Goal: Information Seeking & Learning: Learn about a topic

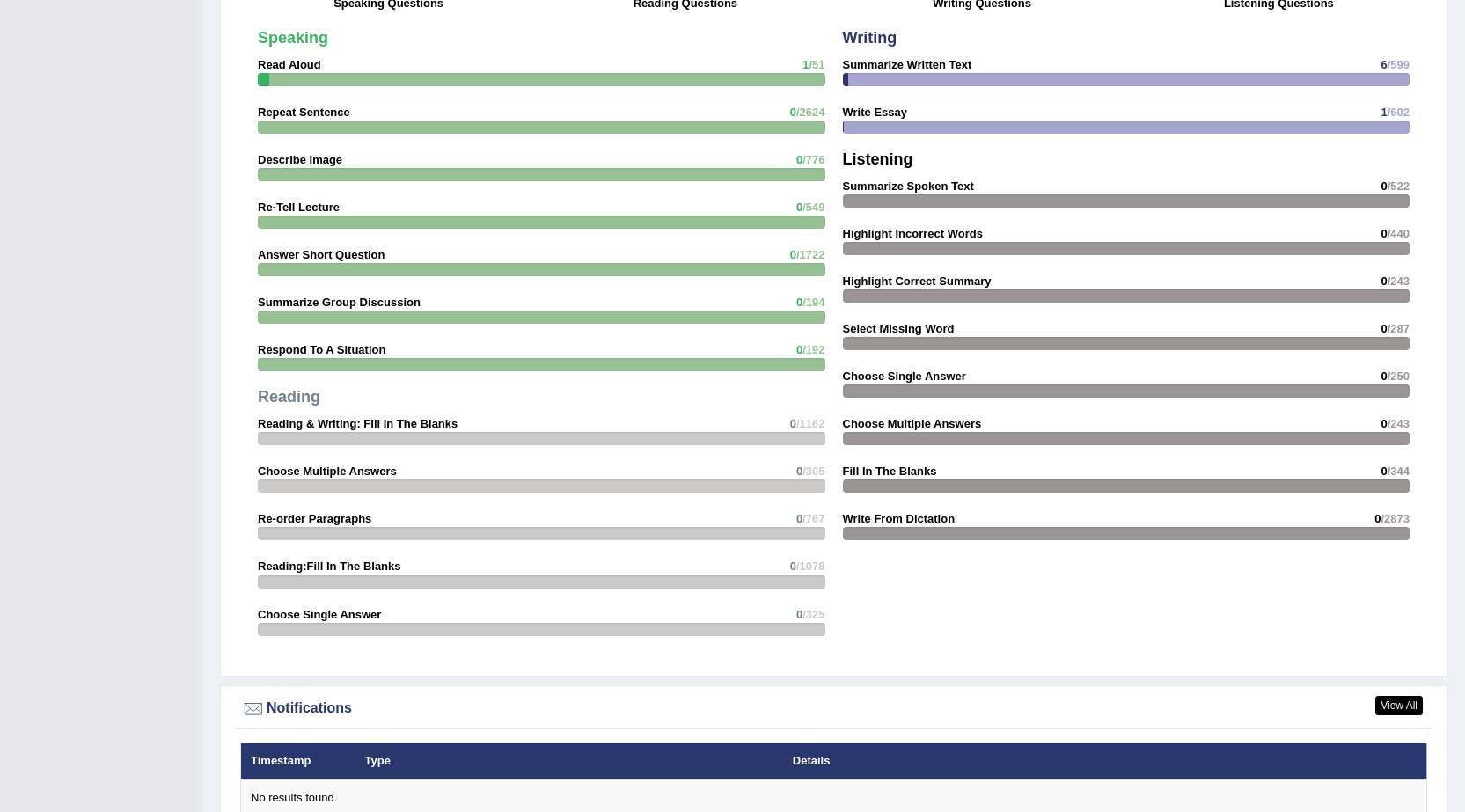
scroll to position [1731, 0]
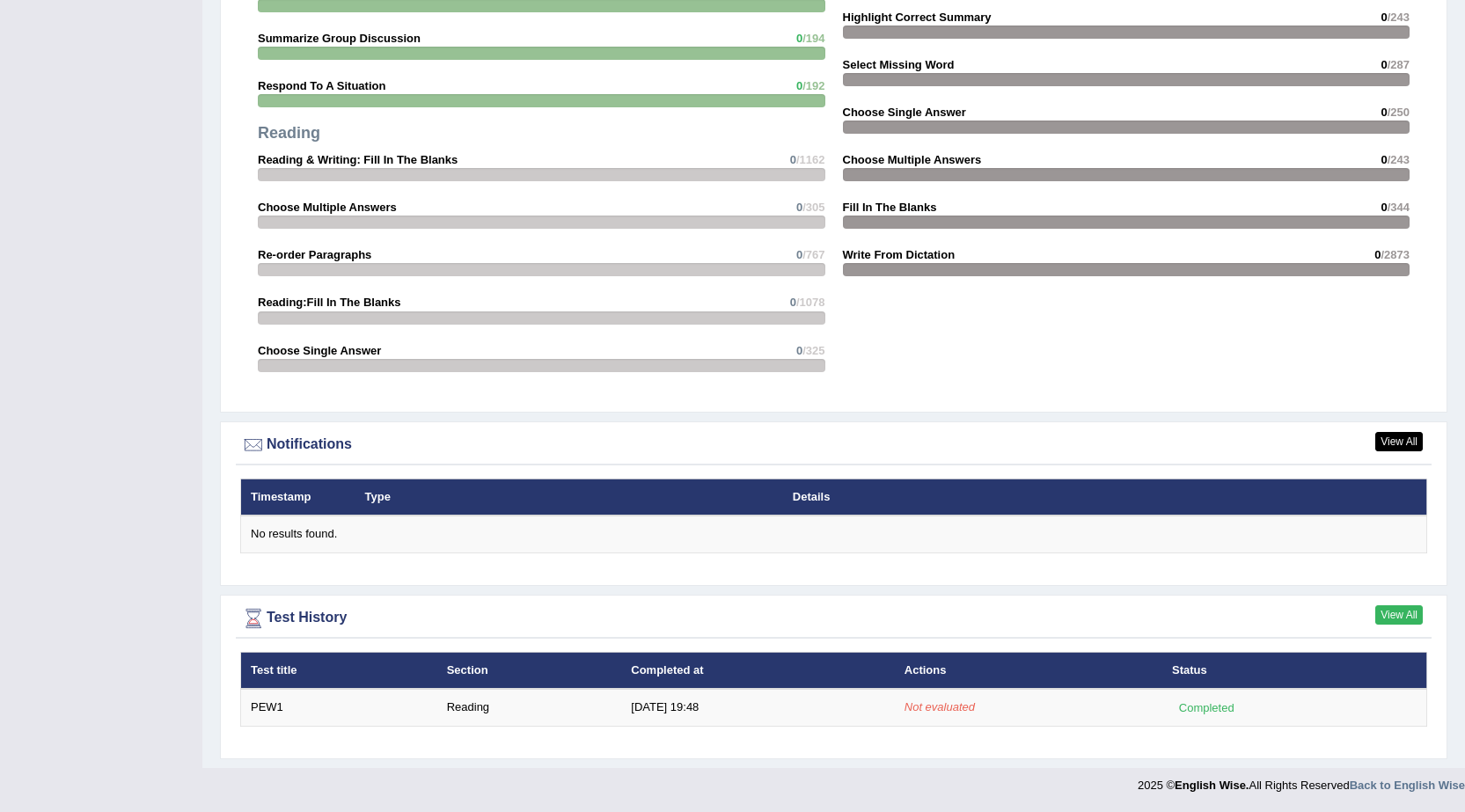
click at [1403, 608] on link "View All" at bounding box center [1399, 615] width 48 height 19
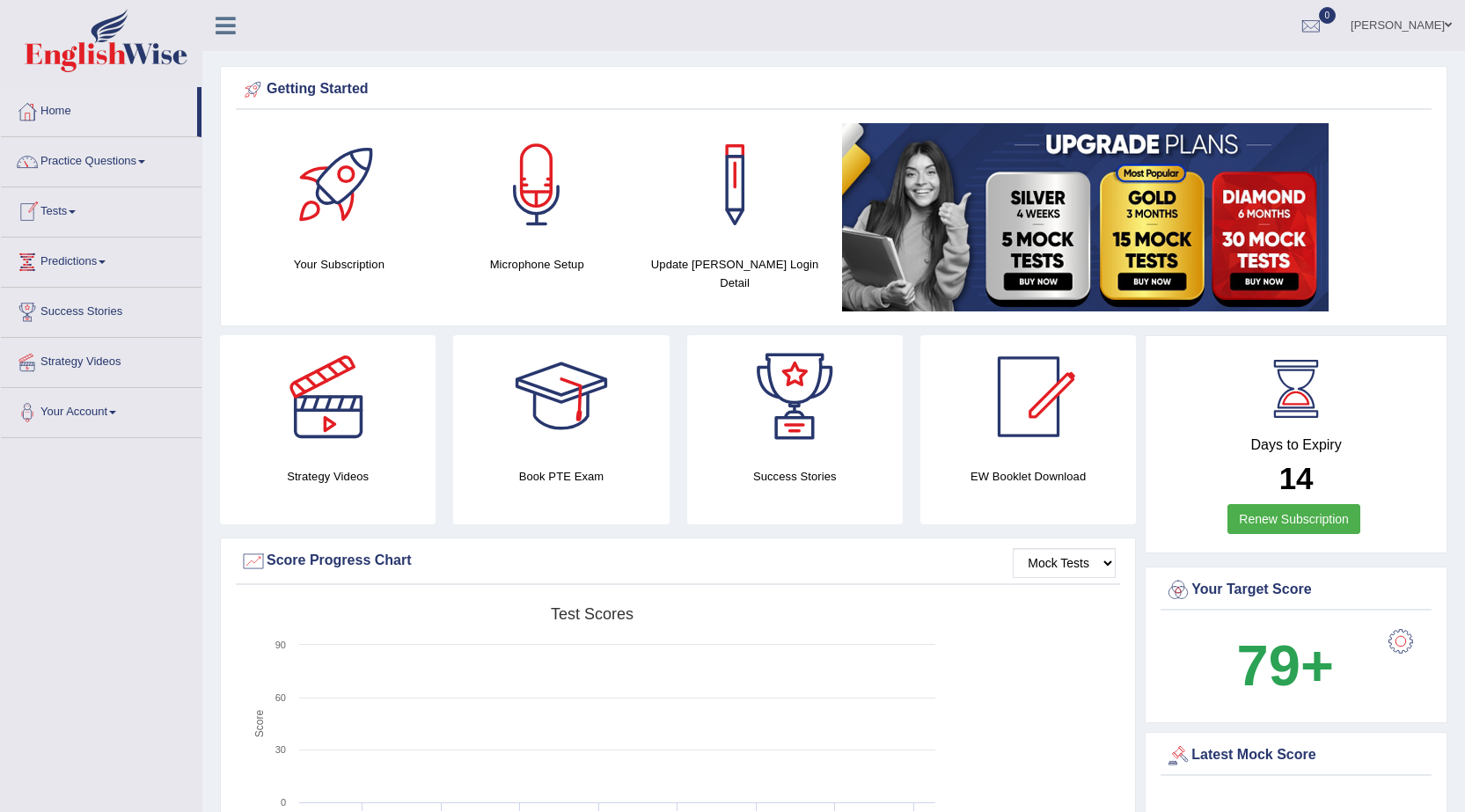
click at [70, 210] on link "Tests" at bounding box center [101, 209] width 200 height 44
click at [96, 360] on link "Predictions" at bounding box center [101, 354] width 200 height 44
click at [108, 305] on link "Latest Predictions" at bounding box center [114, 302] width 165 height 31
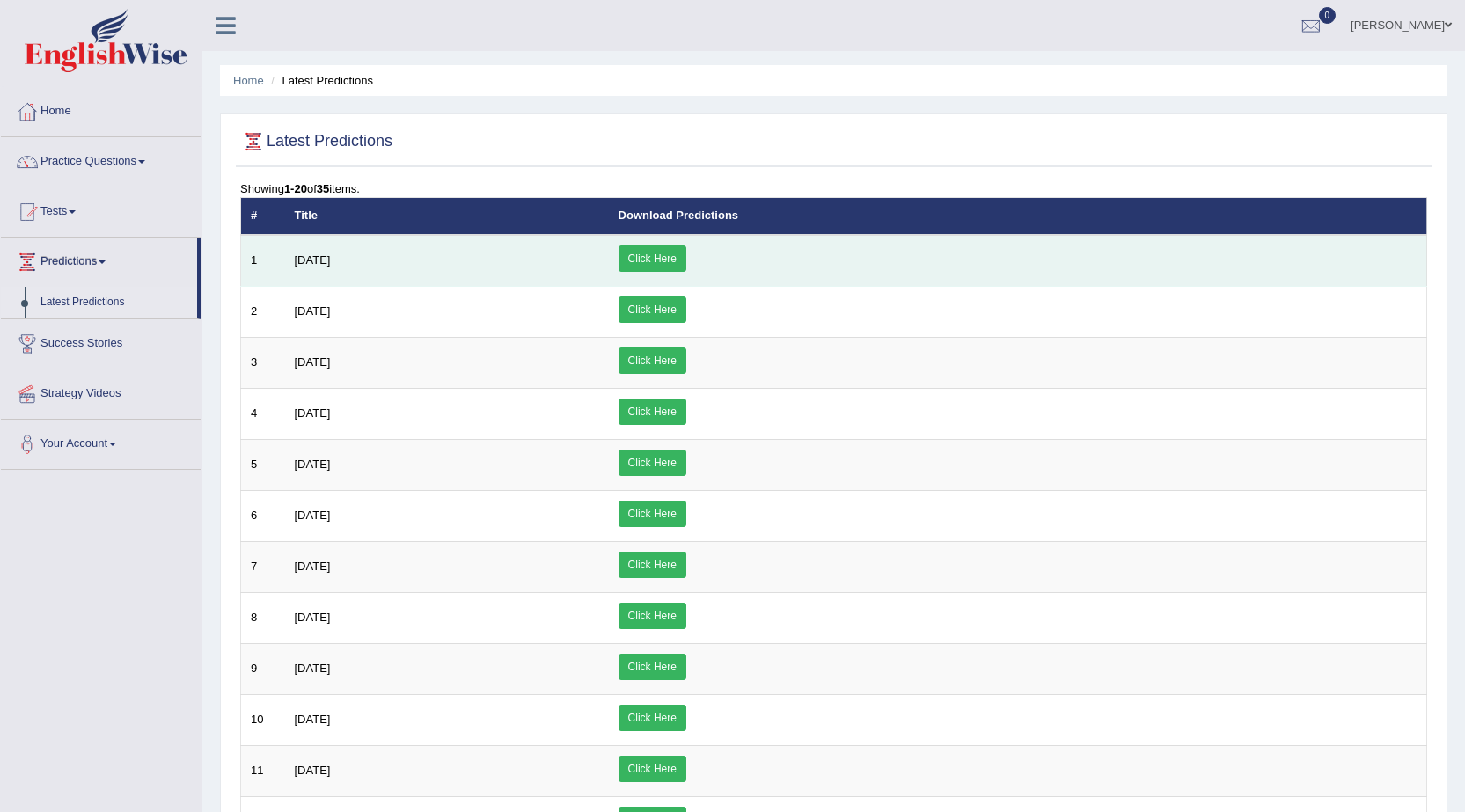
click at [687, 263] on link "Click Here" at bounding box center [653, 258] width 68 height 27
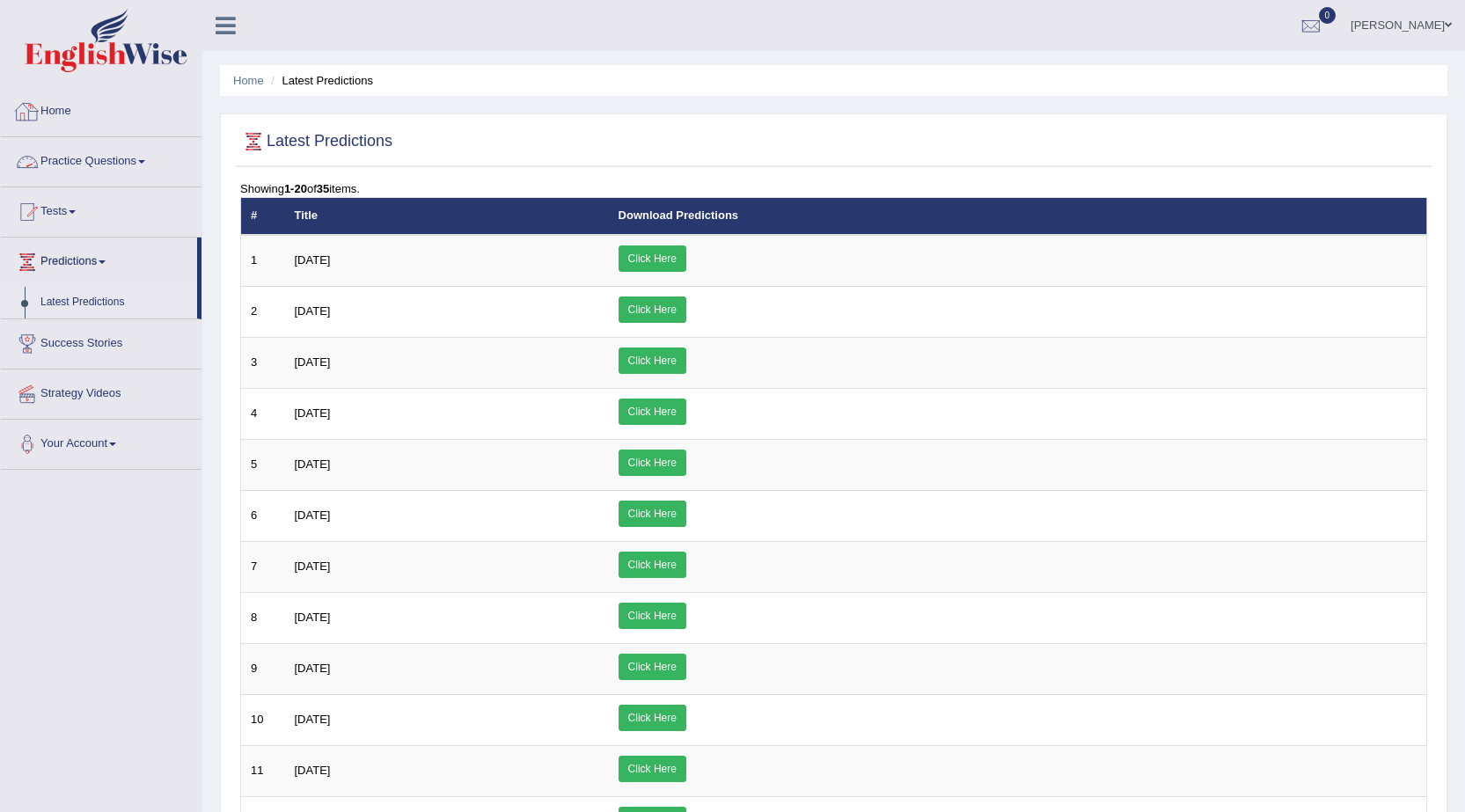
click at [101, 114] on link "Home" at bounding box center [101, 109] width 200 height 44
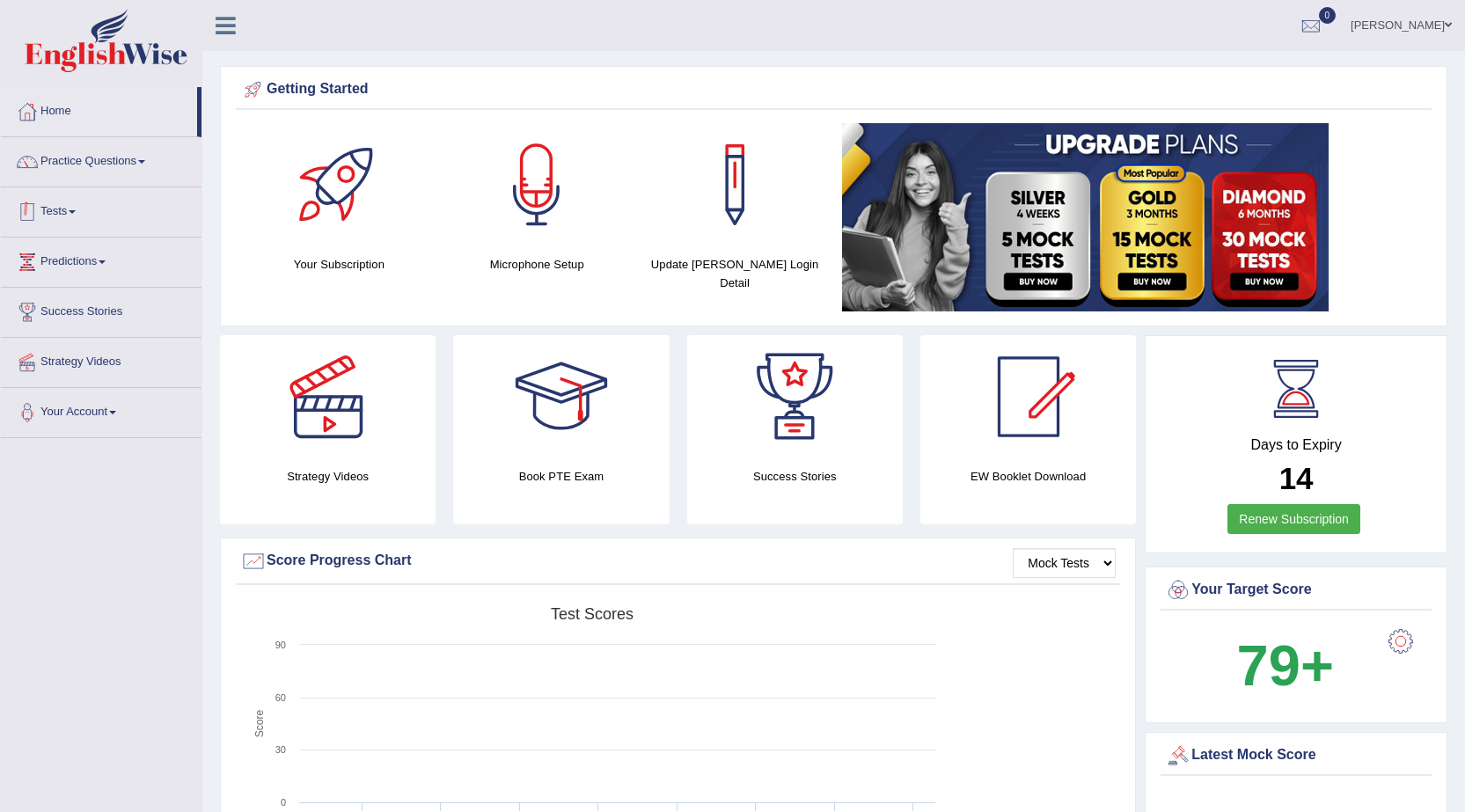
click at [97, 218] on link "Tests" at bounding box center [101, 209] width 200 height 44
click at [105, 168] on link "Practice Questions" at bounding box center [101, 159] width 200 height 44
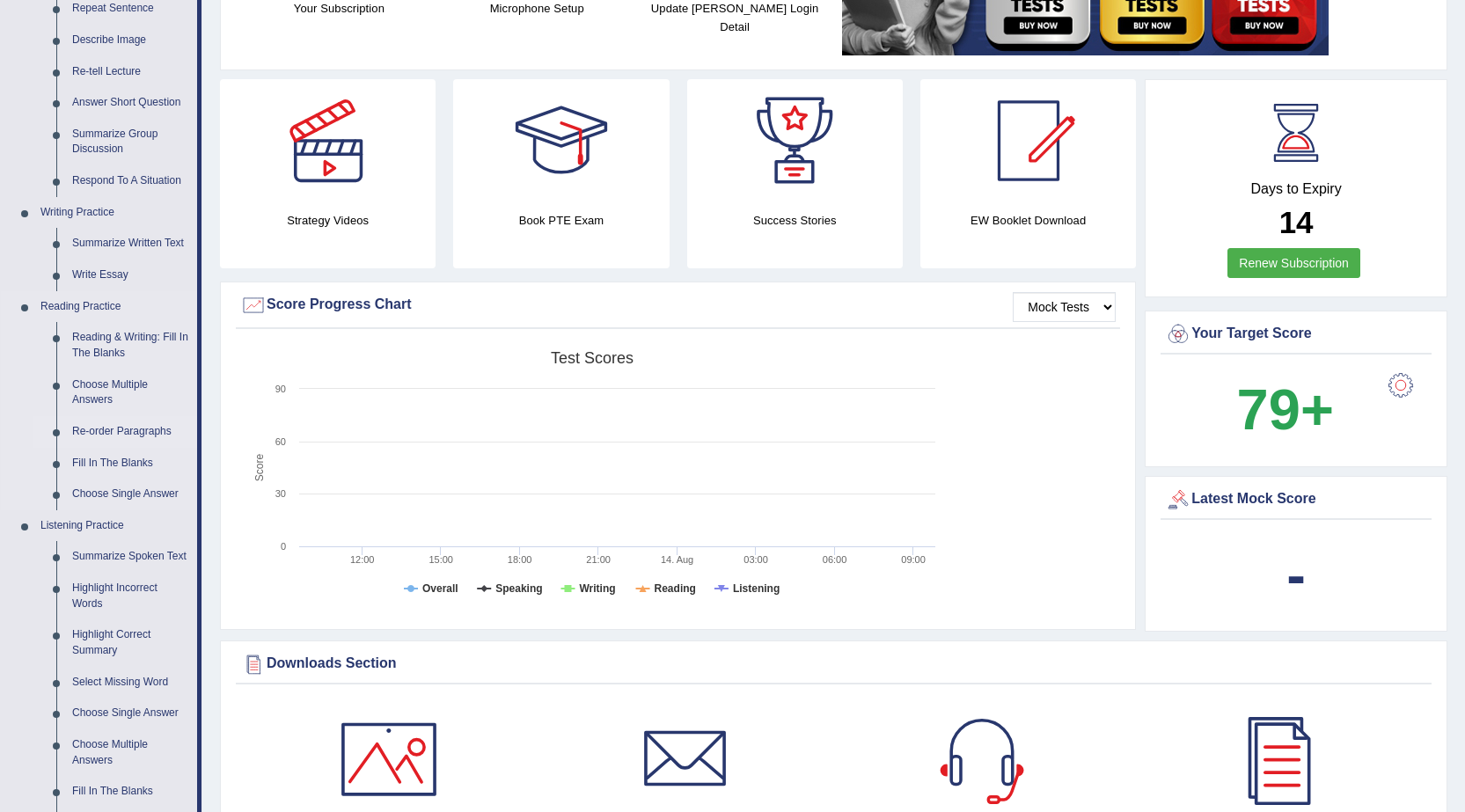
scroll to position [264, 0]
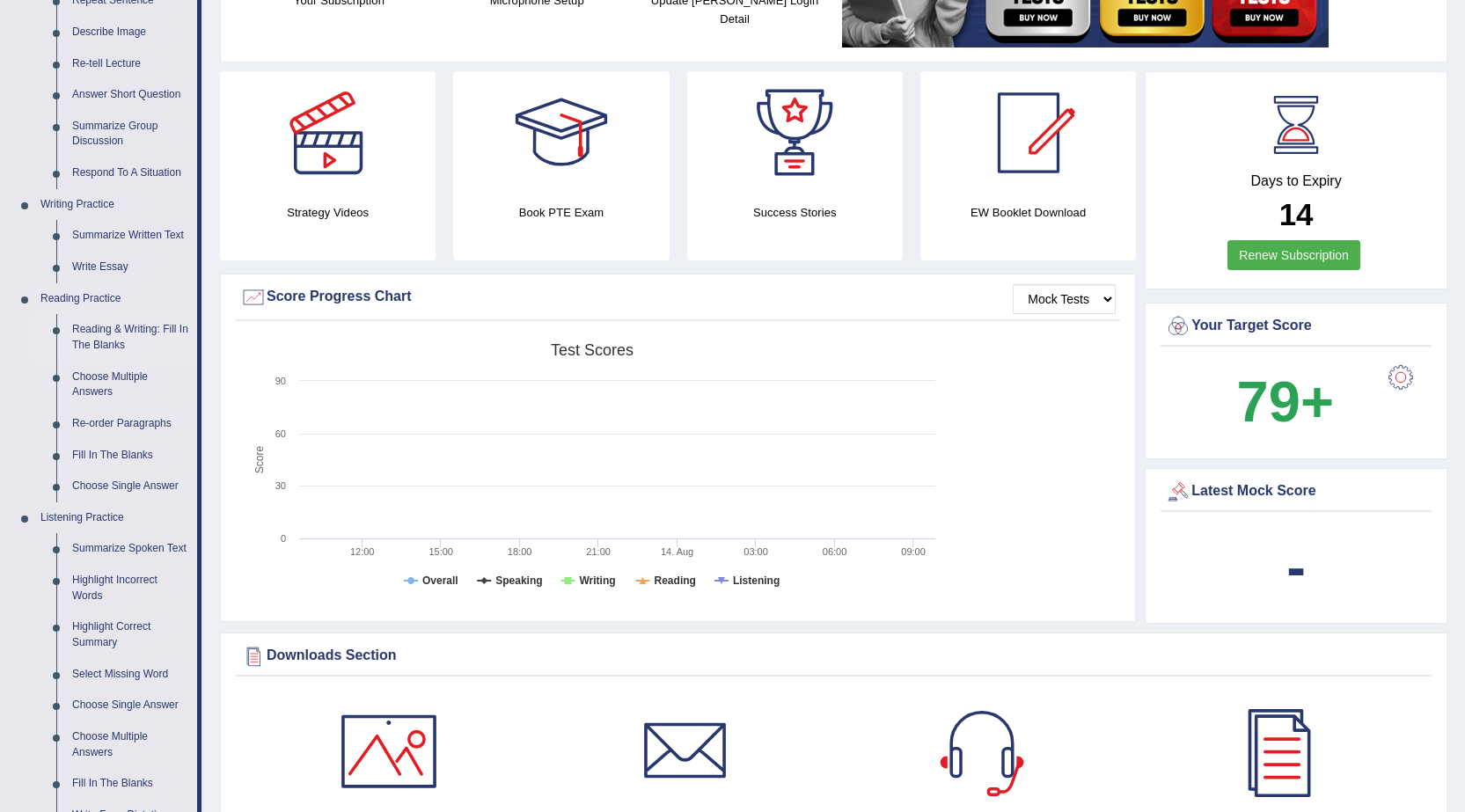
click at [85, 327] on link "Reading & Writing: Fill In The Blanks" at bounding box center [131, 337] width 133 height 47
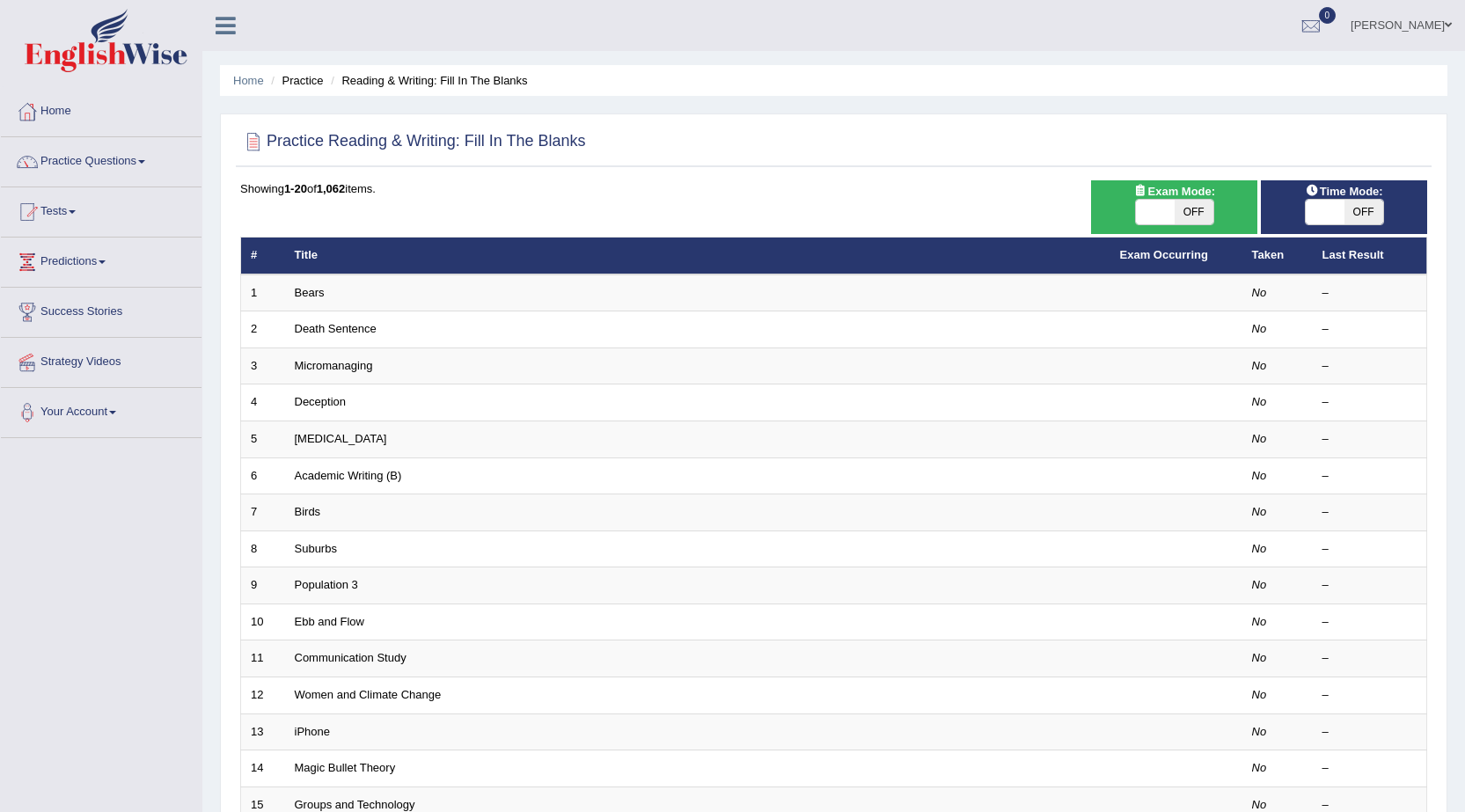
click at [331, 295] on td "Bears" at bounding box center [698, 293] width 825 height 37
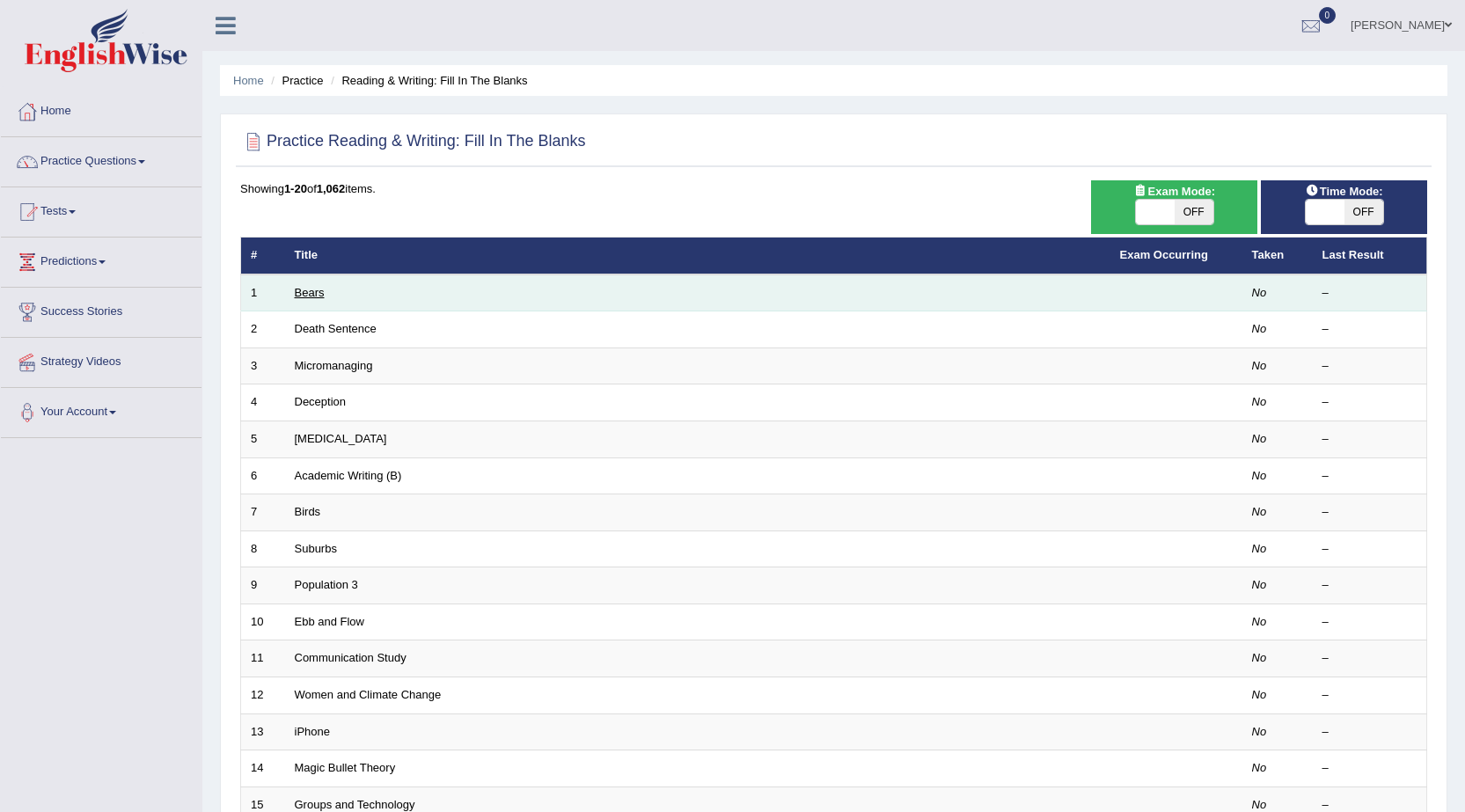
click at [312, 297] on link "Bears" at bounding box center [310, 292] width 30 height 13
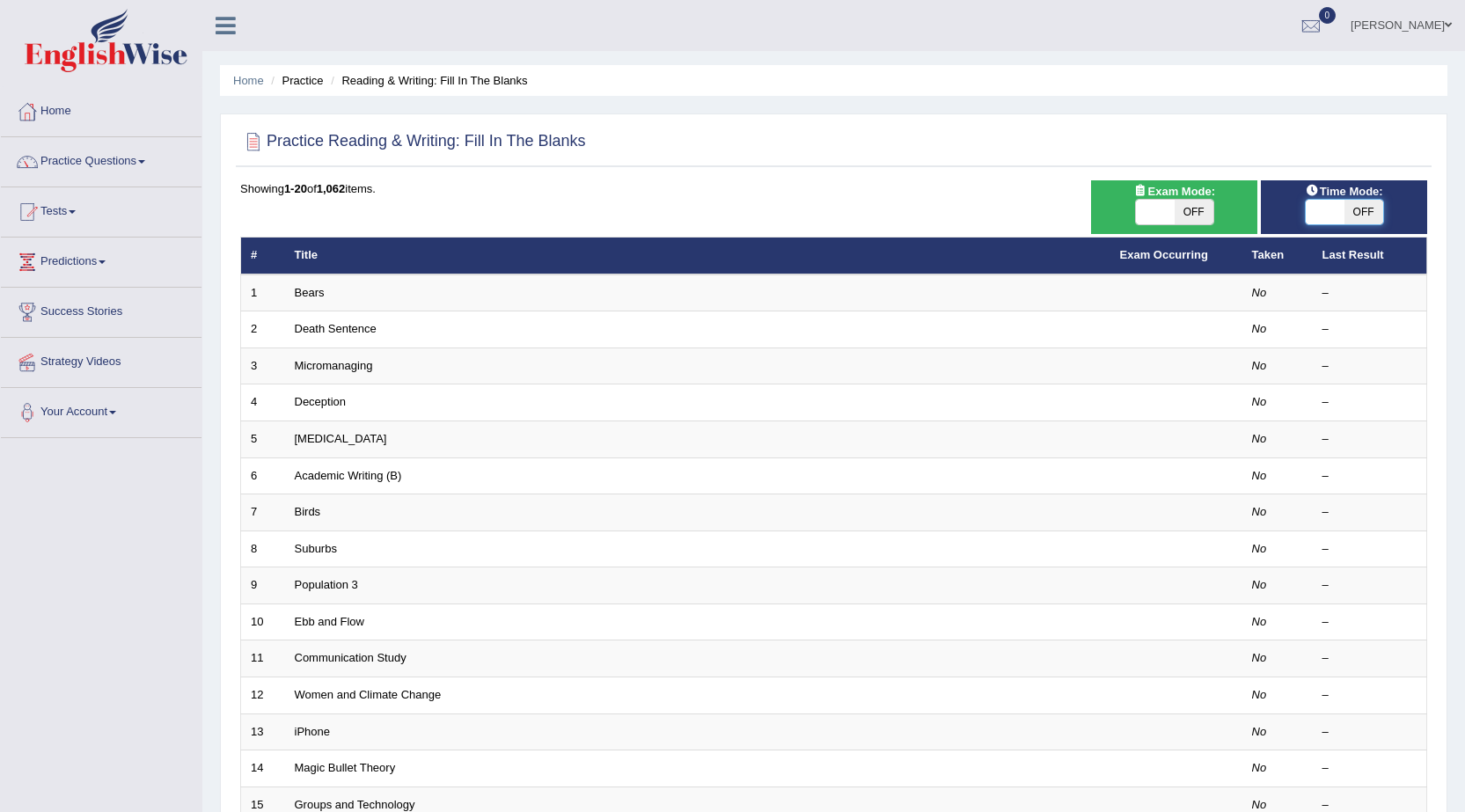
click at [1336, 215] on span at bounding box center [1325, 211] width 39 height 25
checkbox input "true"
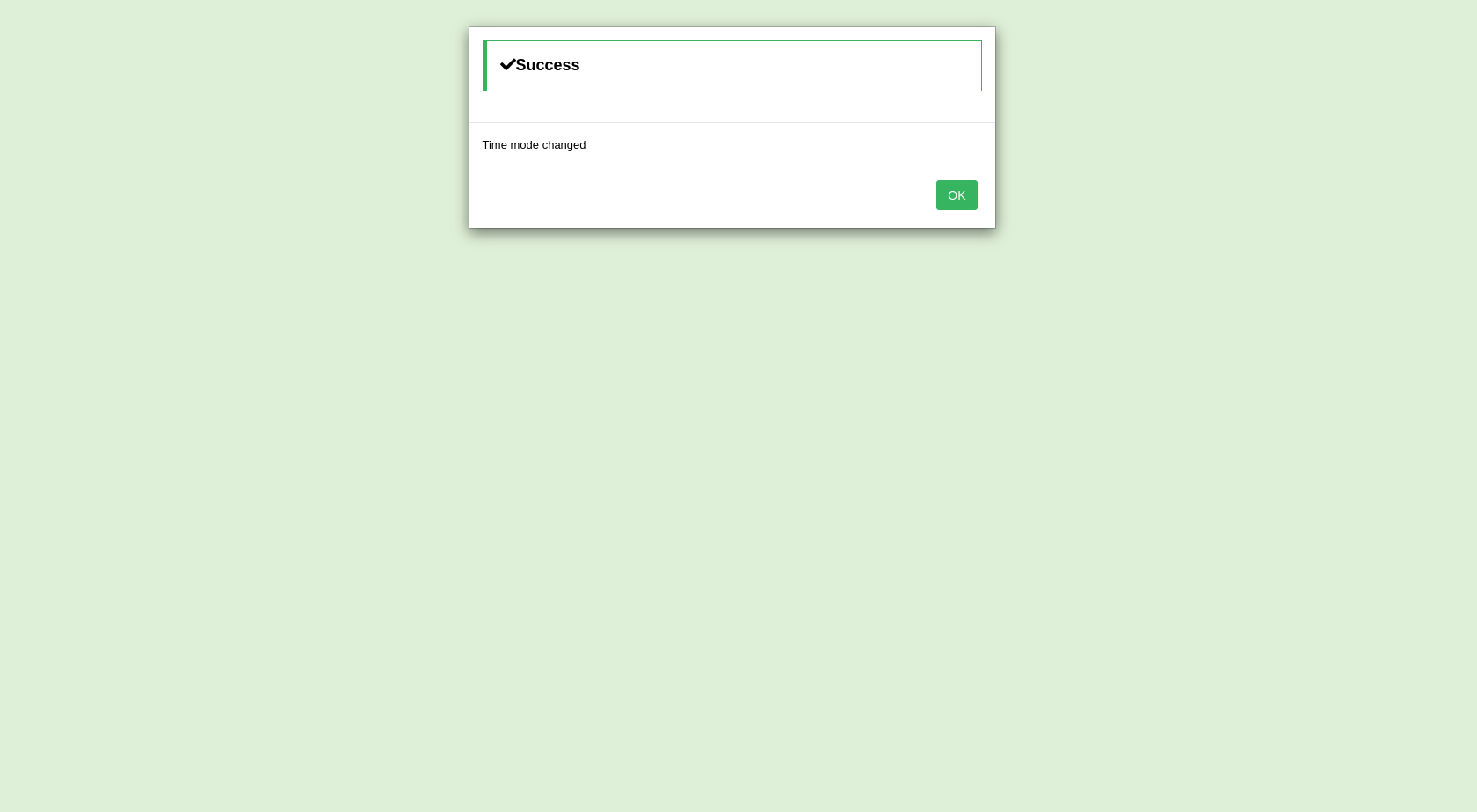
click at [961, 190] on button "OK" at bounding box center [957, 195] width 40 height 30
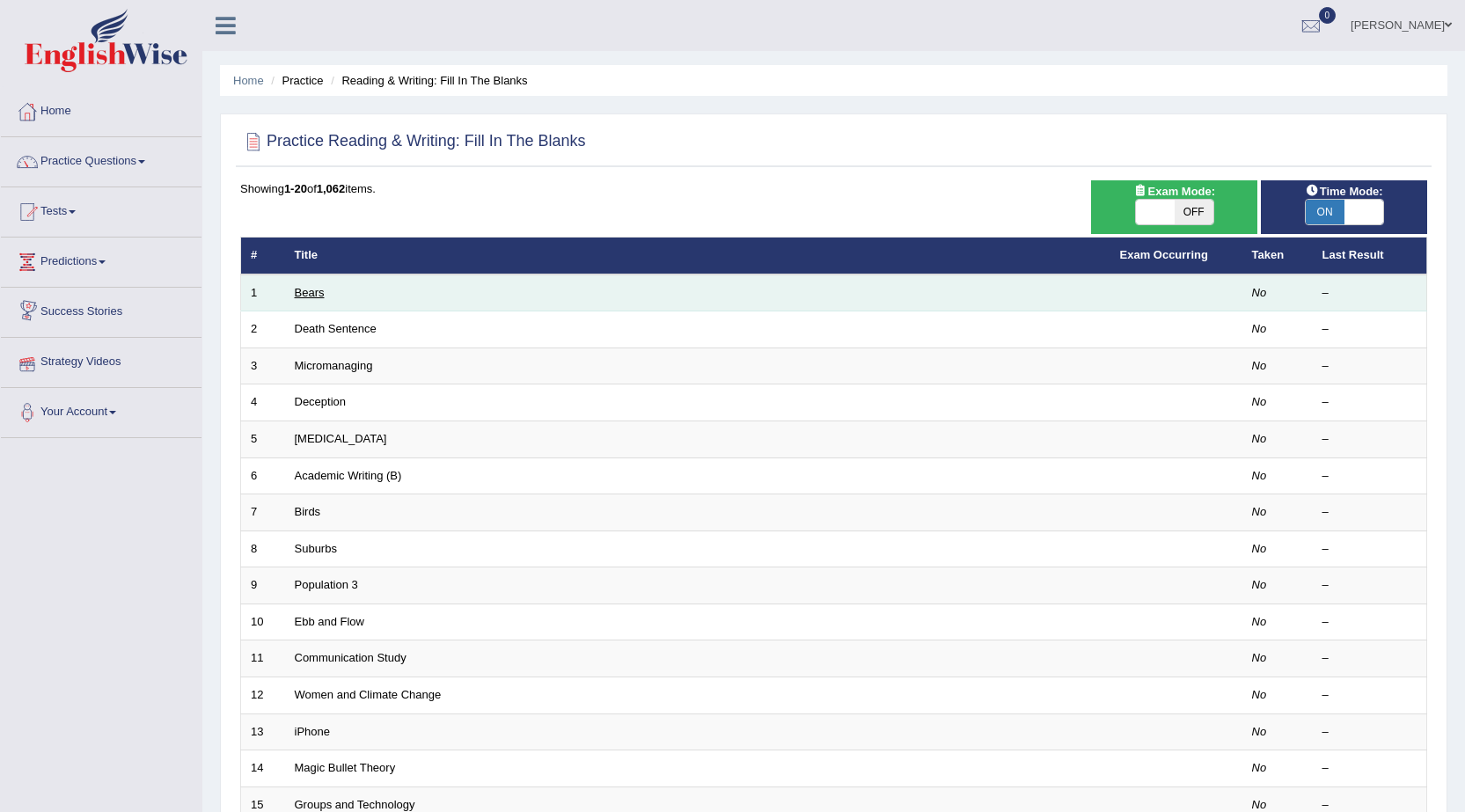
click at [307, 295] on link "Bears" at bounding box center [310, 292] width 30 height 13
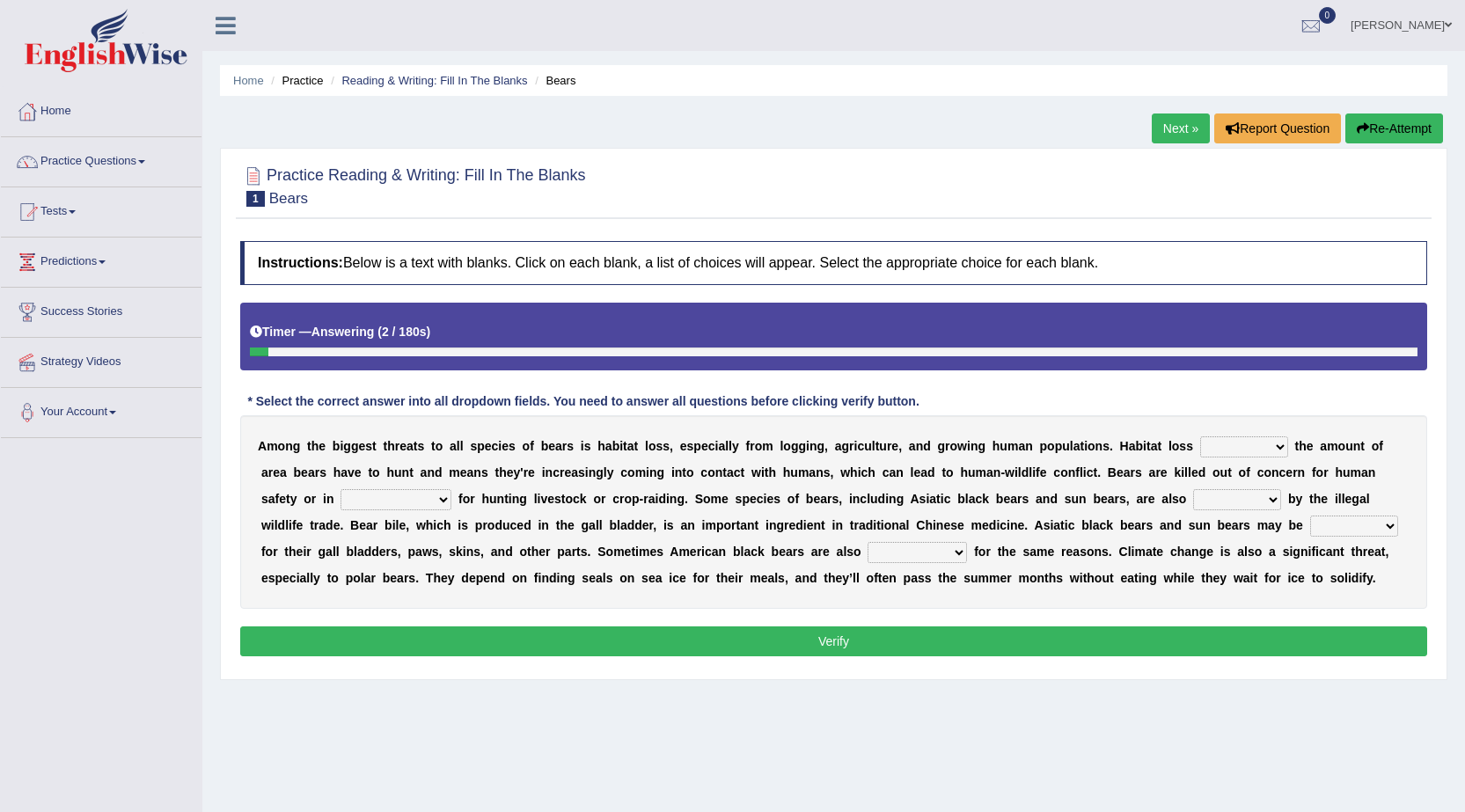
scroll to position [88, 0]
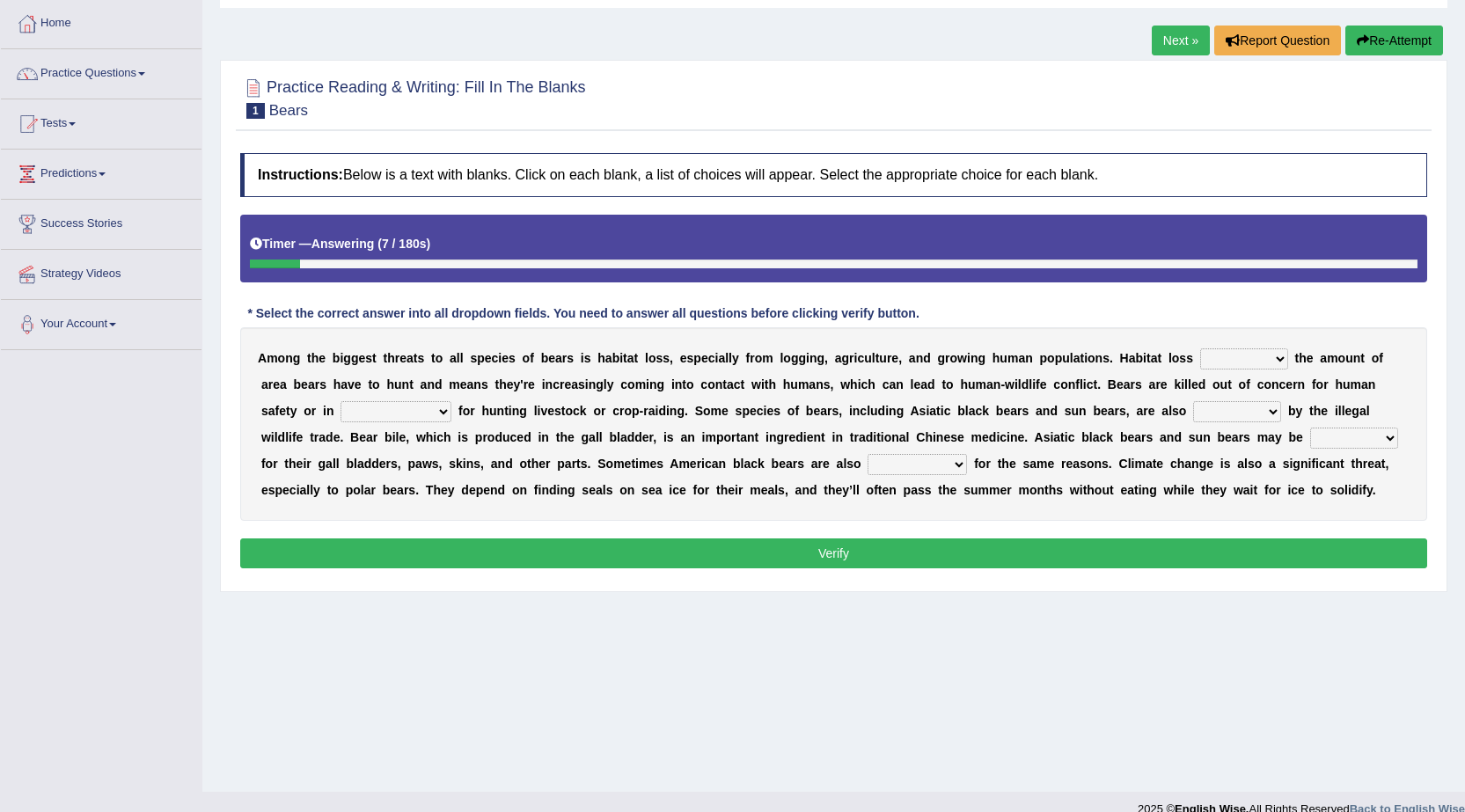
click at [1275, 361] on select "increases reduces complies interacts" at bounding box center [1244, 358] width 88 height 21
select select "reduces"
click at [1200, 348] on select "increases reduces complies interacts" at bounding box center [1244, 358] width 88 height 21
click at [444, 410] on select "coalition retaliation appreciation disinformation" at bounding box center [396, 412] width 111 height 21
select select "retaliation"
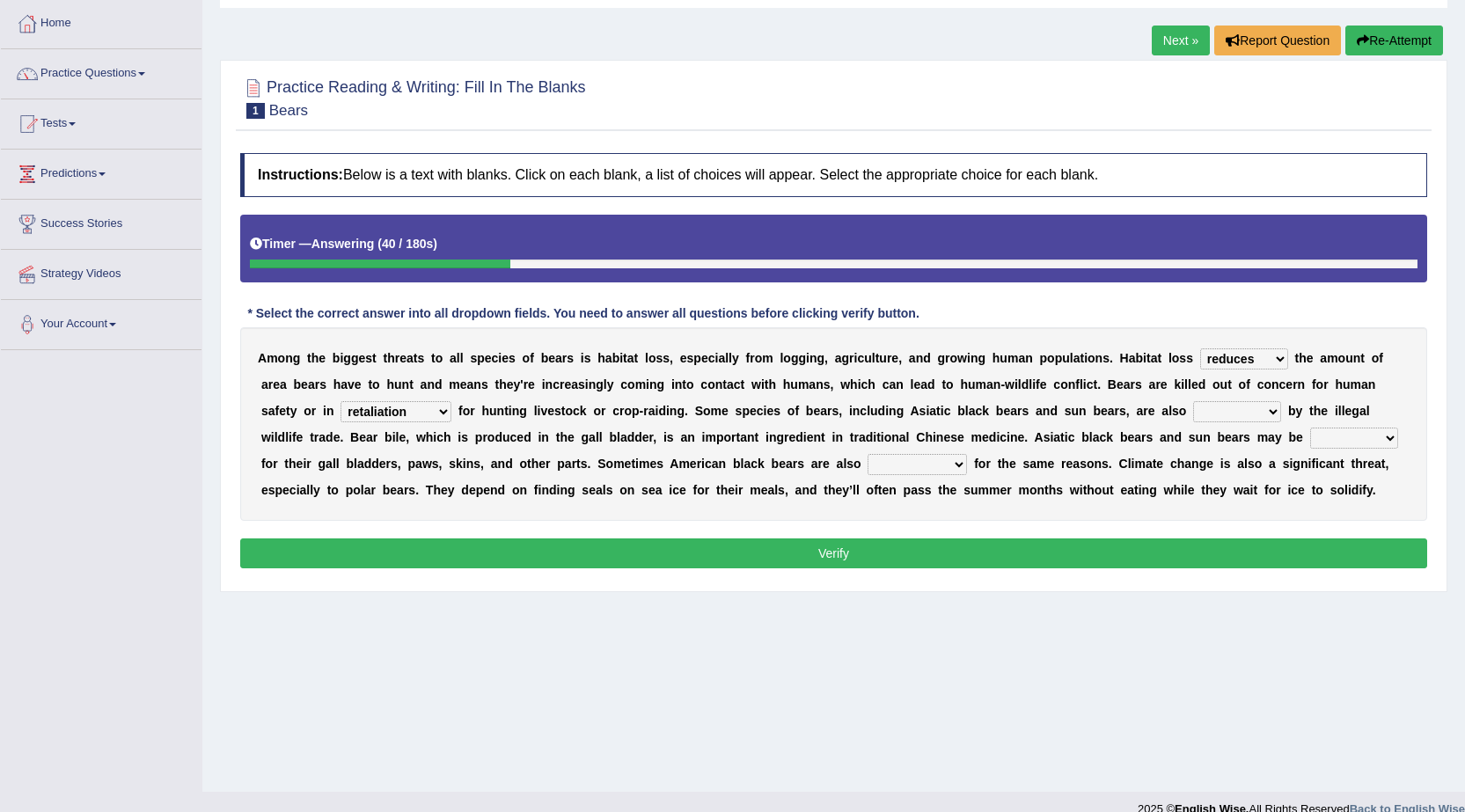
click at [341, 401] on select "coalition retaliation appreciation disinformation" at bounding box center [396, 412] width 111 height 21
click at [1259, 410] on select "protected prohibited fattened threatened" at bounding box center [1237, 412] width 88 height 21
select select "fattened"
click at [1193, 401] on select "protected prohibited fattened threatened" at bounding box center [1237, 412] width 88 height 21
click at [1372, 438] on select "poached squelched coached blenched" at bounding box center [1355, 437] width 88 height 21
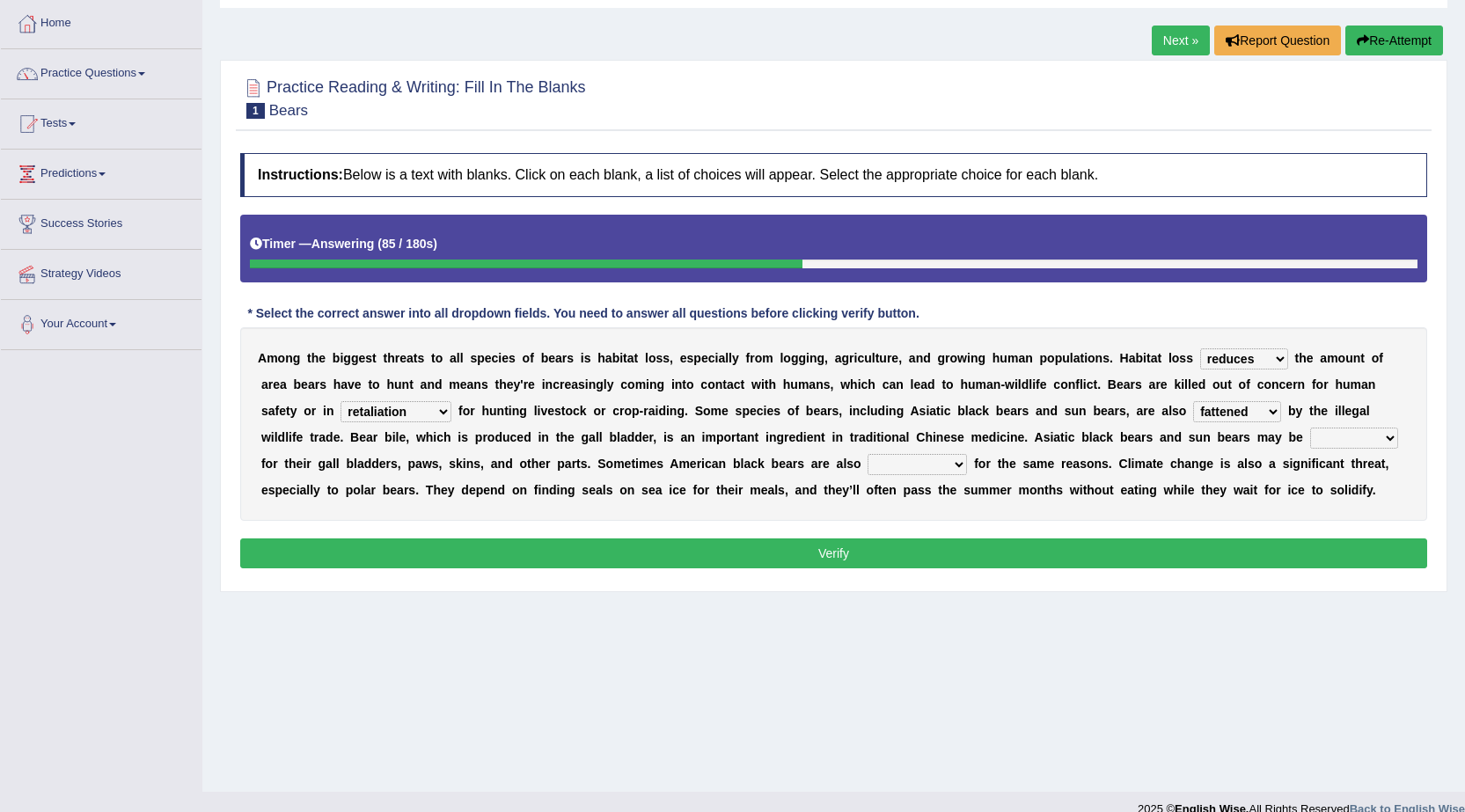
select select "blenched"
click at [1311, 427] on select "poached squelched coached blenched" at bounding box center [1355, 437] width 88 height 21
click at [949, 461] on select "begot foreseen encountered targeted" at bounding box center [917, 464] width 99 height 21
select select "targeted"
click at [868, 454] on select "begot foreseen encountered targeted" at bounding box center [917, 464] width 99 height 21
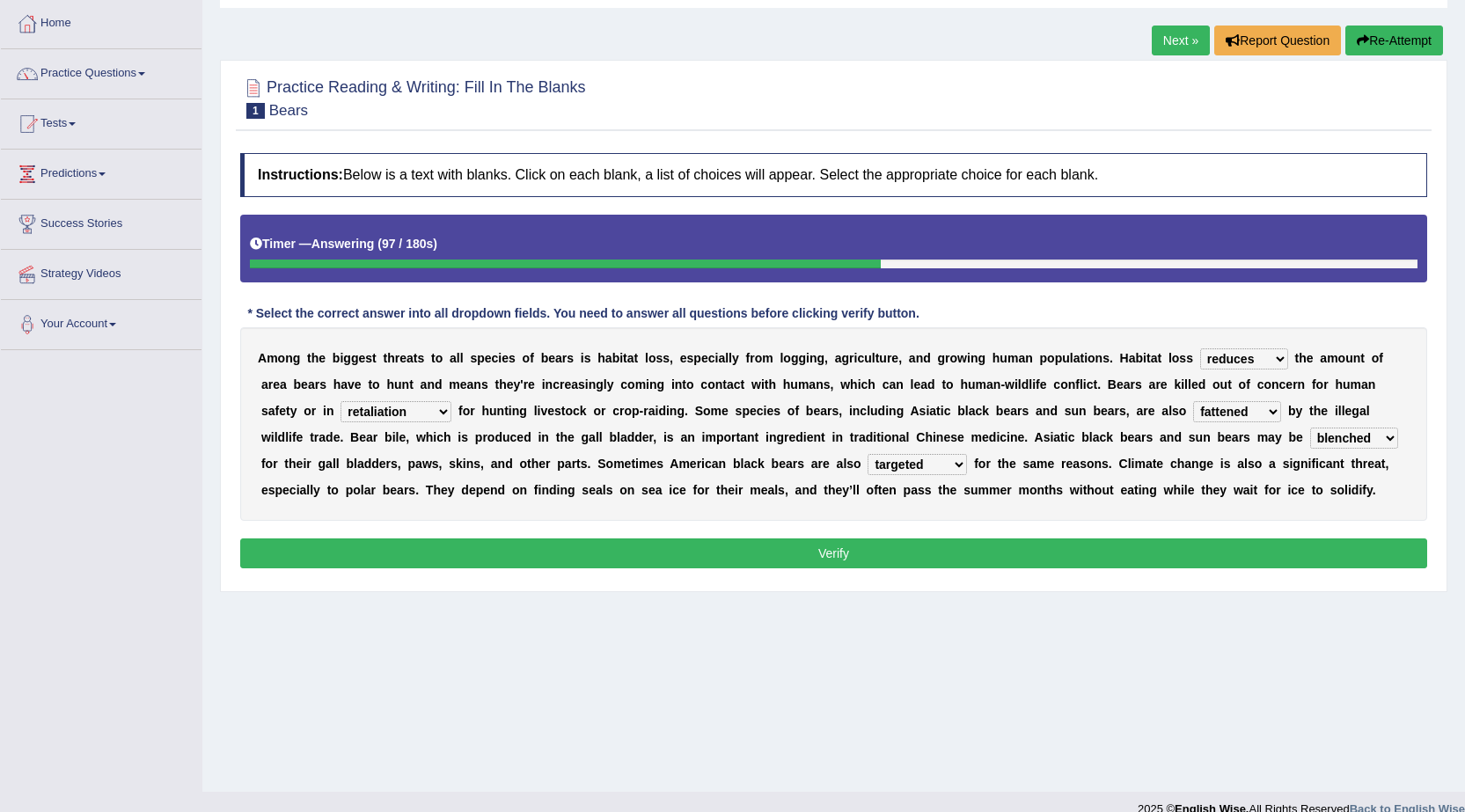
click at [818, 547] on button "Verify" at bounding box center [834, 553] width 1187 height 30
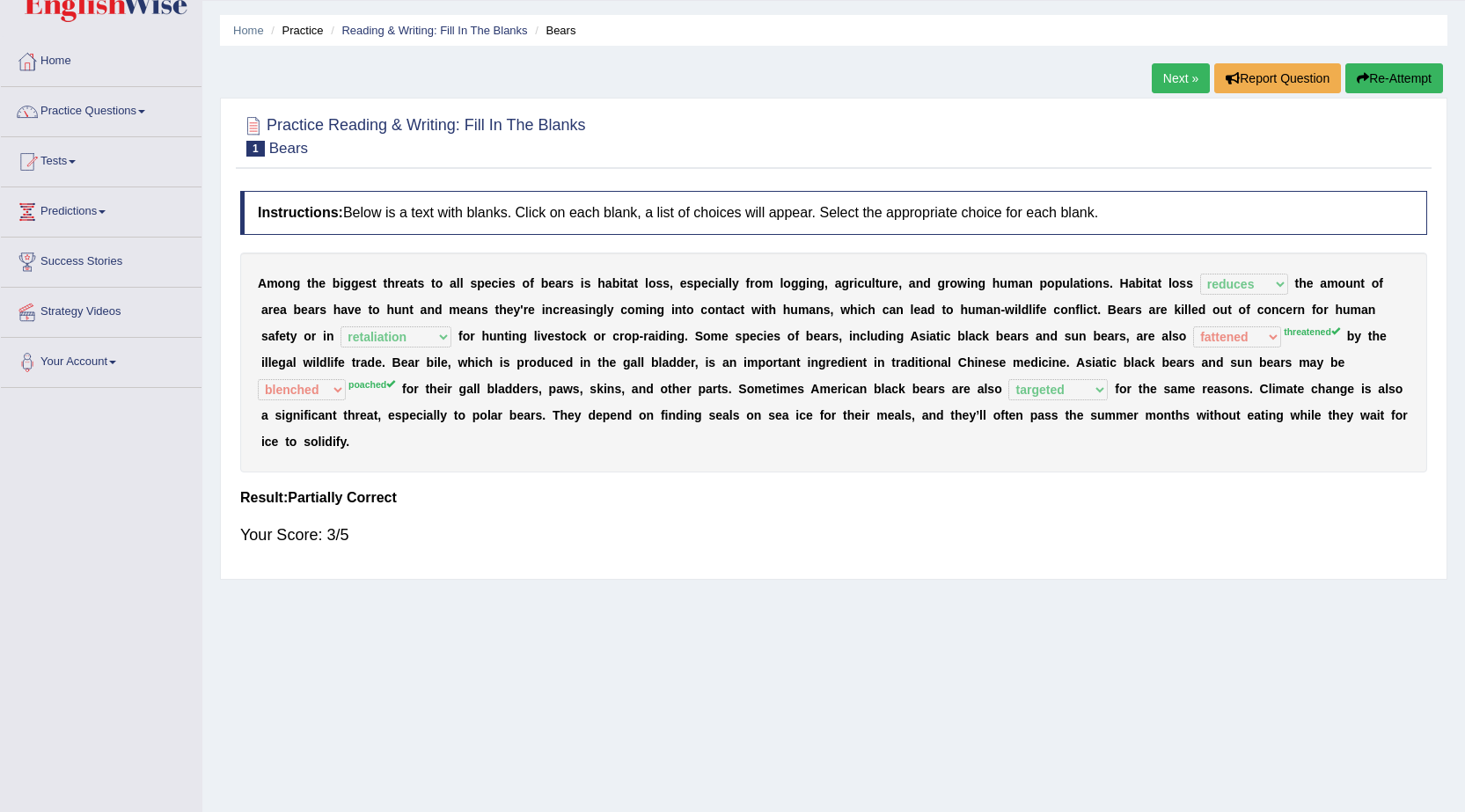
scroll to position [0, 0]
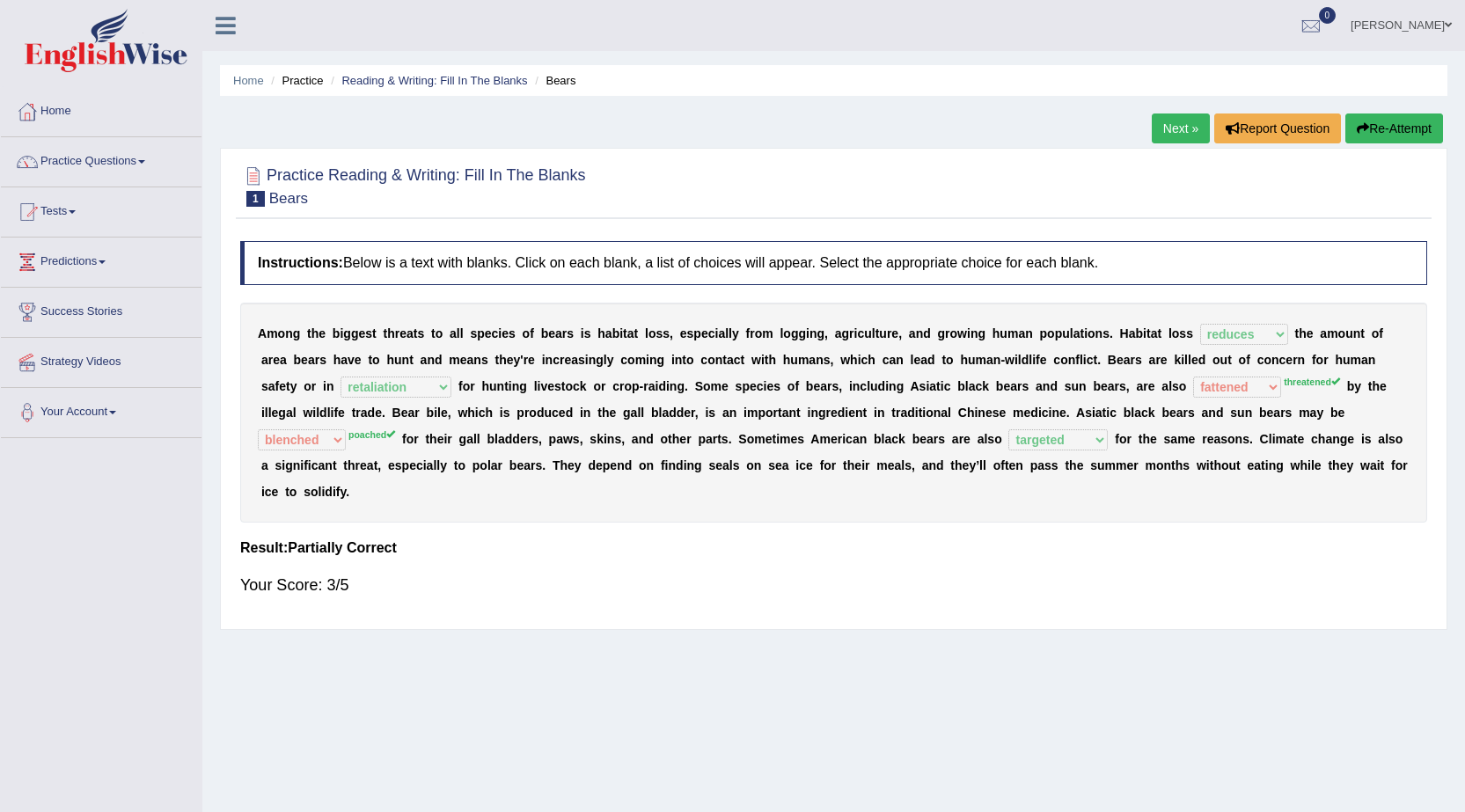
click at [1180, 118] on link "Next »" at bounding box center [1180, 129] width 58 height 30
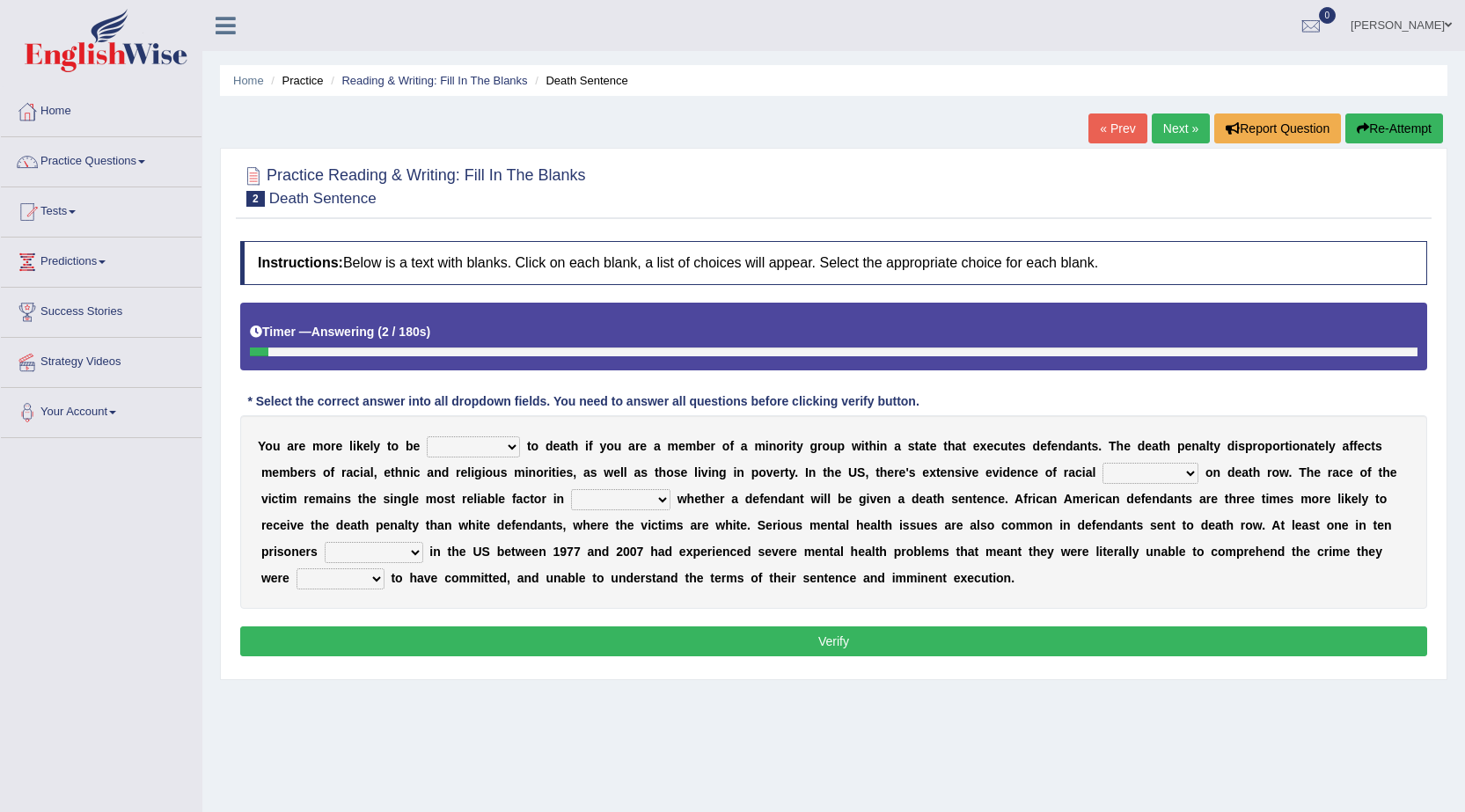
click at [505, 445] on select "penalized blamed complained sentenced" at bounding box center [472, 446] width 93 height 21
select select "sentenced"
click at [426, 436] on select "penalized blamed complained sentenced" at bounding box center [472, 446] width 93 height 21
click at [1171, 470] on select "bias equality appearance background" at bounding box center [1151, 473] width 96 height 21
select select "bias"
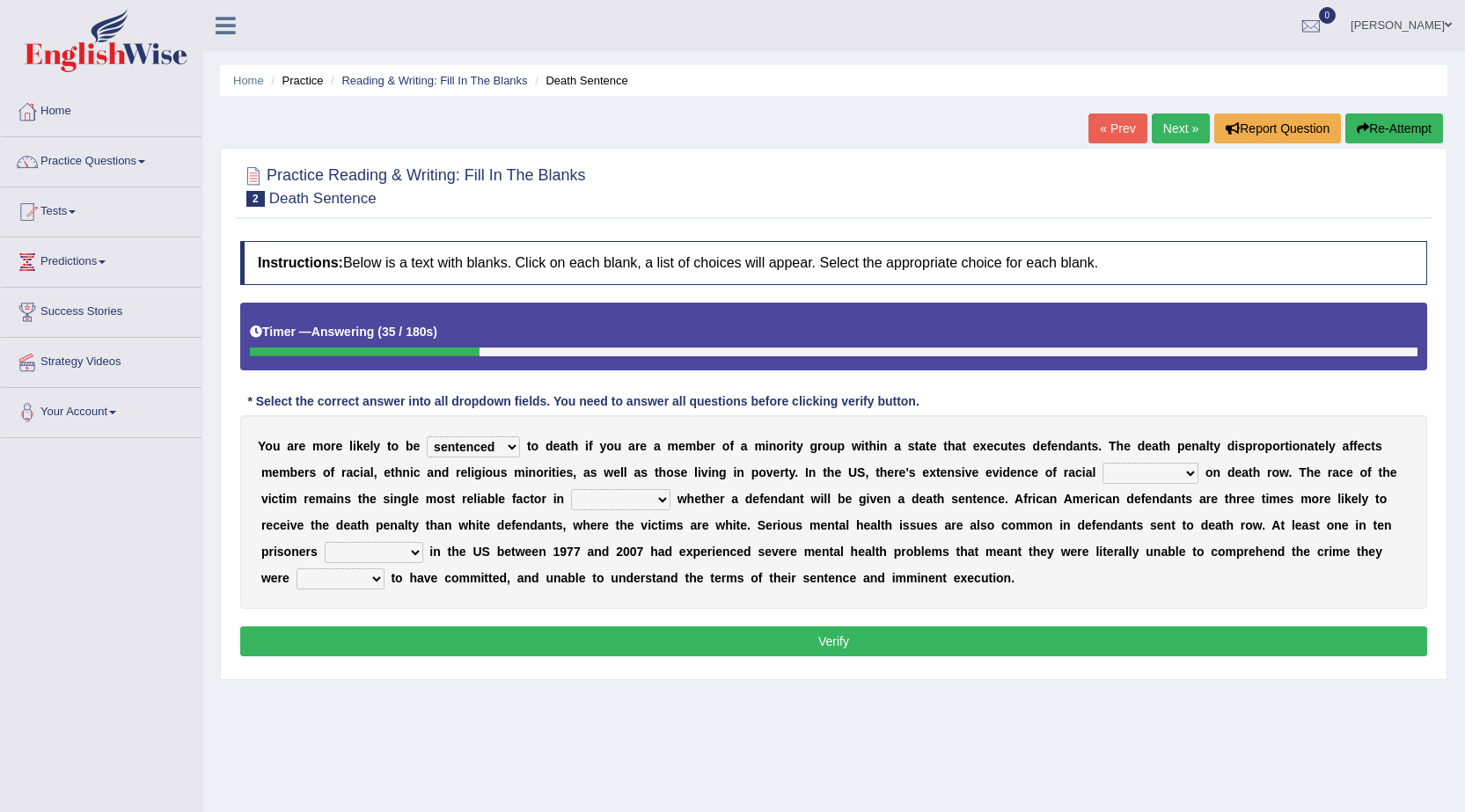
click at [1103, 463] on select "bias equality appearance background" at bounding box center [1151, 473] width 96 height 21
click at [653, 500] on select "determining adjoining undermining examining" at bounding box center [620, 499] width 99 height 21
select select "determining"
click at [571, 489] on select "determining adjoining undermining examining" at bounding box center [620, 499] width 99 height 21
click at [416, 553] on select "electrocuted persecuted executed captured" at bounding box center [373, 552] width 98 height 21
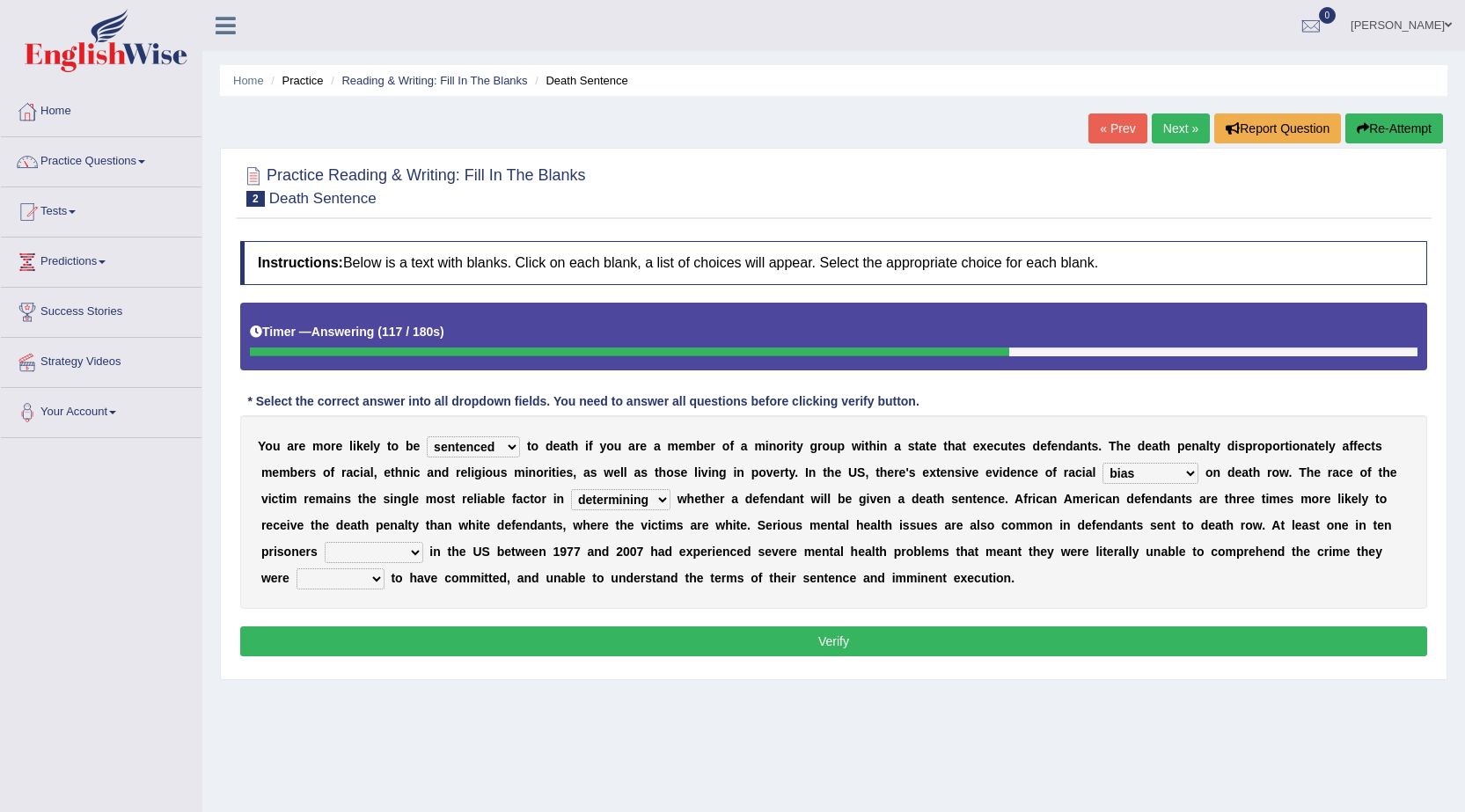
select select "electrocuted"
click at [324, 542] on select "electrocuted persecuted executed captured" at bounding box center [373, 552] width 98 height 21
click at [375, 577] on select "alleged acclaimed persuaded claimed" at bounding box center [341, 578] width 88 height 21
select select "alleged"
click at [297, 568] on select "alleged acclaimed persuaded claimed" at bounding box center [341, 578] width 88 height 21
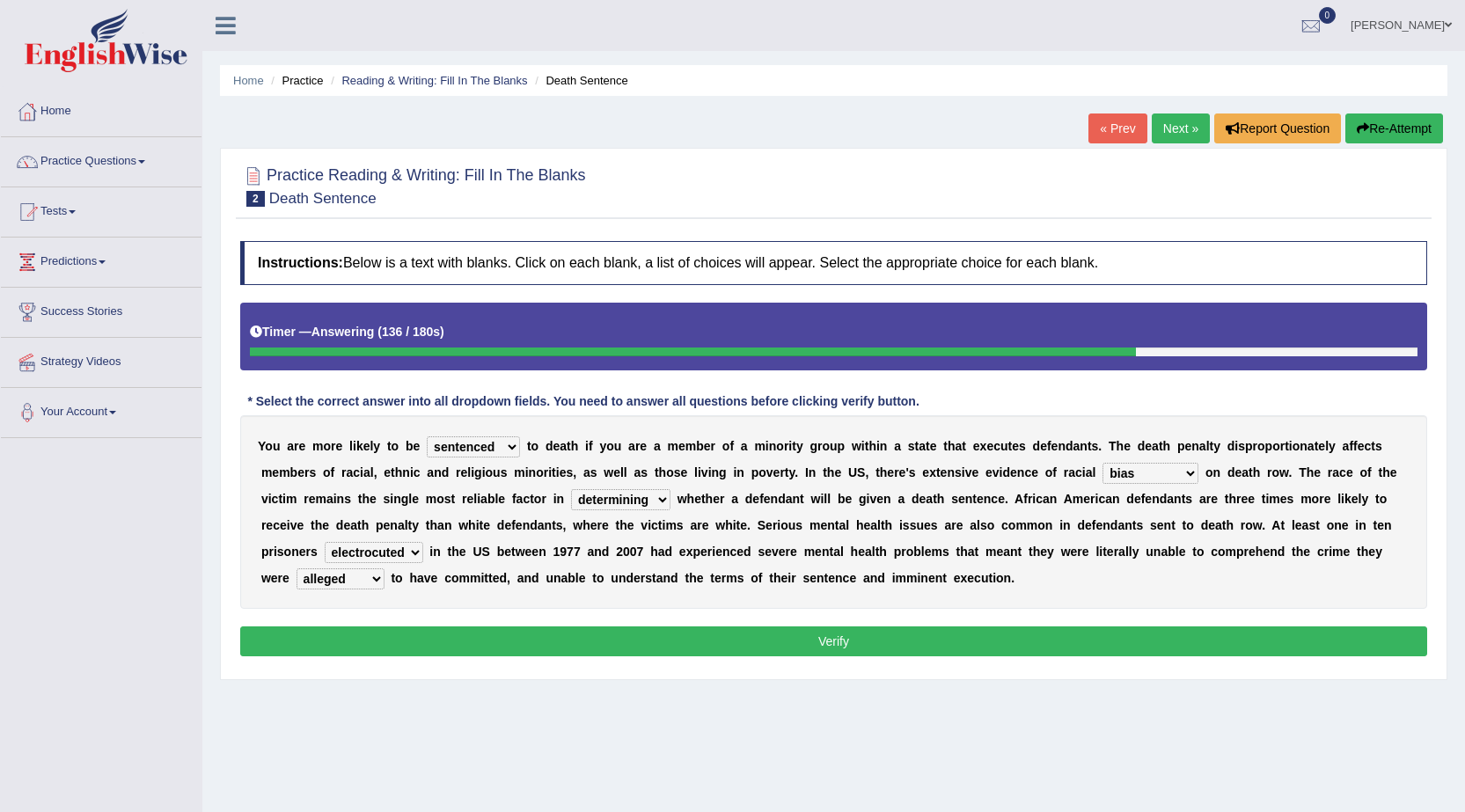
click at [831, 636] on button "Verify" at bounding box center [834, 641] width 1187 height 30
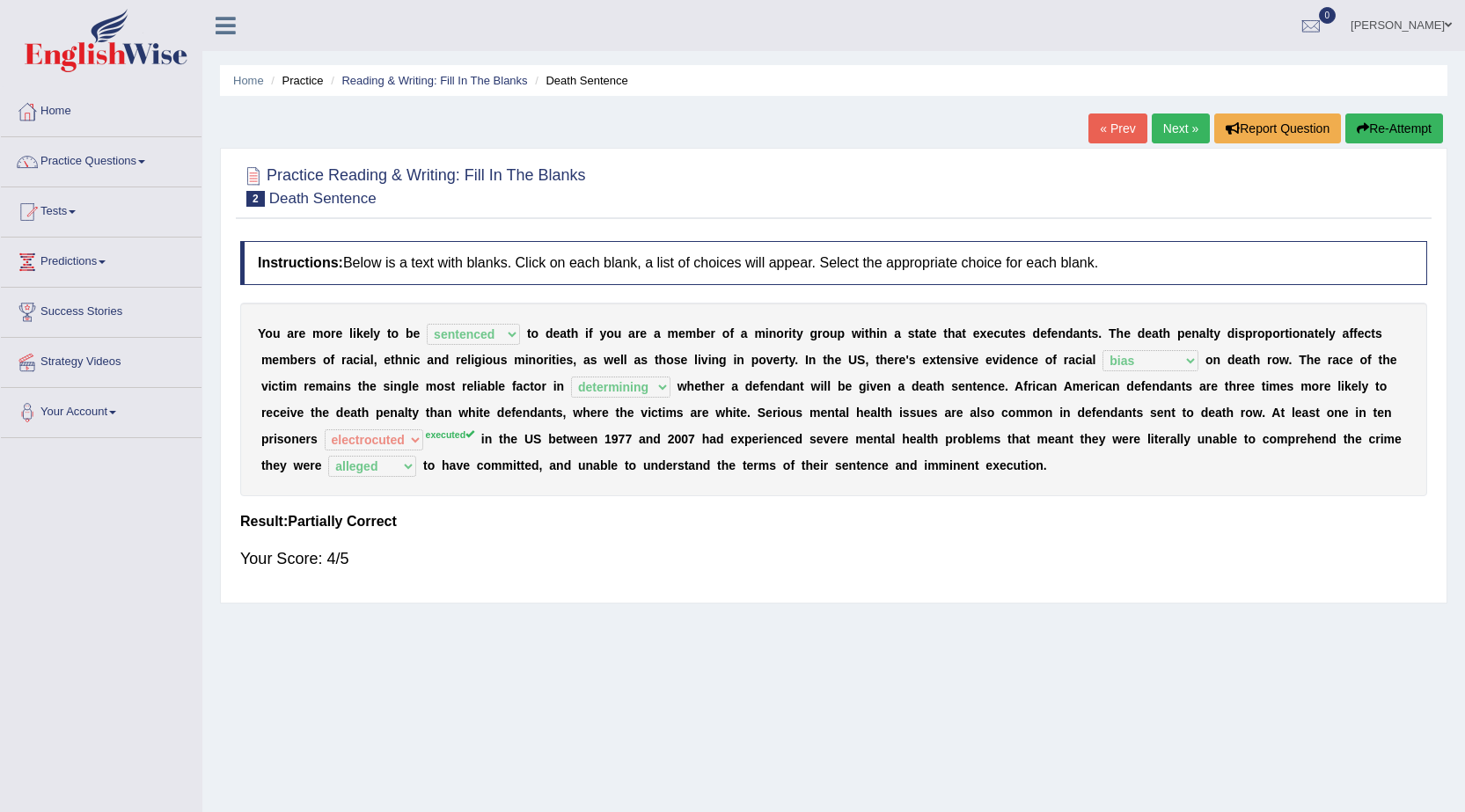
click at [1185, 134] on link "Next »" at bounding box center [1180, 129] width 58 height 30
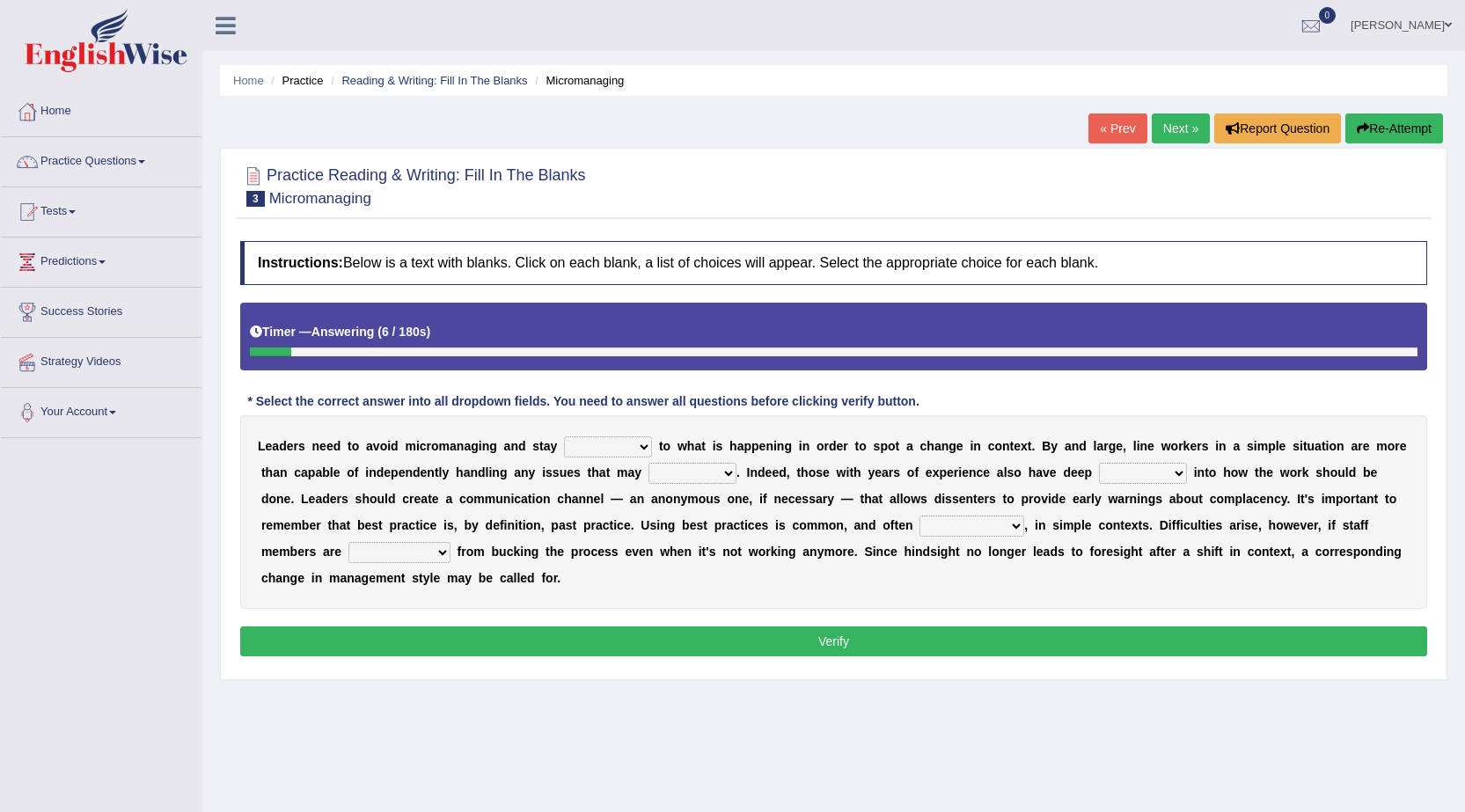
click at [640, 444] on select "complied connected precise concise" at bounding box center [608, 446] width 88 height 21
select select "complied"
click at [564, 436] on select "complied connected precise concise" at bounding box center [608, 446] width 88 height 21
click at [718, 475] on select "apprise rise encounter arise" at bounding box center [693, 473] width 88 height 21
select select "arise"
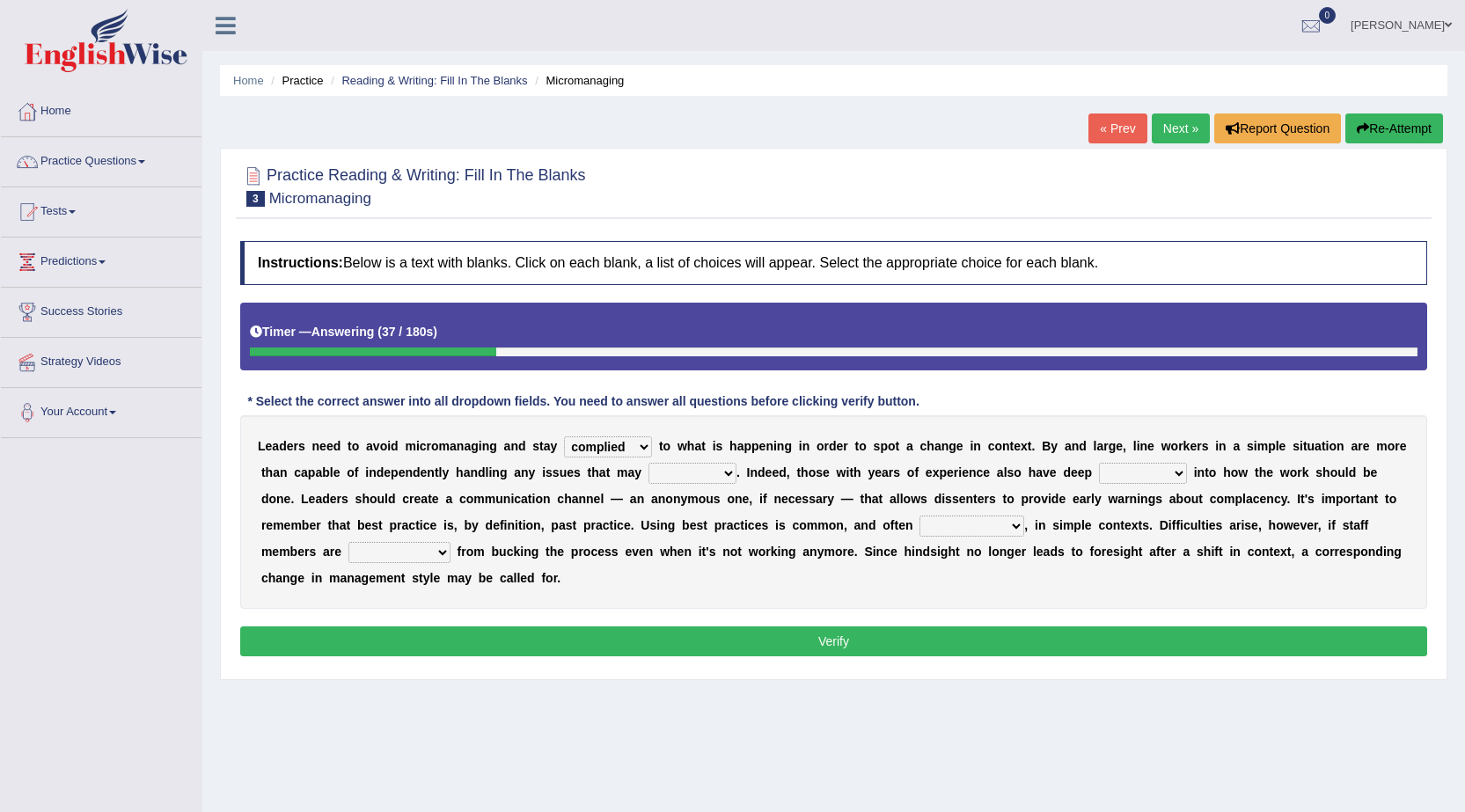
click at [649, 463] on select "apprise rise encounter arise" at bounding box center [693, 473] width 88 height 21
click at [1172, 464] on select "incursion insight indignity indication" at bounding box center [1143, 473] width 88 height 21
select select "insight"
click at [1099, 463] on select "incursion insight indignity indication" at bounding box center [1143, 473] width 88 height 21
click at [998, 524] on select "inappropriate apprehensive appropriate forbidden" at bounding box center [971, 525] width 105 height 21
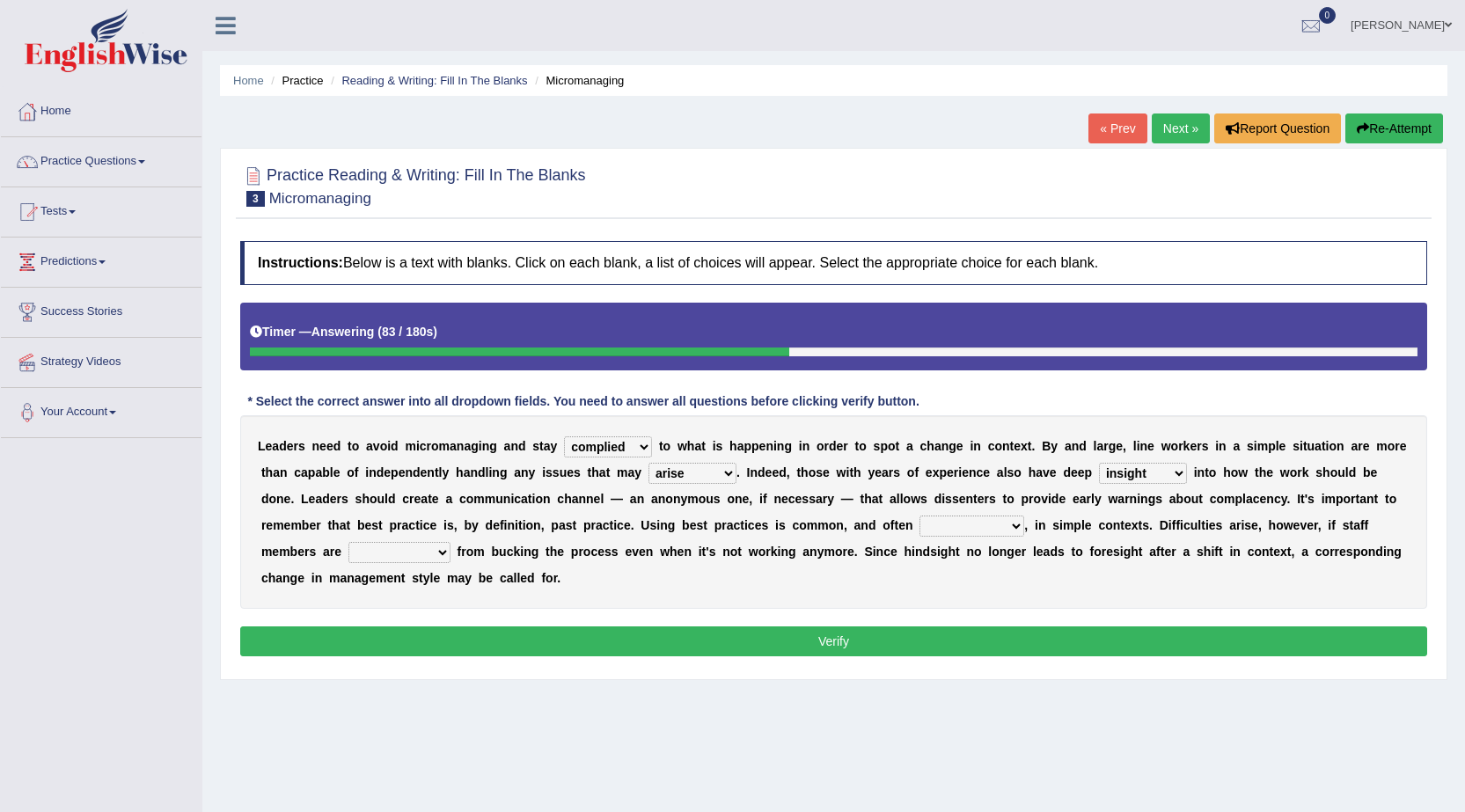
select select "appropriate"
click at [919, 515] on select "inappropriate apprehensive appropriate forbidden" at bounding box center [971, 525] width 105 height 21
click at [1016, 526] on select "inappropriate apprehensive appropriate forbidden" at bounding box center [971, 525] width 105 height 21
click at [919, 515] on select "inappropriate apprehensive appropriate forbidden" at bounding box center [971, 525] width 105 height 21
click at [444, 553] on select "disarranged disinclined discouraged disintegrated" at bounding box center [399, 552] width 102 height 21
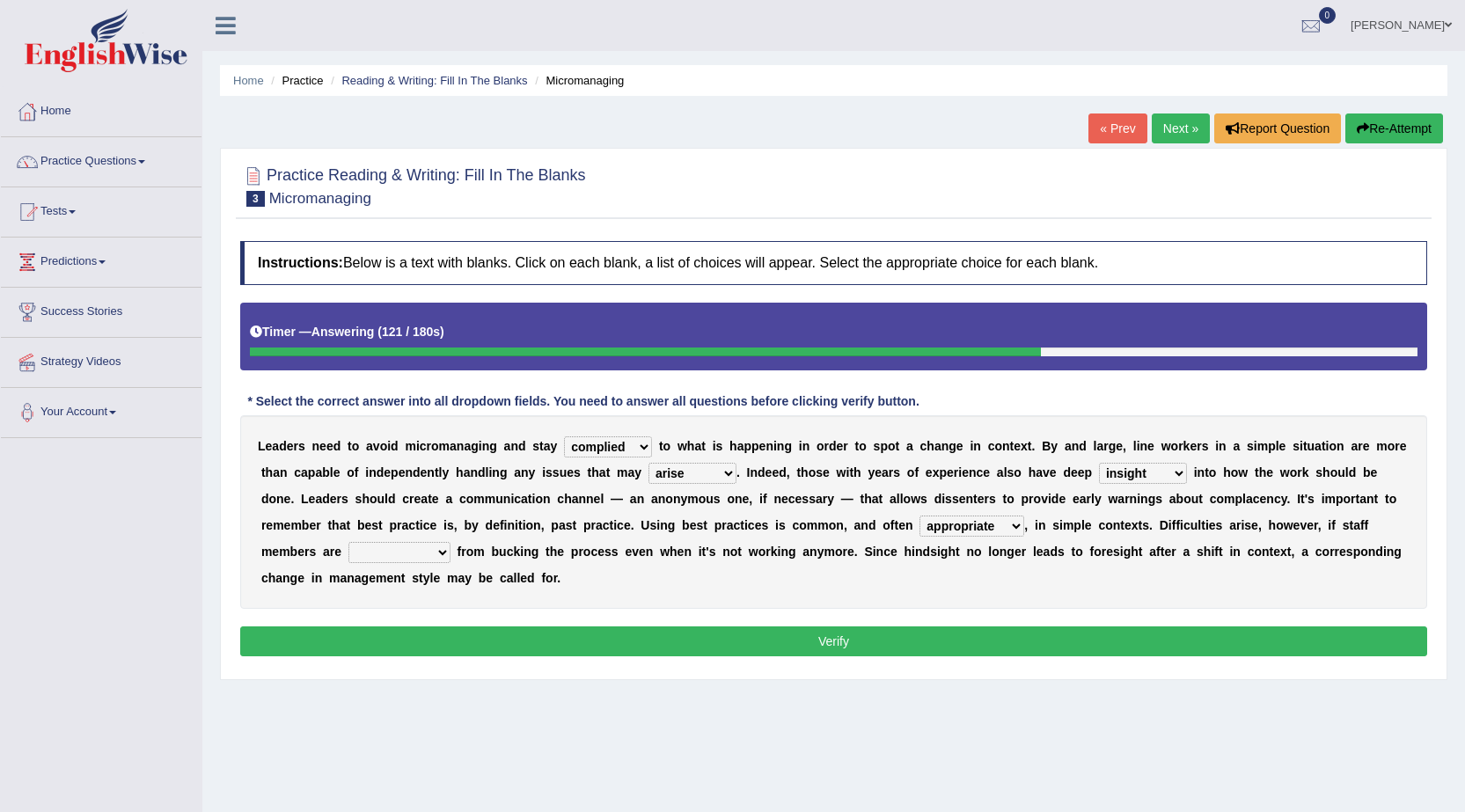
select select "discouraged"
click at [348, 542] on select "disarranged disinclined discouraged disintegrated" at bounding box center [399, 552] width 102 height 21
click at [813, 644] on button "Verify" at bounding box center [834, 641] width 1187 height 30
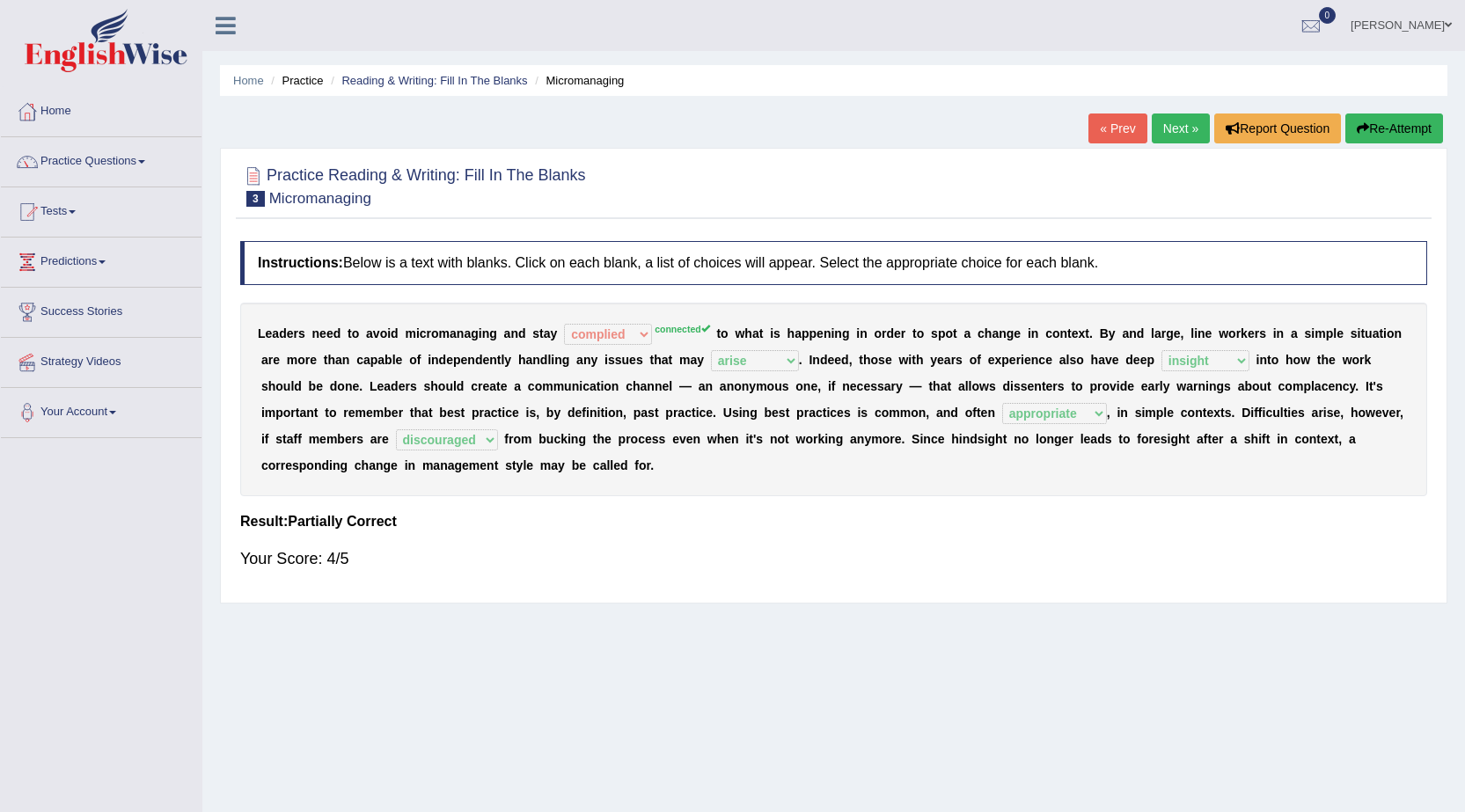
click at [1169, 130] on link "Next »" at bounding box center [1180, 129] width 58 height 30
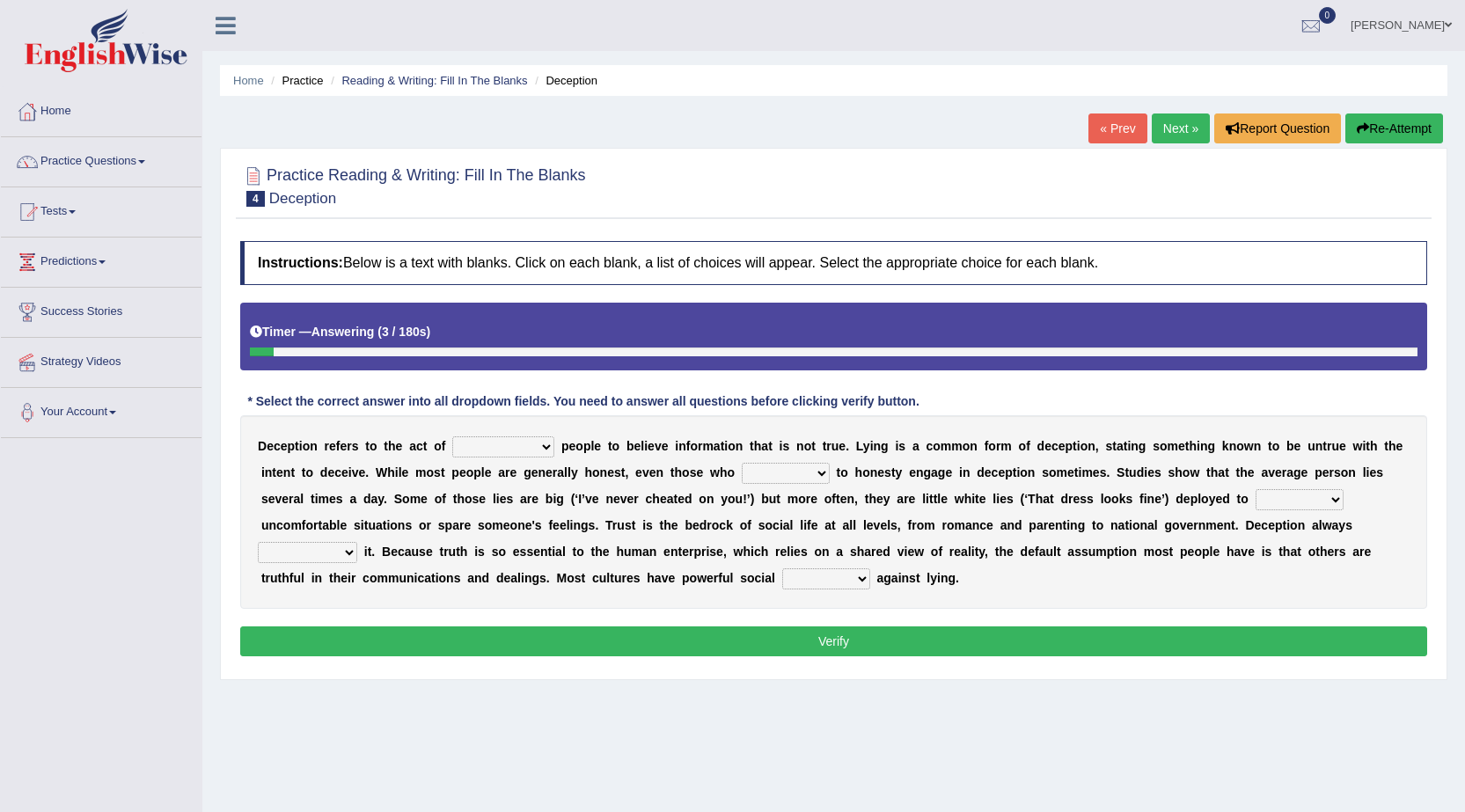
click at [526, 448] on select "discouraging forbidding detecting encouraging" at bounding box center [503, 446] width 102 height 21
select select "encouraging"
click at [452, 436] on select "discouraging forbidding detecting encouraging" at bounding box center [503, 446] width 102 height 21
click at [810, 476] on select "describe prescribe inscribe subscribe" at bounding box center [786, 473] width 88 height 21
select select "inscribe"
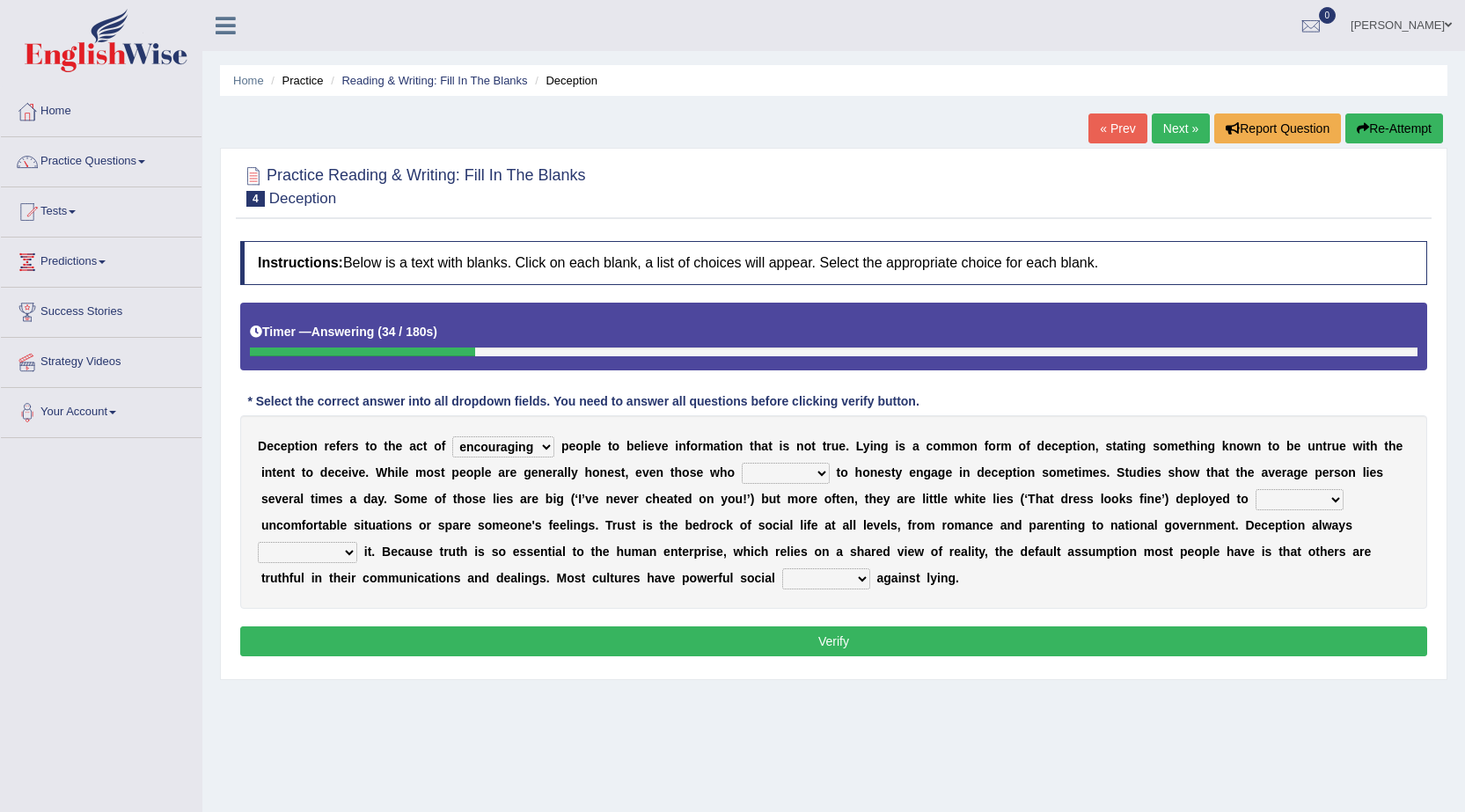
click at [742, 463] on select "describe prescribe inscribe subscribe" at bounding box center [786, 473] width 88 height 21
click at [1339, 502] on select "contest illuminate disguise avoid" at bounding box center [1300, 499] width 88 height 21
click at [1255, 489] on select "contest illuminate disguise avoid" at bounding box center [1300, 499] width 88 height 21
click at [1327, 500] on select "contest illuminate disguise avoid" at bounding box center [1300, 499] width 88 height 21
select select "avoid"
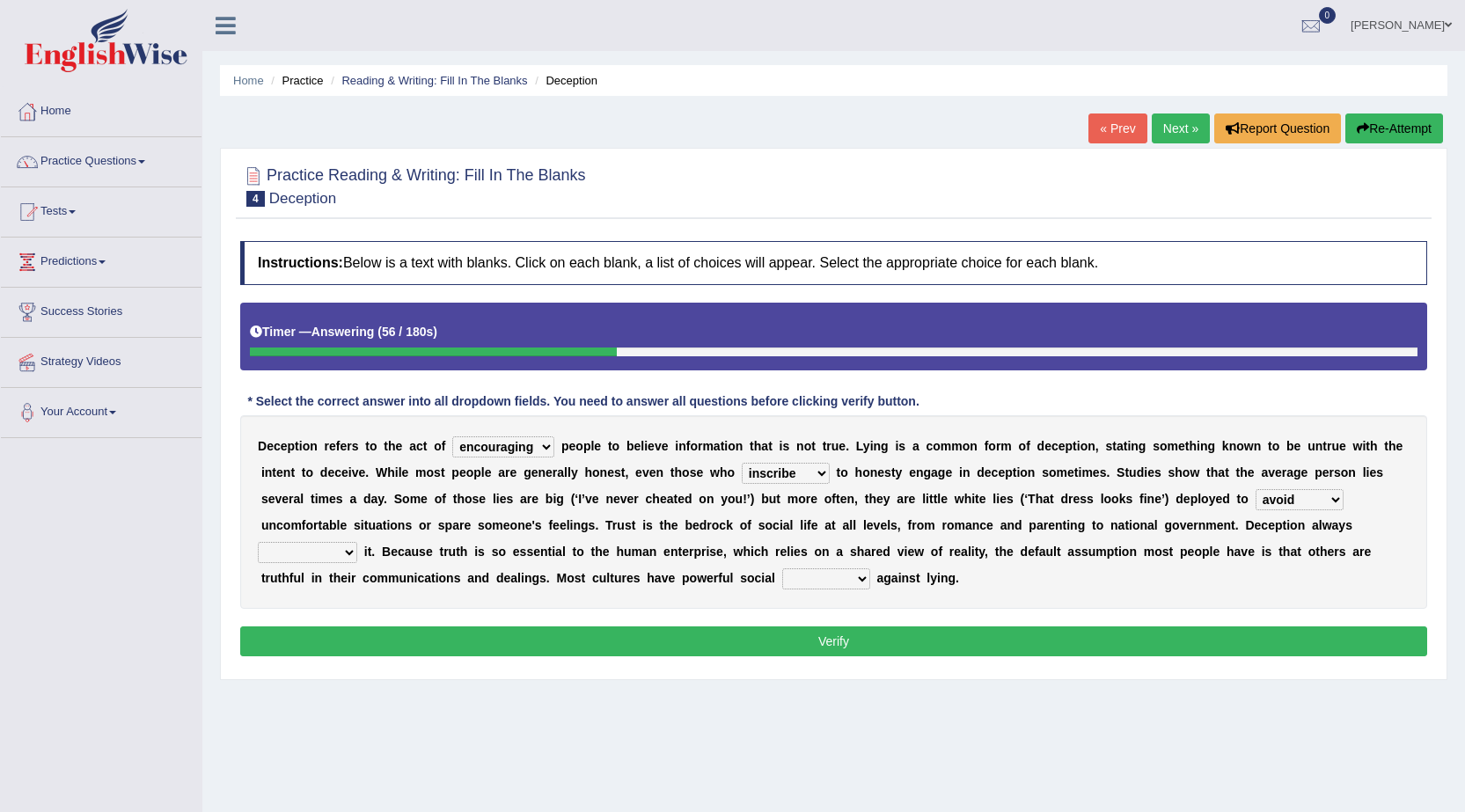
click at [1255, 489] on select "contest illuminate disguise avoid" at bounding box center [1300, 499] width 88 height 21
click at [346, 547] on select "undermines underscores undertakes underwrites" at bounding box center [308, 552] width 99 height 21
select select "undermines"
click at [258, 542] on select "undermines underscores undertakes underwrites" at bounding box center [308, 552] width 99 height 21
click at [846, 574] on select "ejections sanctions fractions inductions" at bounding box center [826, 578] width 88 height 21
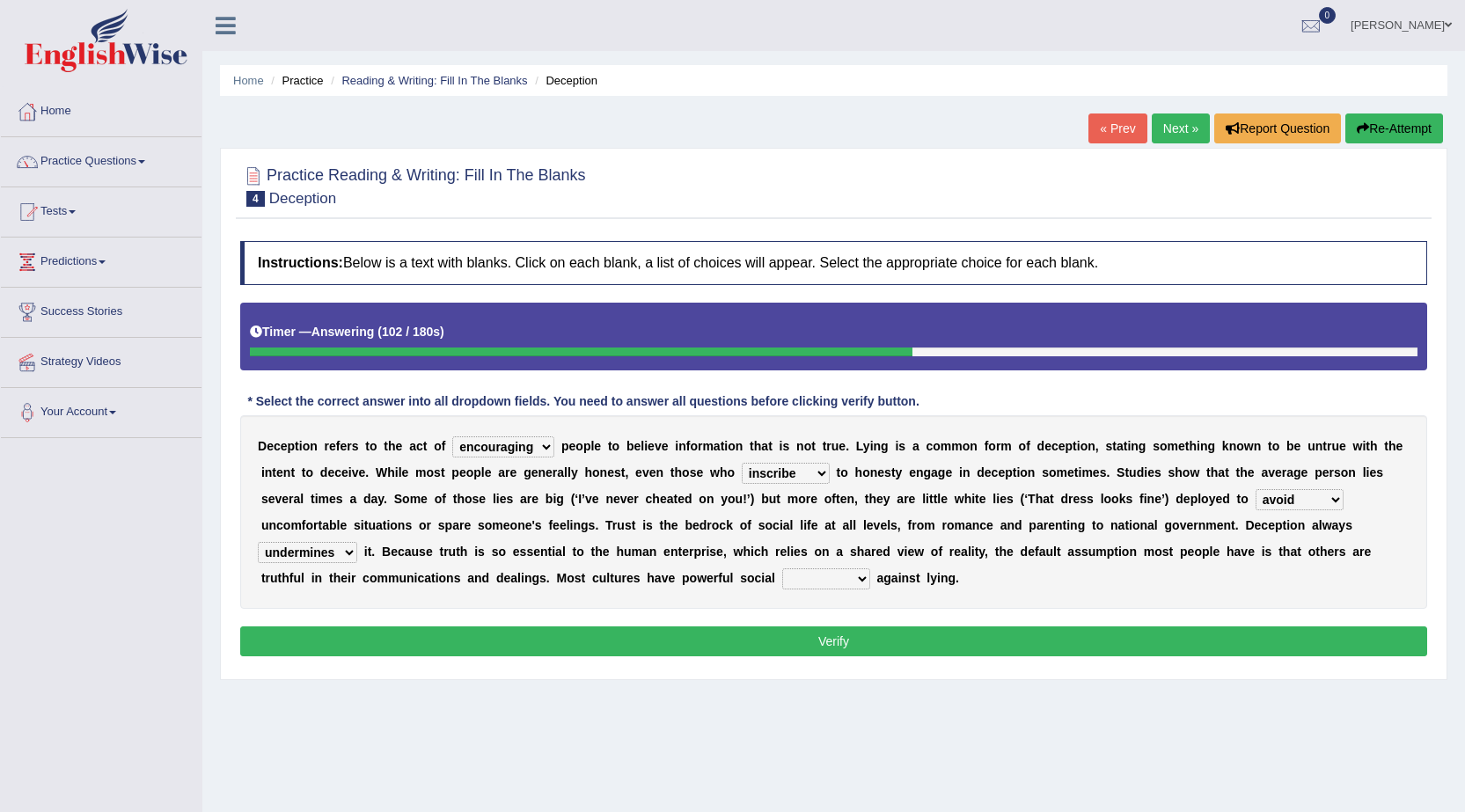
select select "ejections"
click at [782, 568] on select "ejections sanctions fractions inductions" at bounding box center [826, 578] width 88 height 21
click at [837, 641] on button "Verify" at bounding box center [834, 641] width 1187 height 30
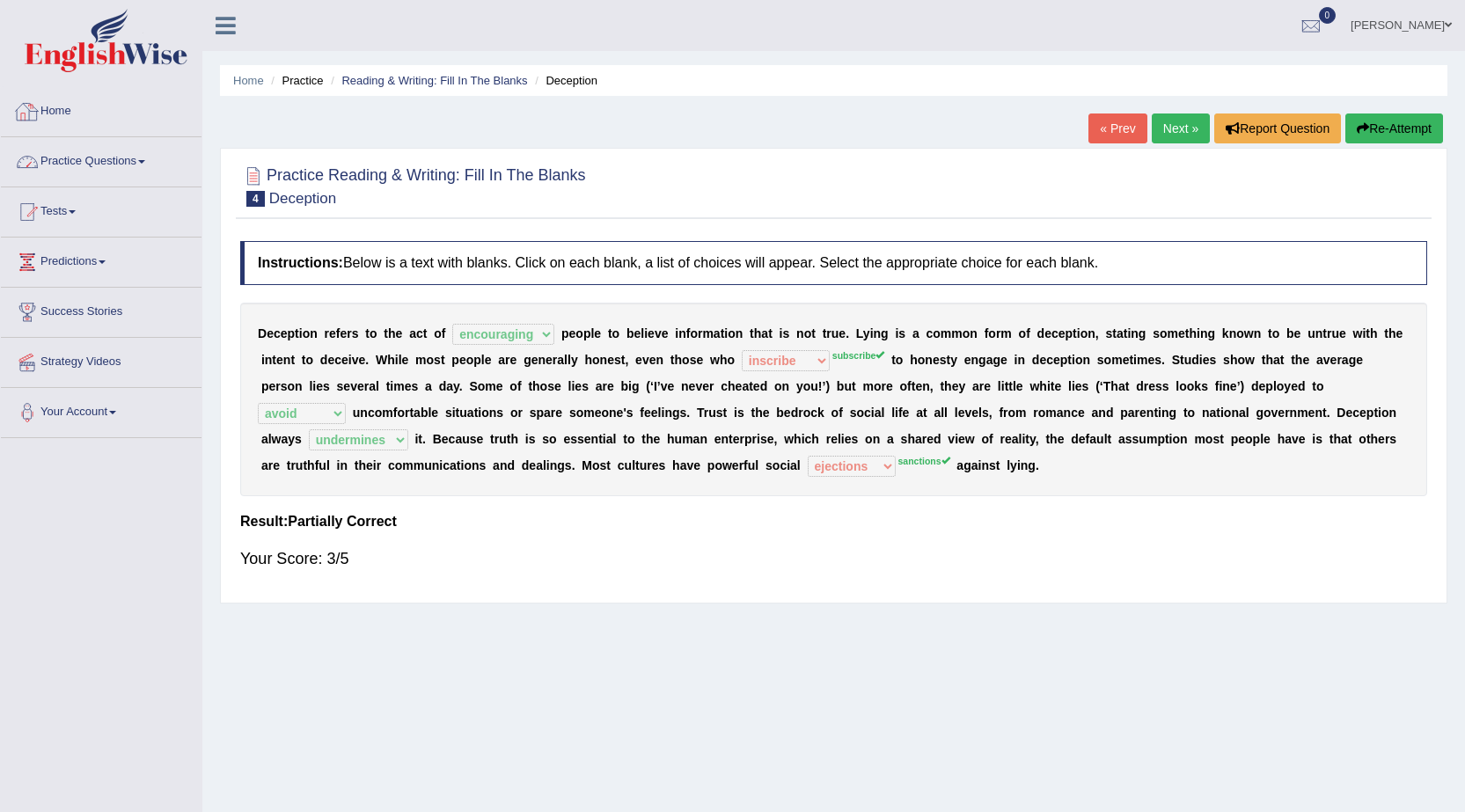
click at [89, 124] on link "Home" at bounding box center [101, 109] width 200 height 44
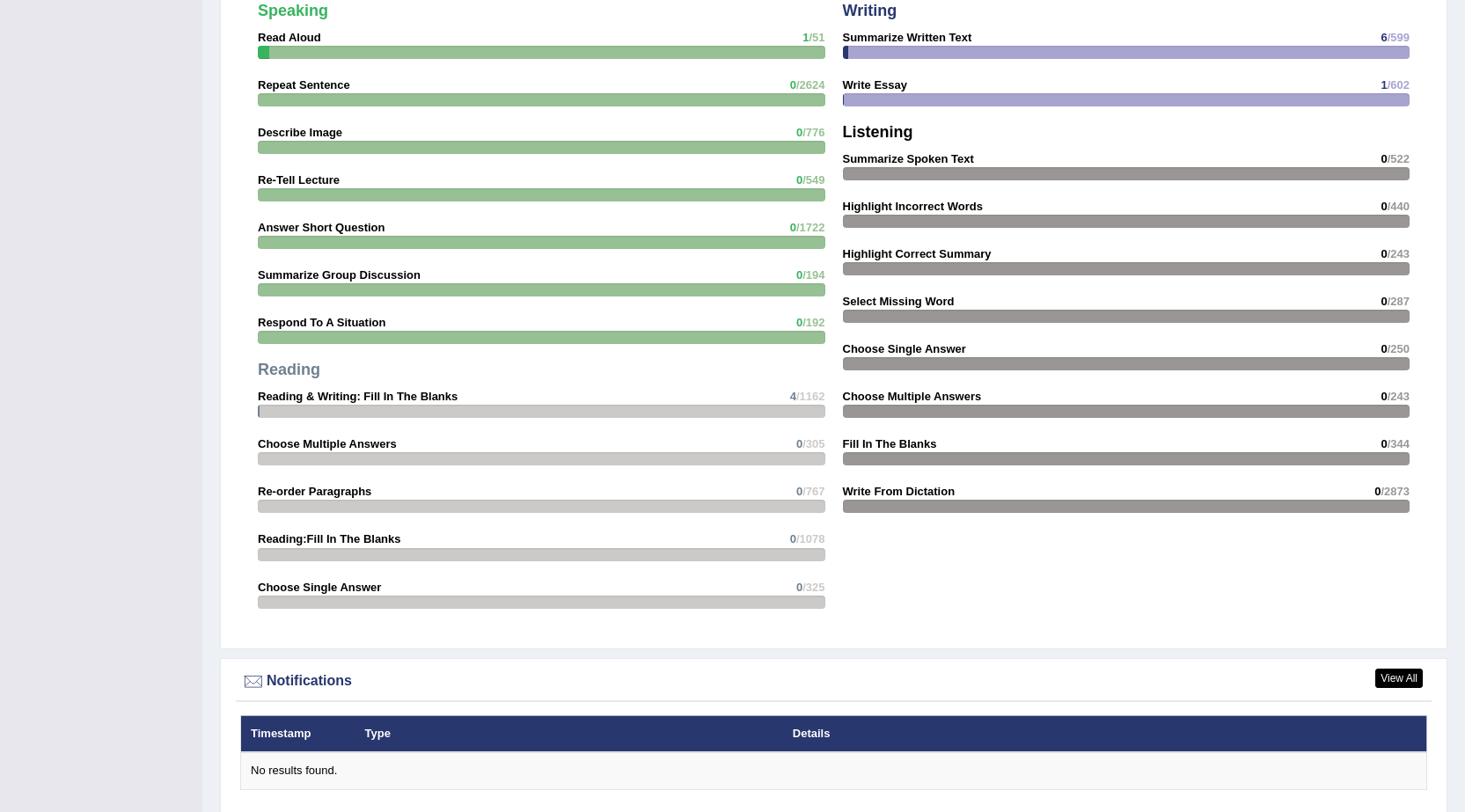
scroll to position [1731, 0]
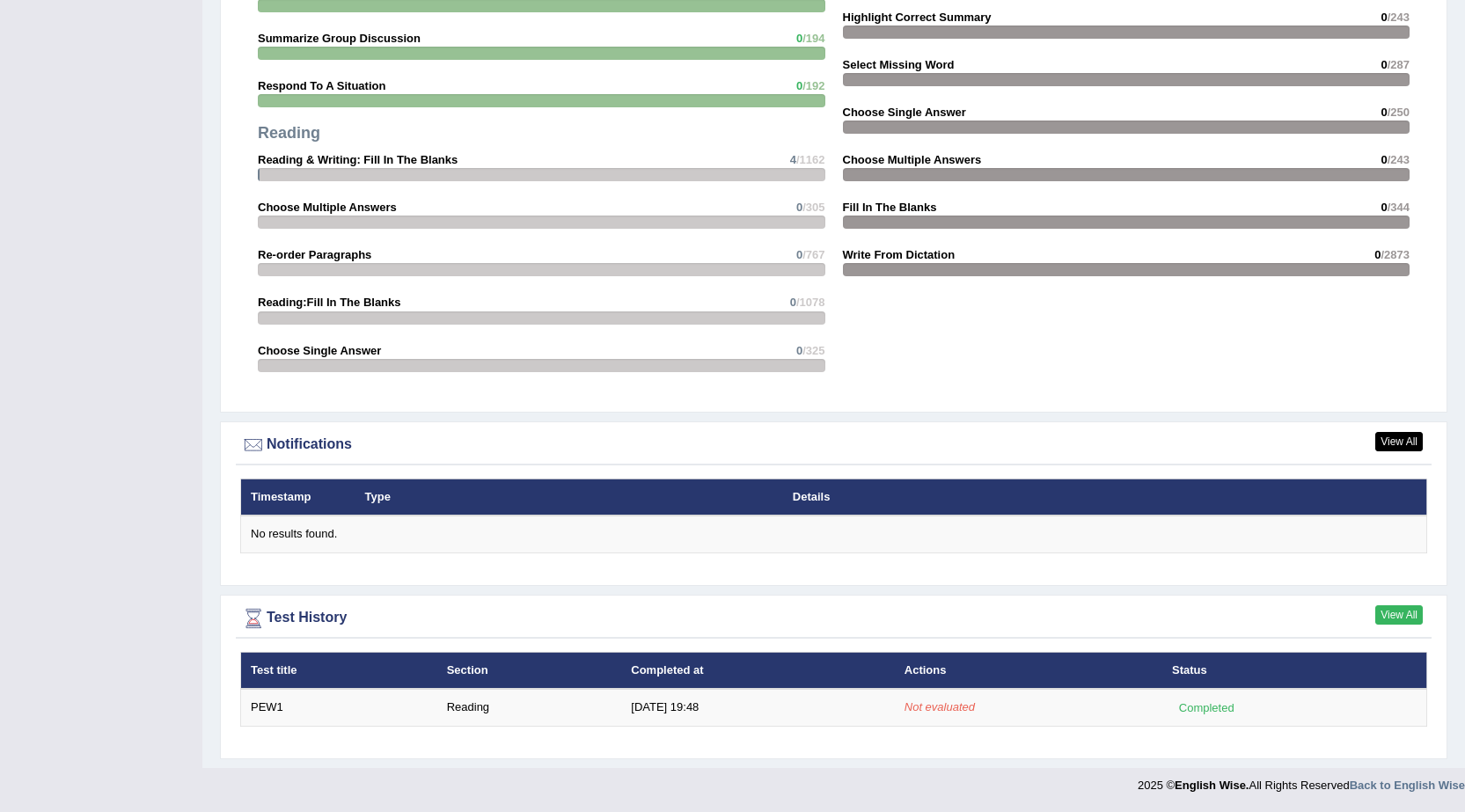
click at [1387, 618] on link "View All" at bounding box center [1399, 615] width 48 height 19
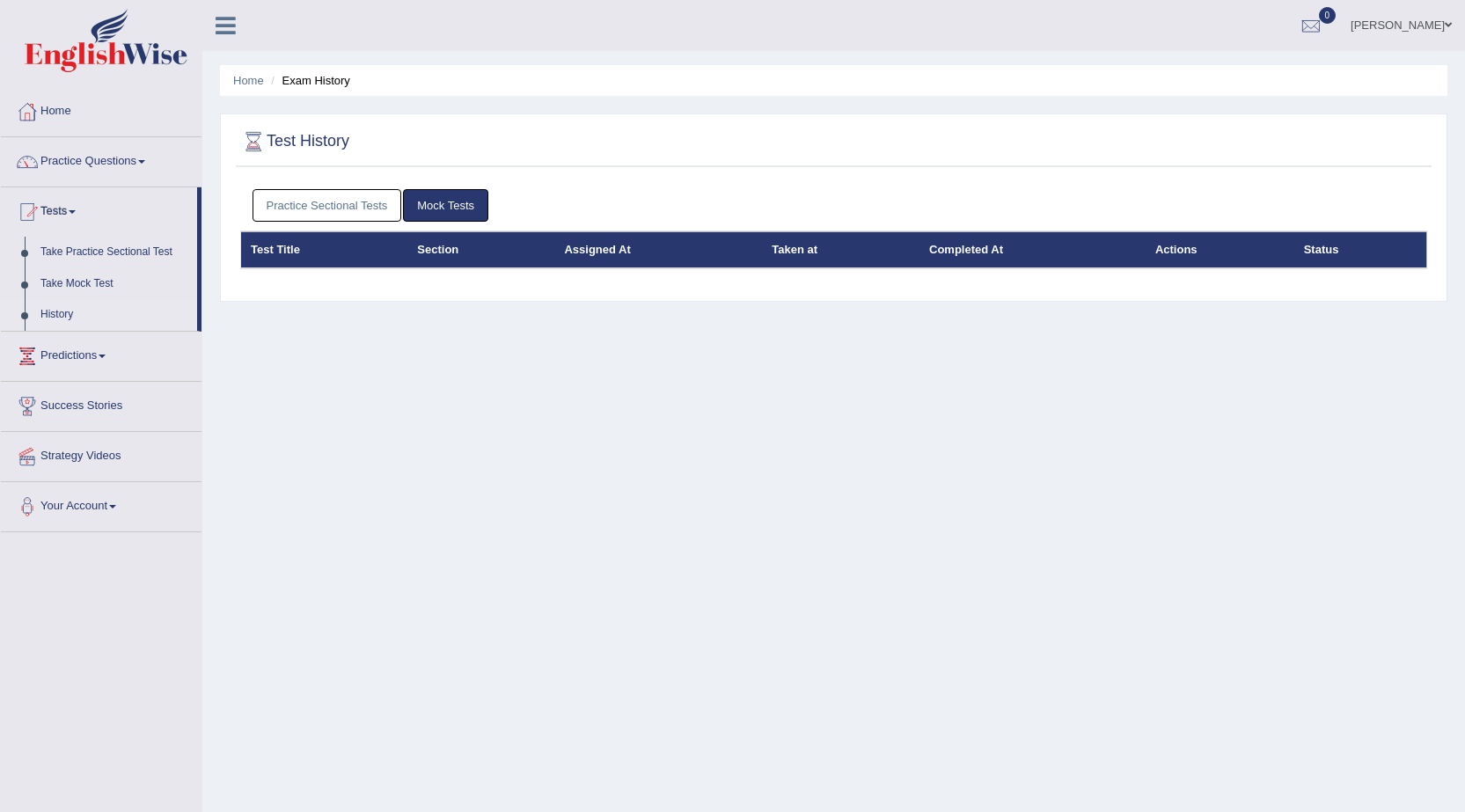
click at [861, 428] on div "Home Exam History Test History Practice Sectional Tests Mock Tests Test Title S…" at bounding box center [834, 439] width 1263 height 879
click at [774, 257] on th "Taken at" at bounding box center [840, 250] width 157 height 37
click at [762, 299] on div "Test History Practice Sectional Tests Mock Tests Test Title Section Assigned At…" at bounding box center [834, 208] width 1228 height 188
click at [301, 201] on link "Practice Sectional Tests" at bounding box center [327, 205] width 150 height 32
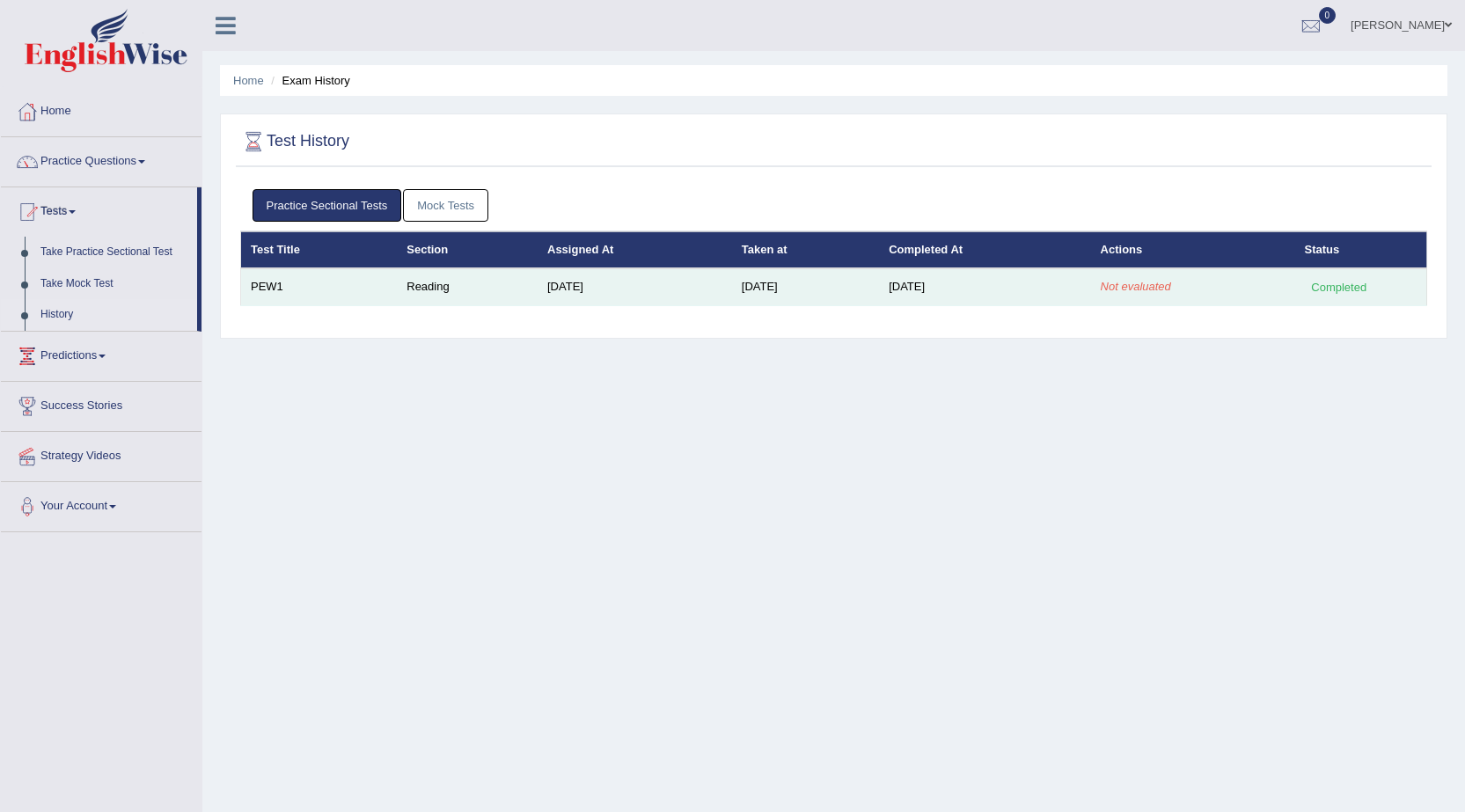
click at [271, 281] on td "PEW1" at bounding box center [319, 287] width 156 height 37
click at [432, 289] on td "Reading" at bounding box center [467, 287] width 141 height 37
click at [1345, 285] on div "Completed" at bounding box center [1339, 288] width 69 height 18
click at [1130, 287] on em "Not evaluated" at bounding box center [1136, 286] width 71 height 13
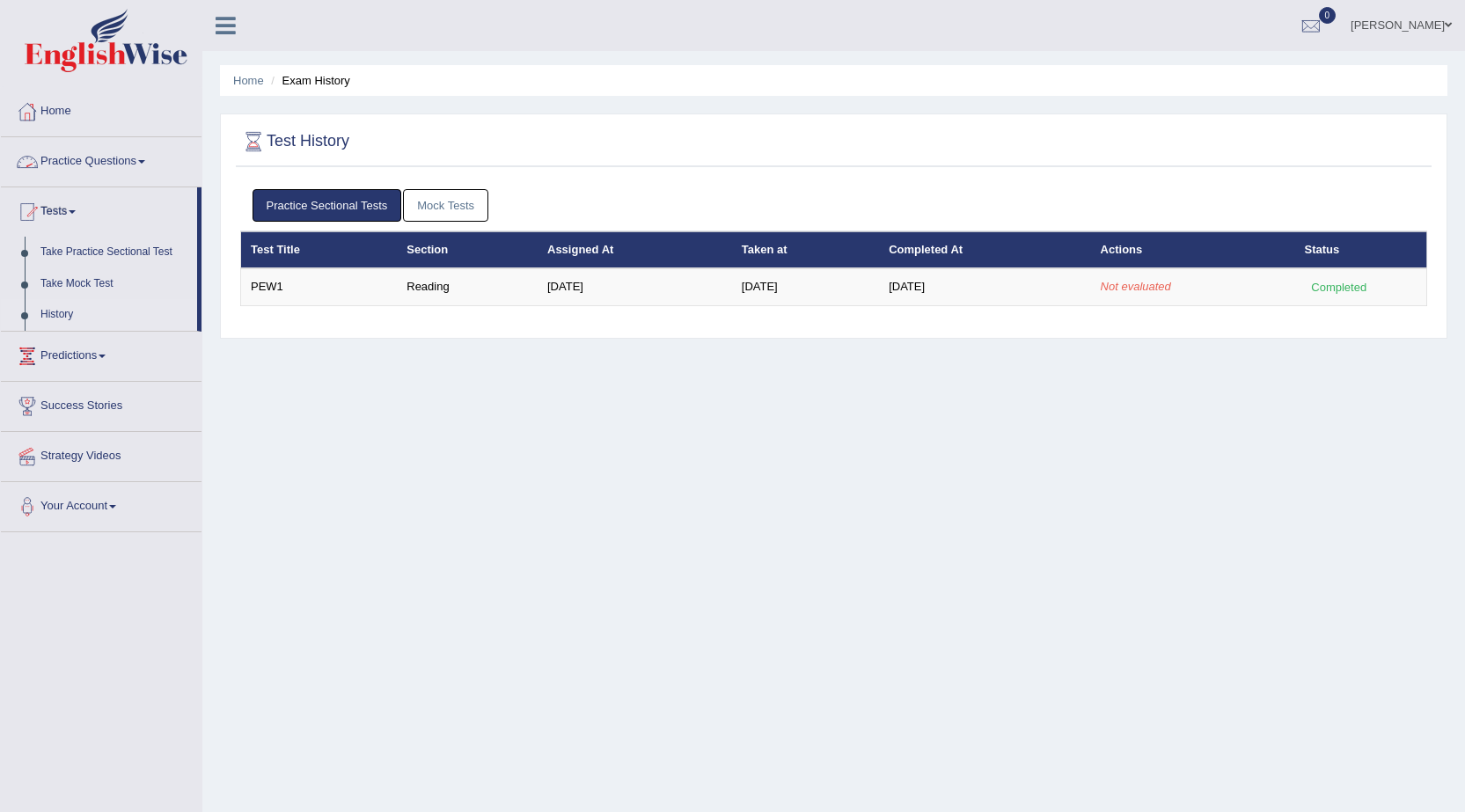
click at [98, 121] on link "Home" at bounding box center [101, 109] width 200 height 44
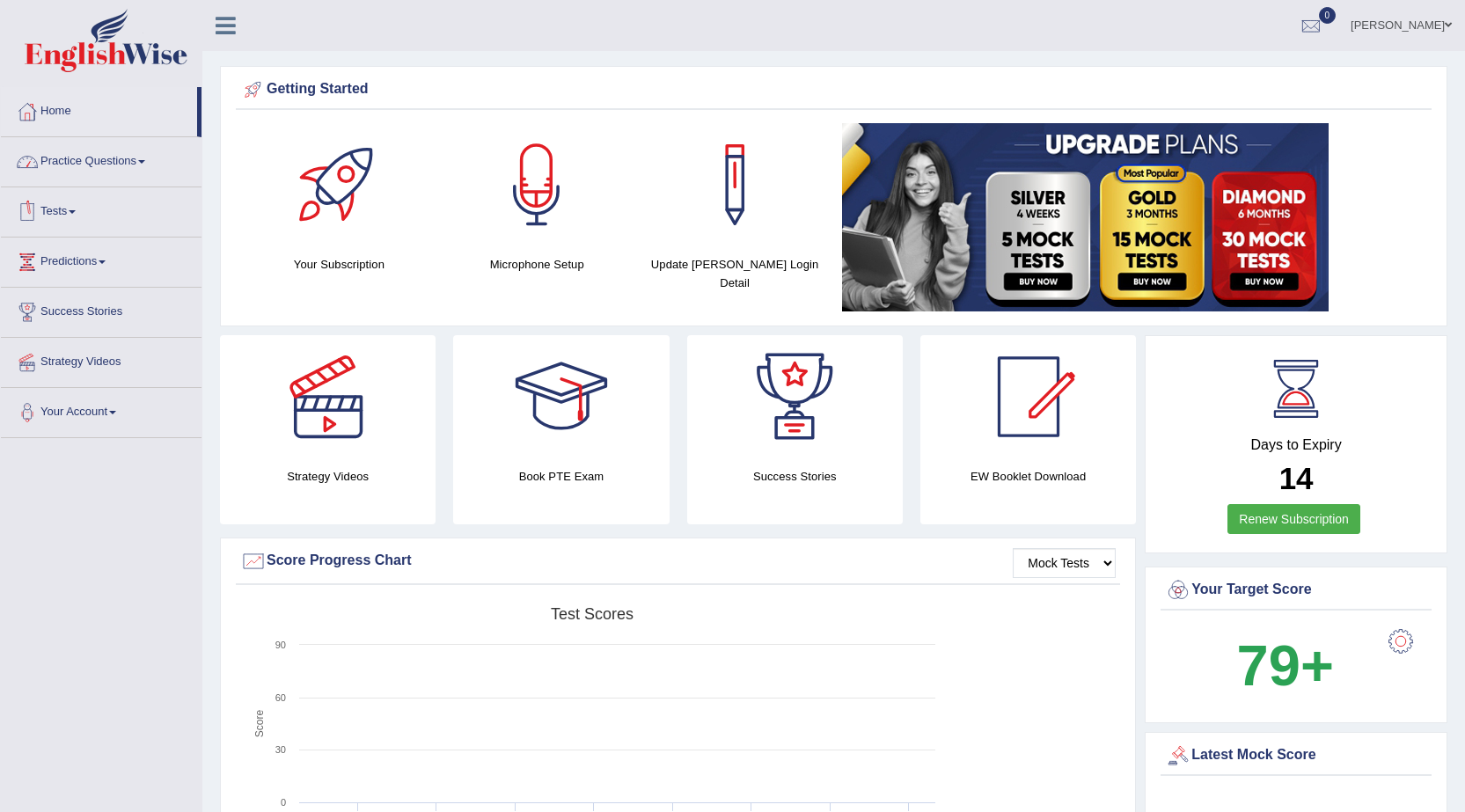
click at [51, 203] on link "Tests" at bounding box center [101, 209] width 200 height 44
click at [88, 170] on link "Practice Questions" at bounding box center [101, 159] width 200 height 44
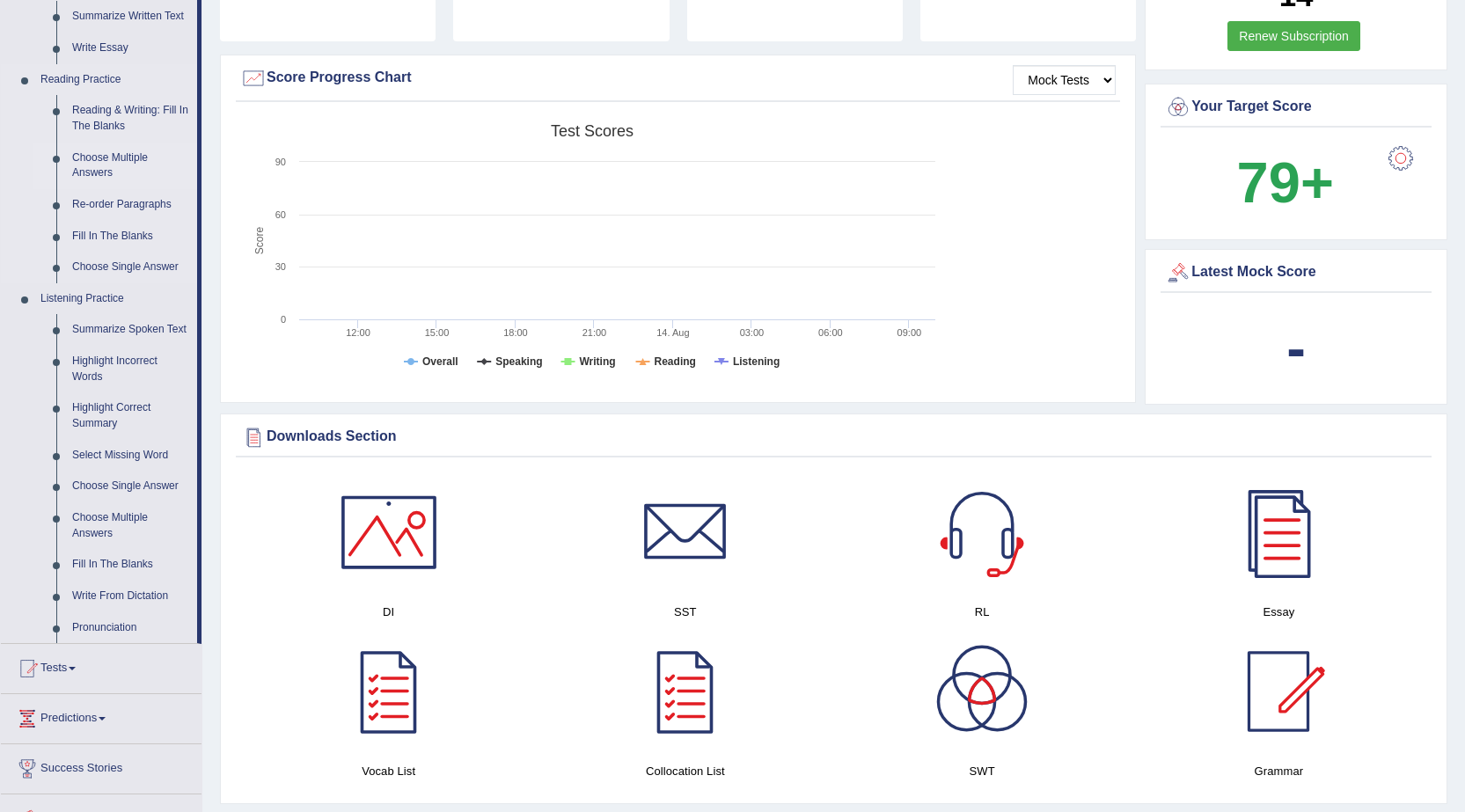
scroll to position [527, 0]
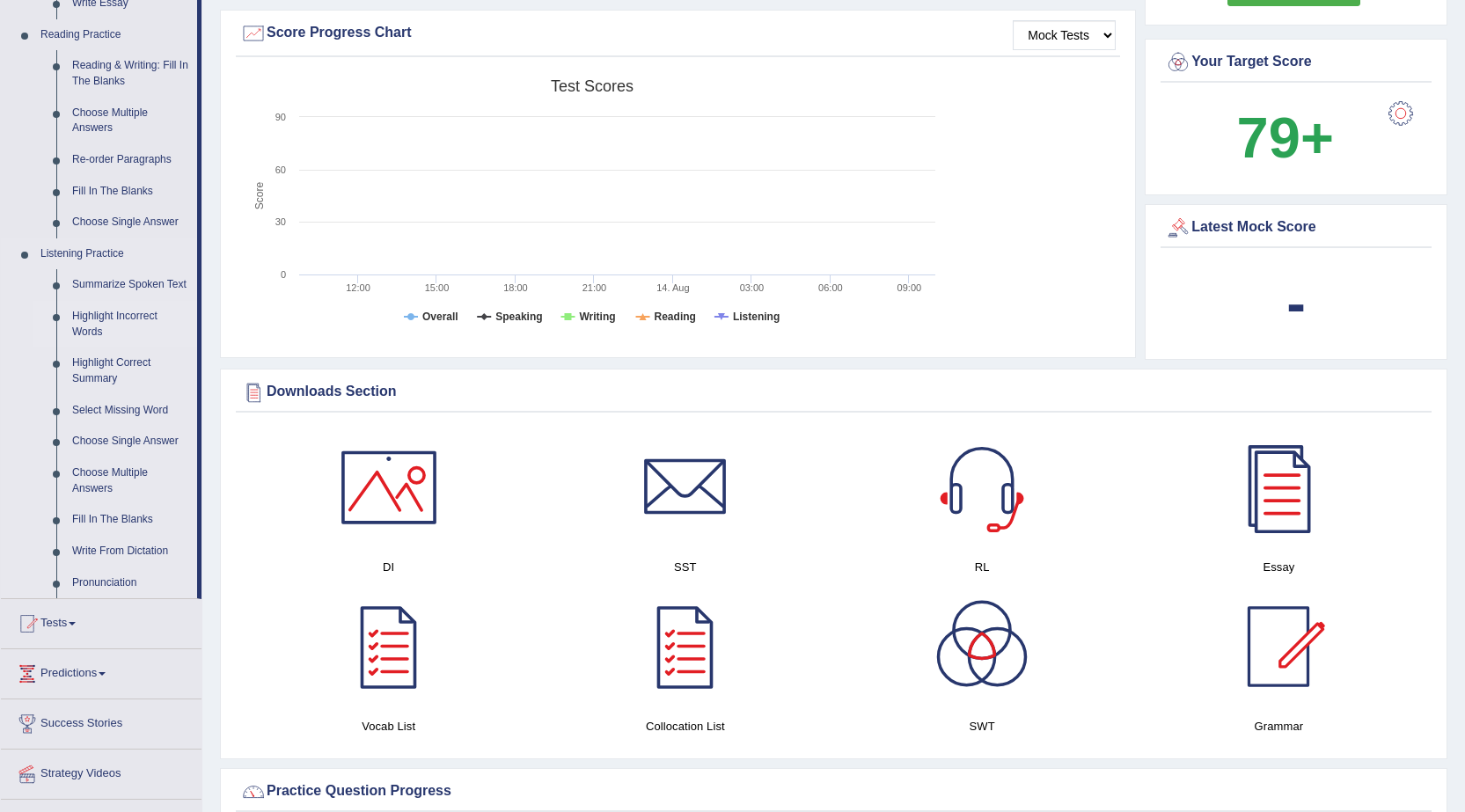
click at [105, 316] on link "Highlight Incorrect Words" at bounding box center [131, 323] width 133 height 47
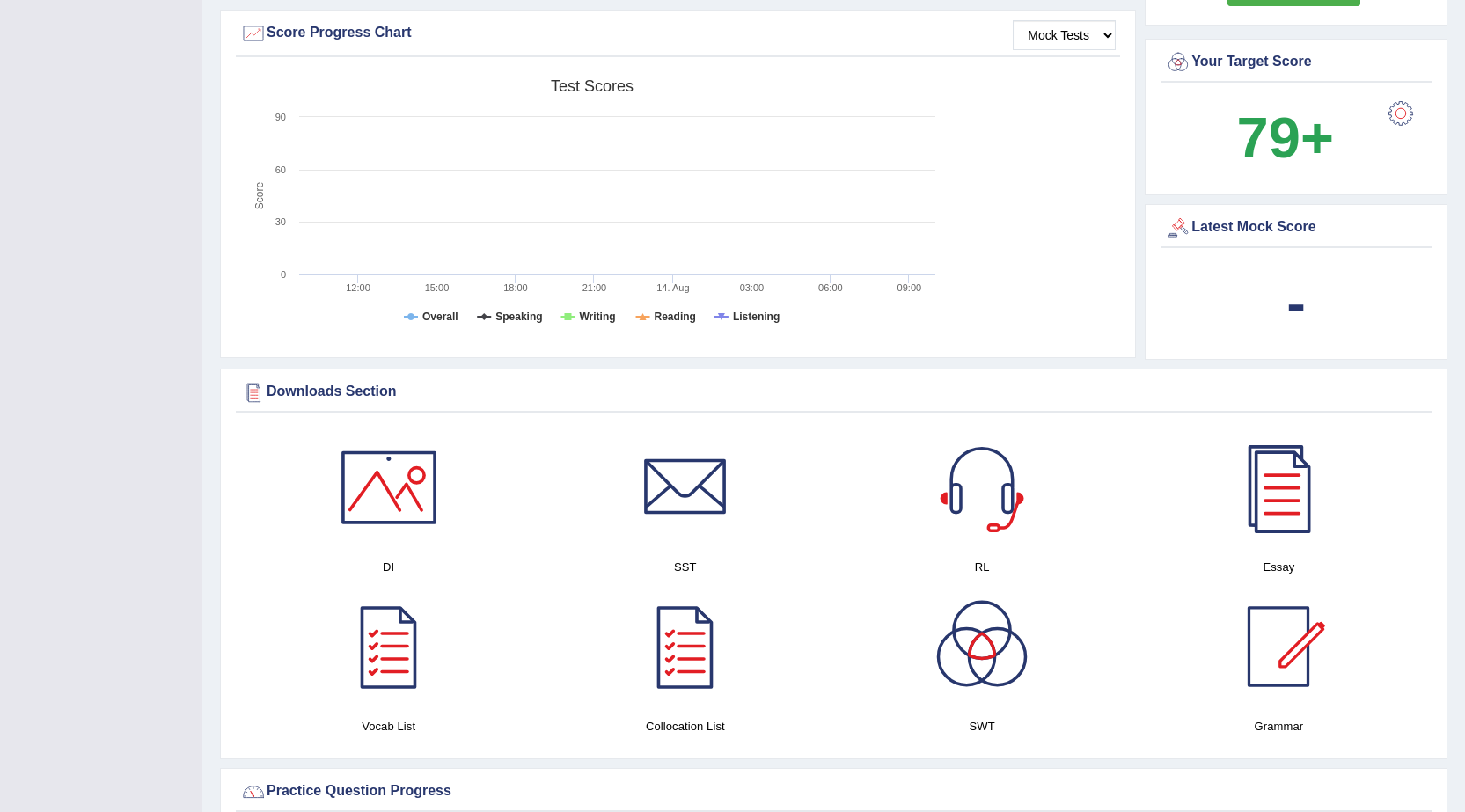
scroll to position [382, 0]
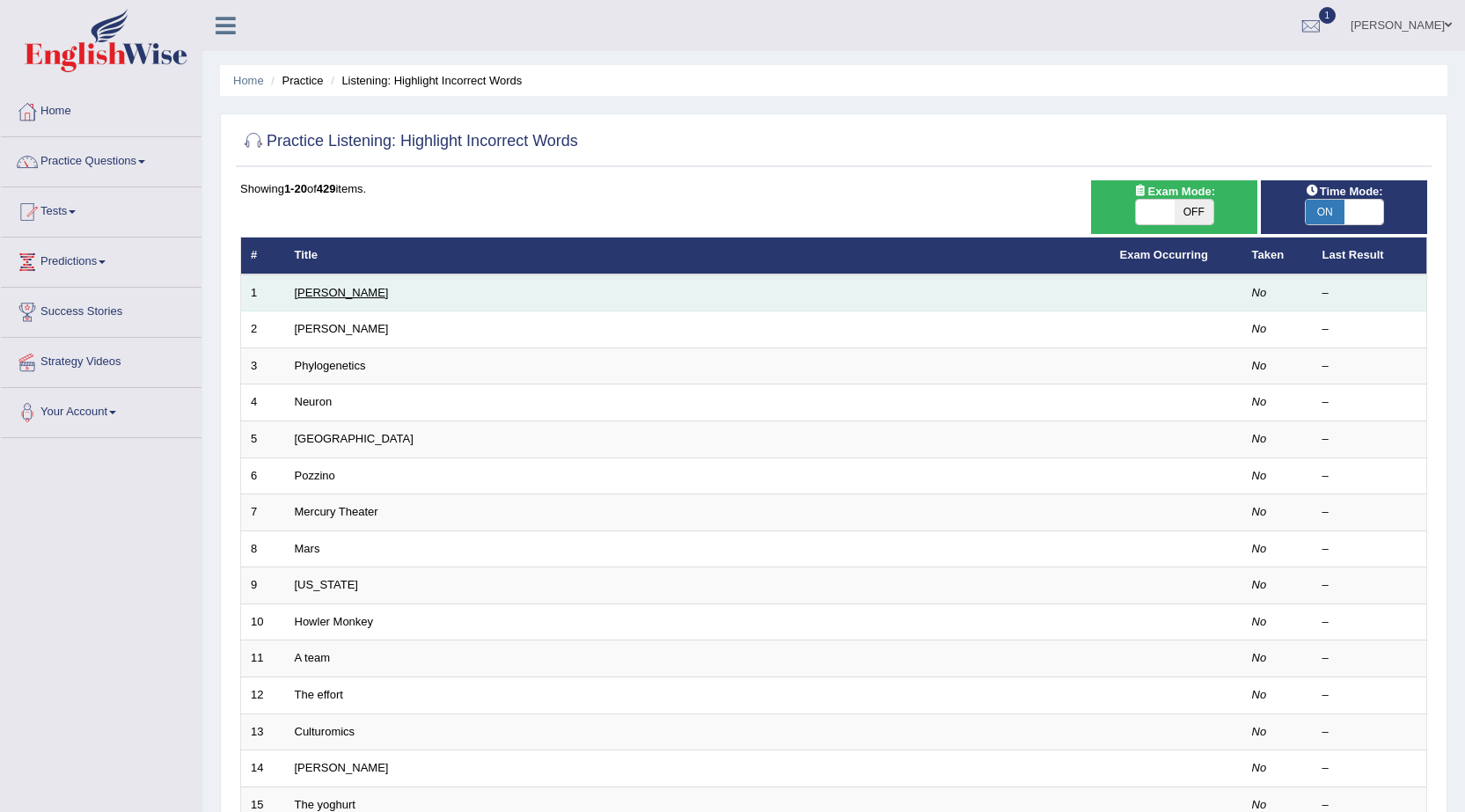
click at [312, 293] on link "[PERSON_NAME]" at bounding box center [342, 292] width 94 height 13
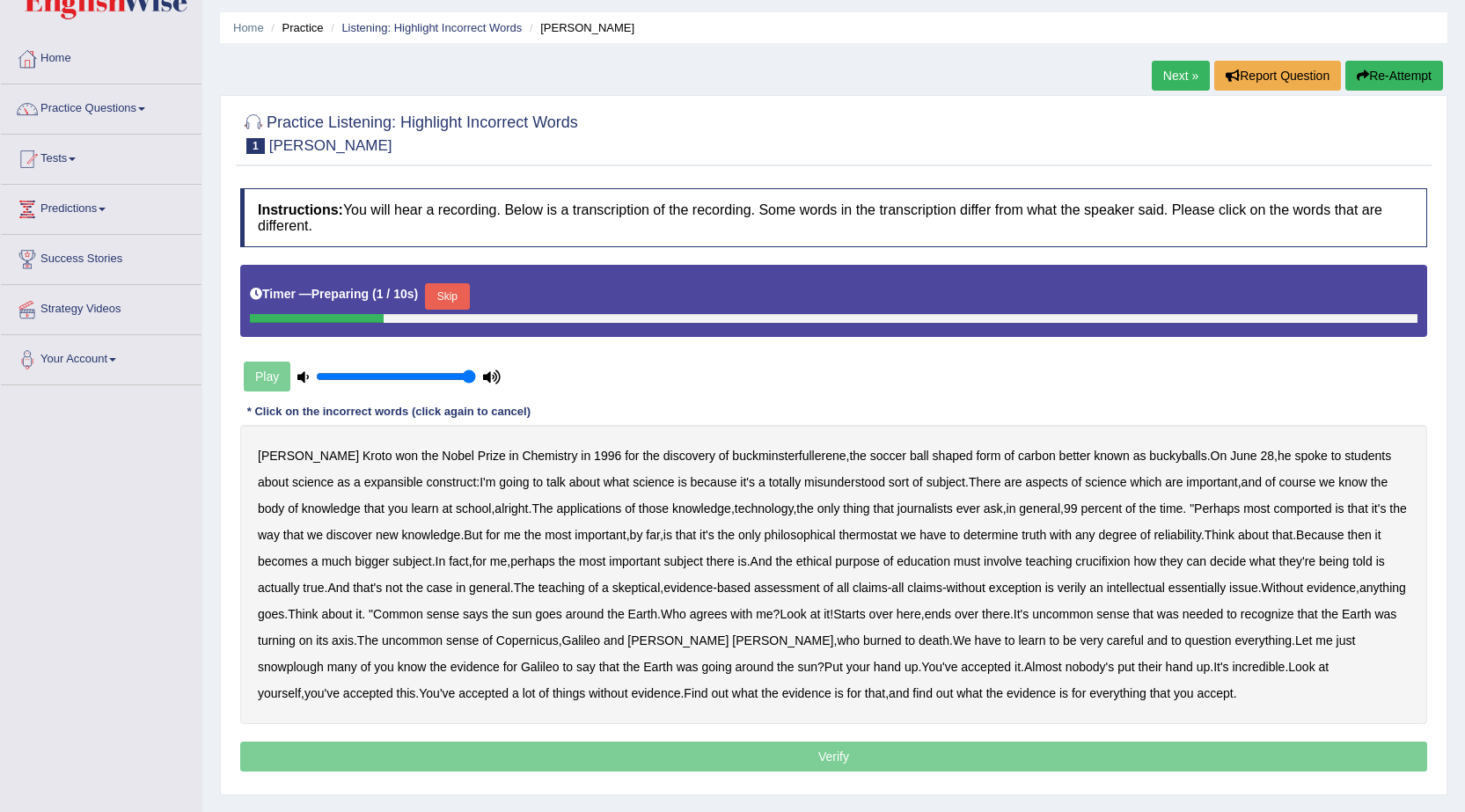
scroll to position [112, 0]
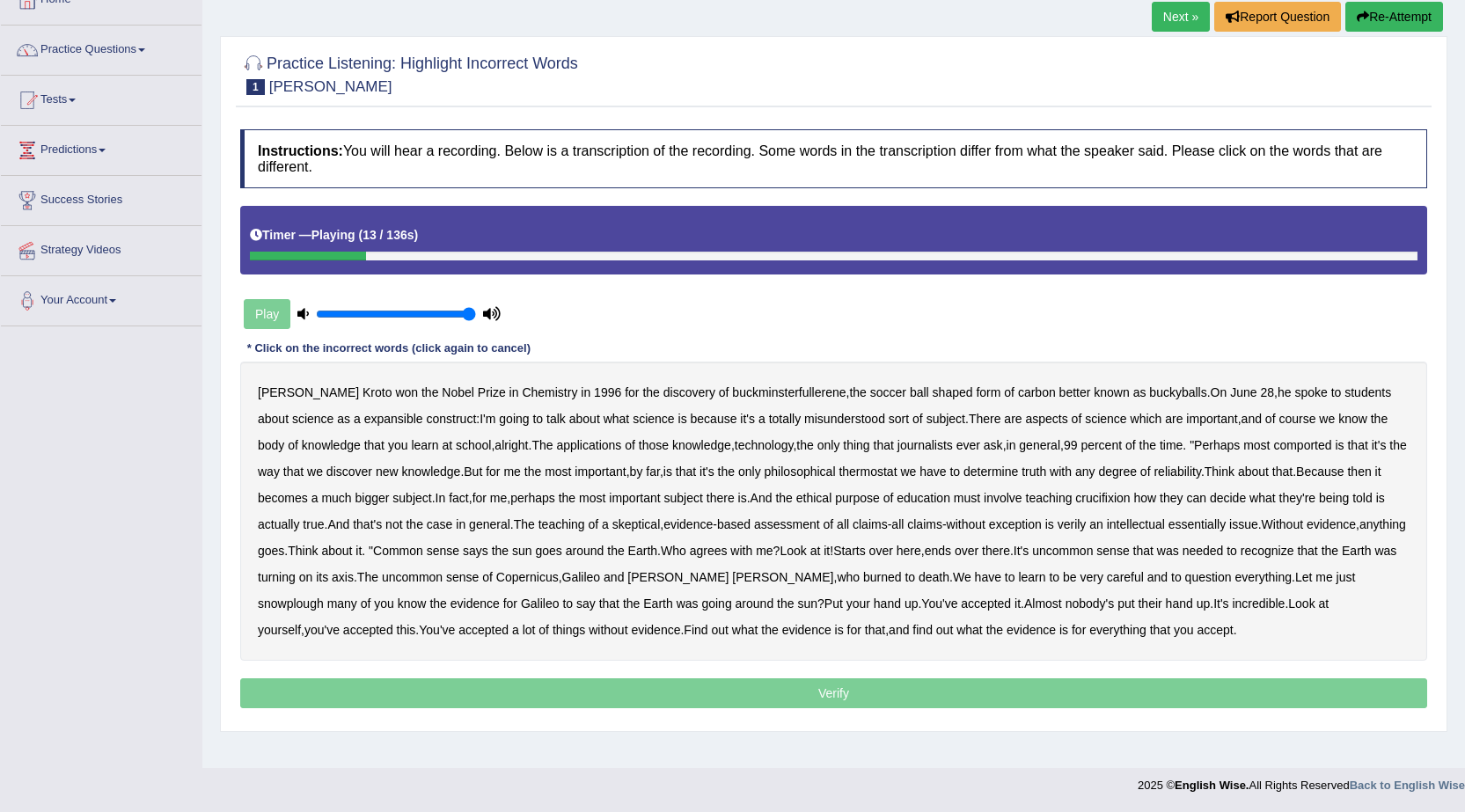
click at [373, 418] on b "expansible" at bounding box center [393, 418] width 59 height 14
click at [1291, 450] on b "comported" at bounding box center [1301, 445] width 58 height 14
click at [853, 476] on b "thermostat" at bounding box center [867, 470] width 58 height 14
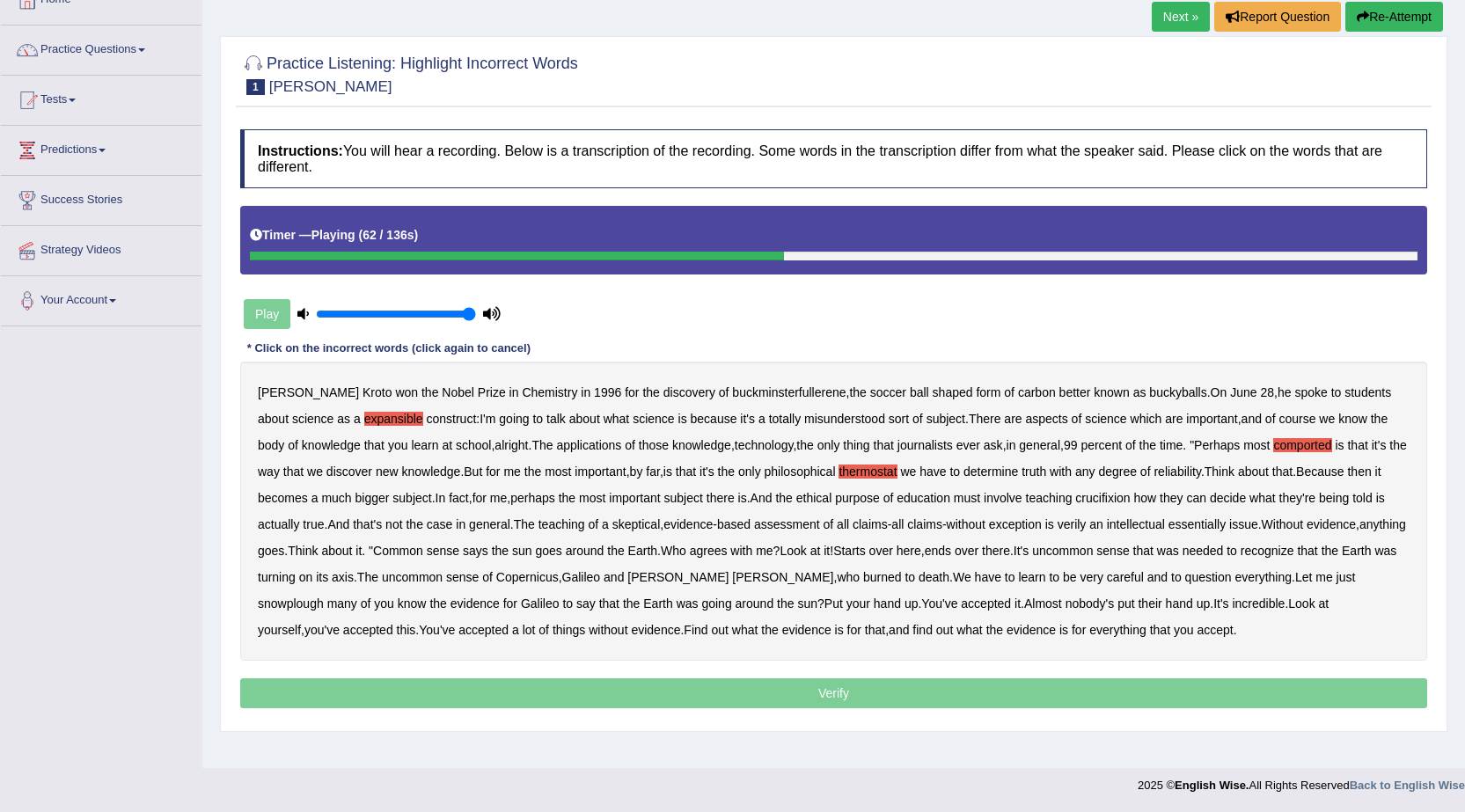
click at [1107, 494] on b "crucifixion" at bounding box center [1102, 497] width 54 height 14
click at [1079, 526] on b "verily" at bounding box center [1073, 524] width 29 height 14
click at [1226, 524] on b "essentially" at bounding box center [1197, 524] width 57 height 14
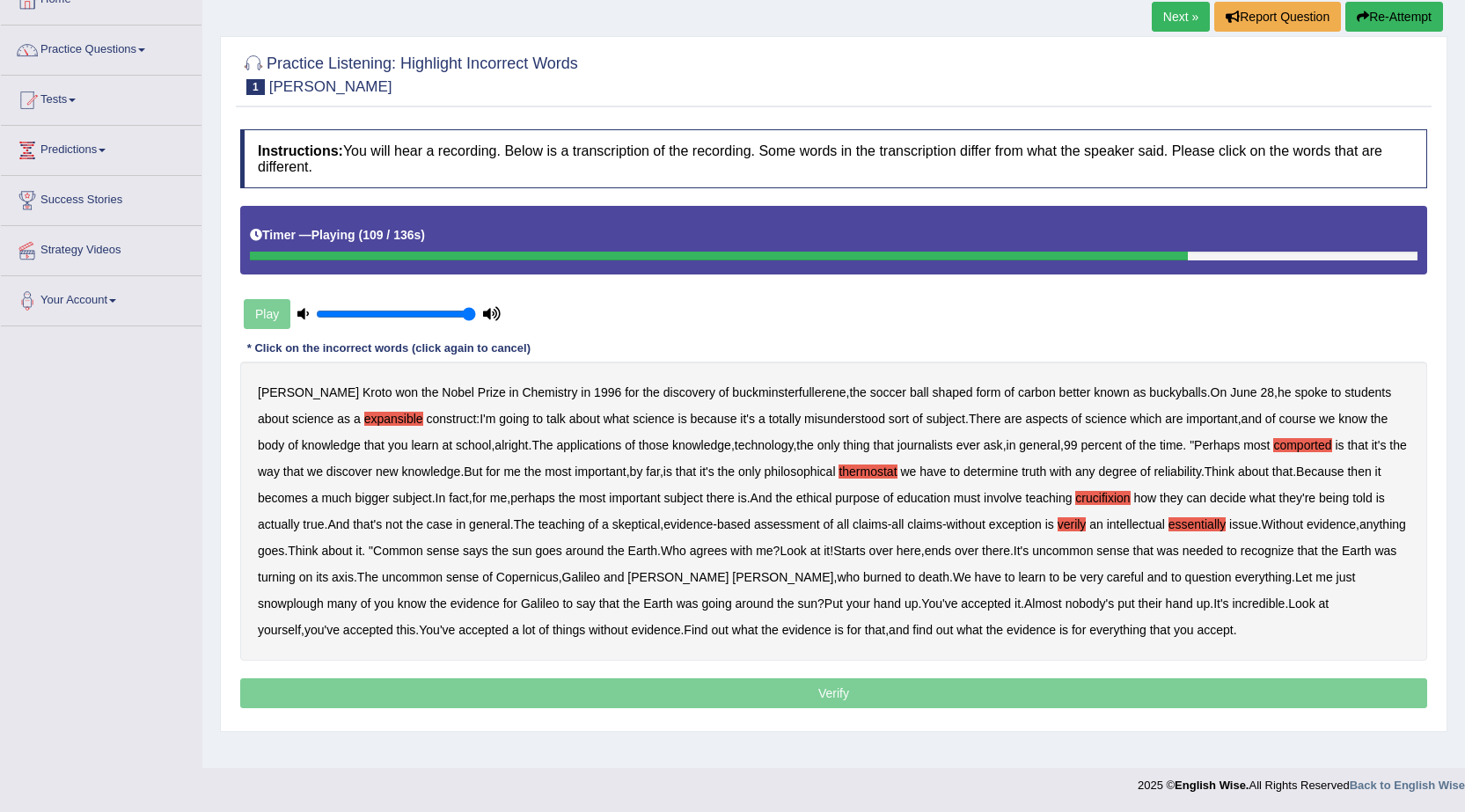
click at [324, 596] on b "snowplough" at bounding box center [291, 603] width 66 height 14
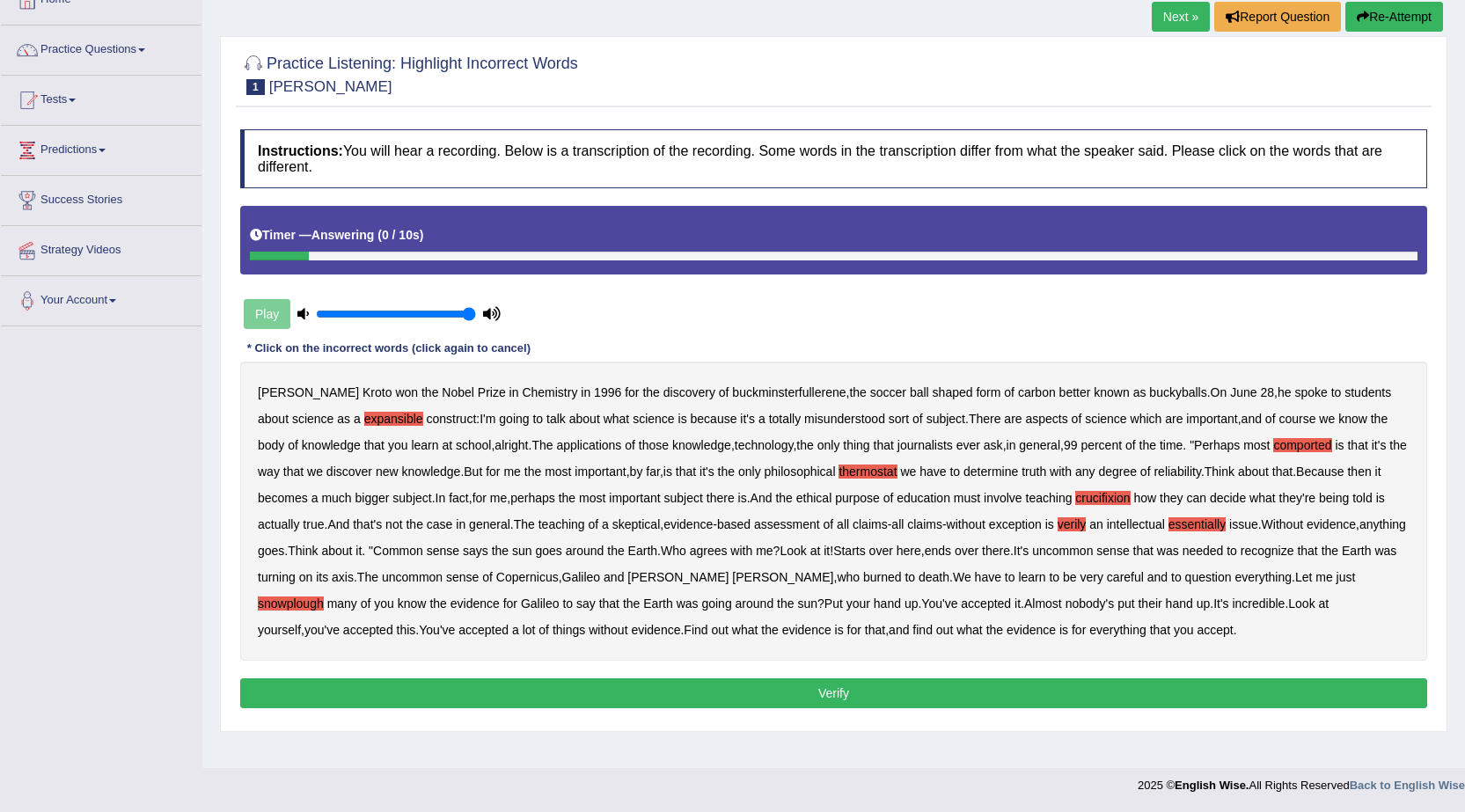
click at [811, 690] on button "Verify" at bounding box center [834, 693] width 1187 height 30
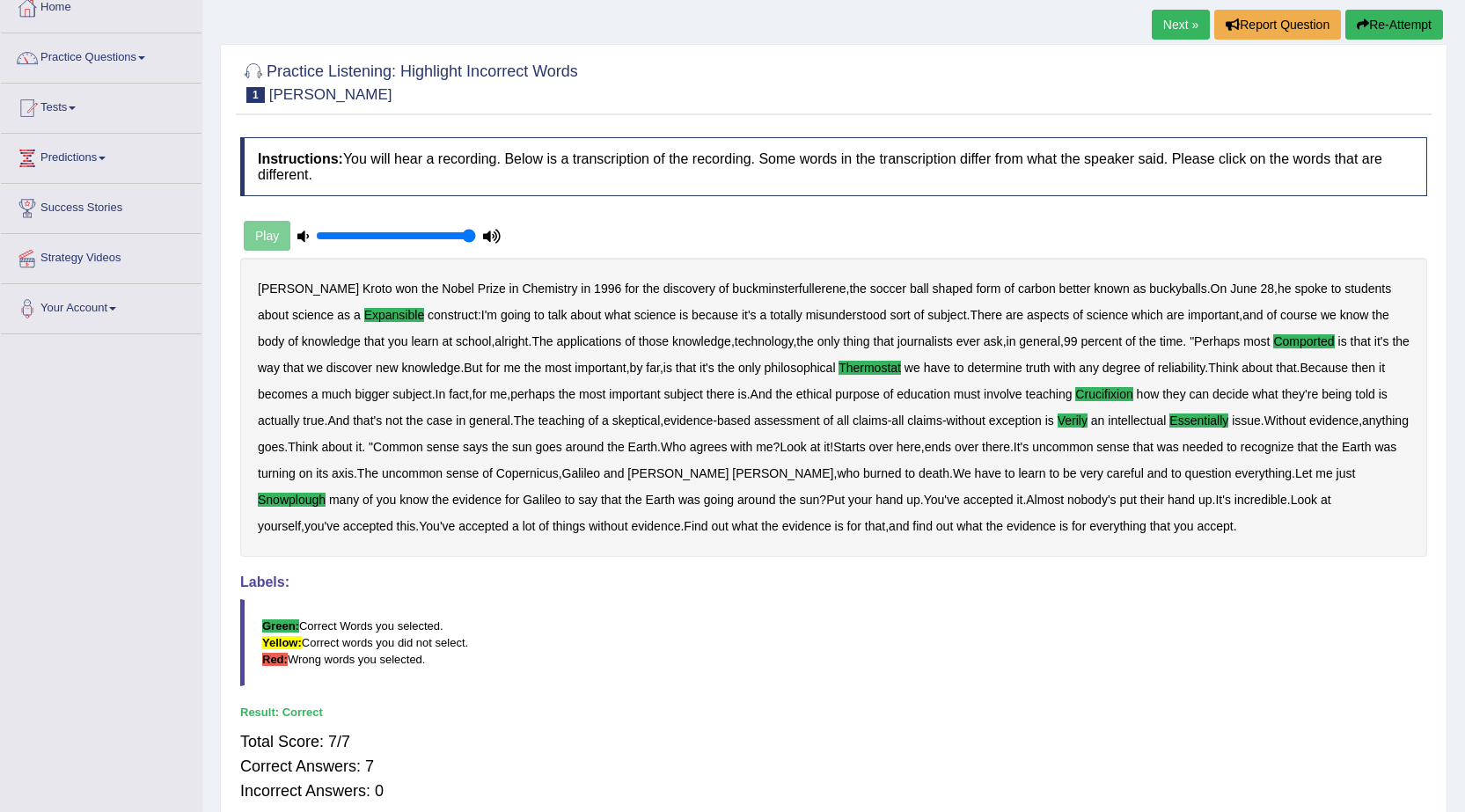
scroll to position [0, 0]
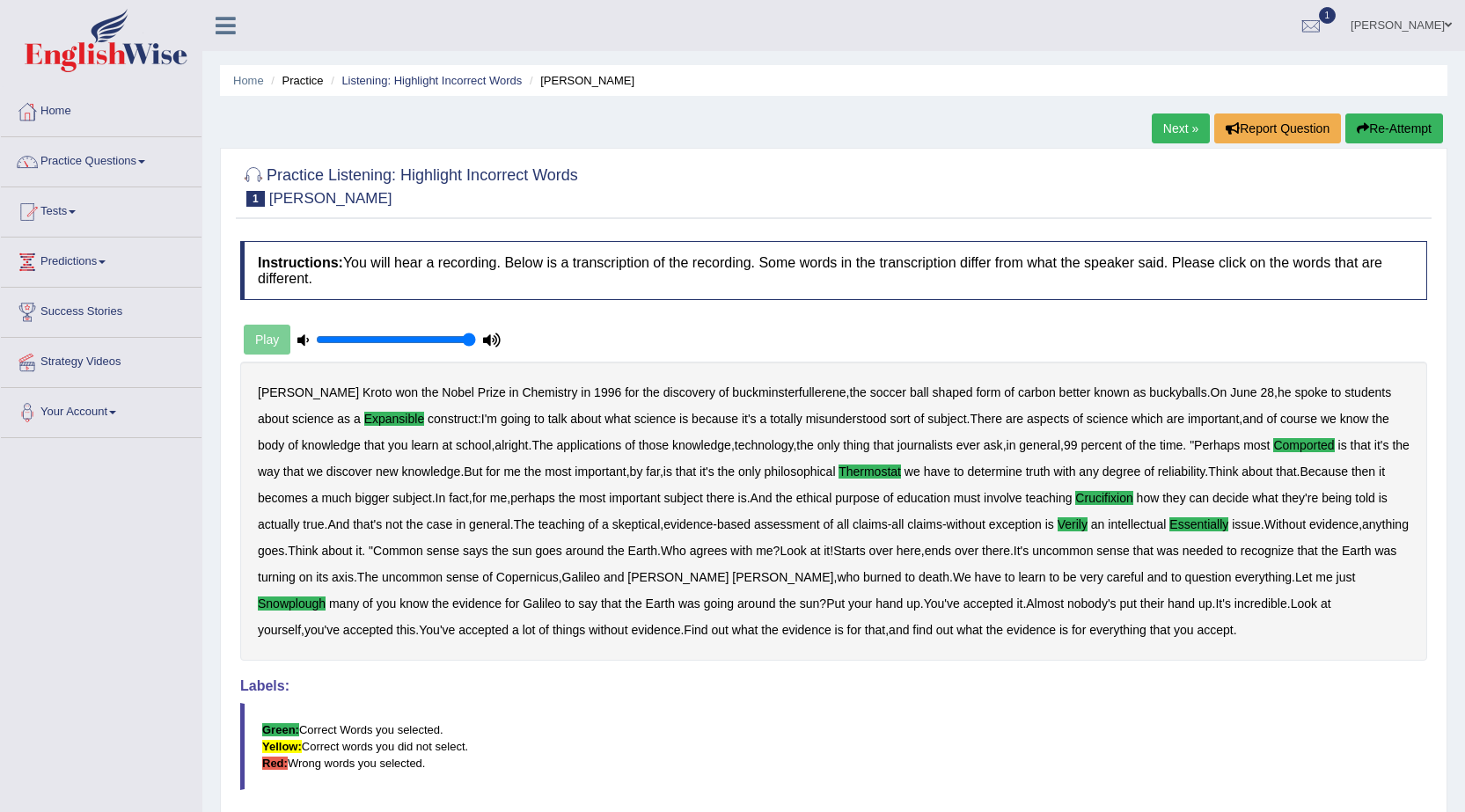
click at [1173, 132] on link "Next »" at bounding box center [1180, 129] width 58 height 30
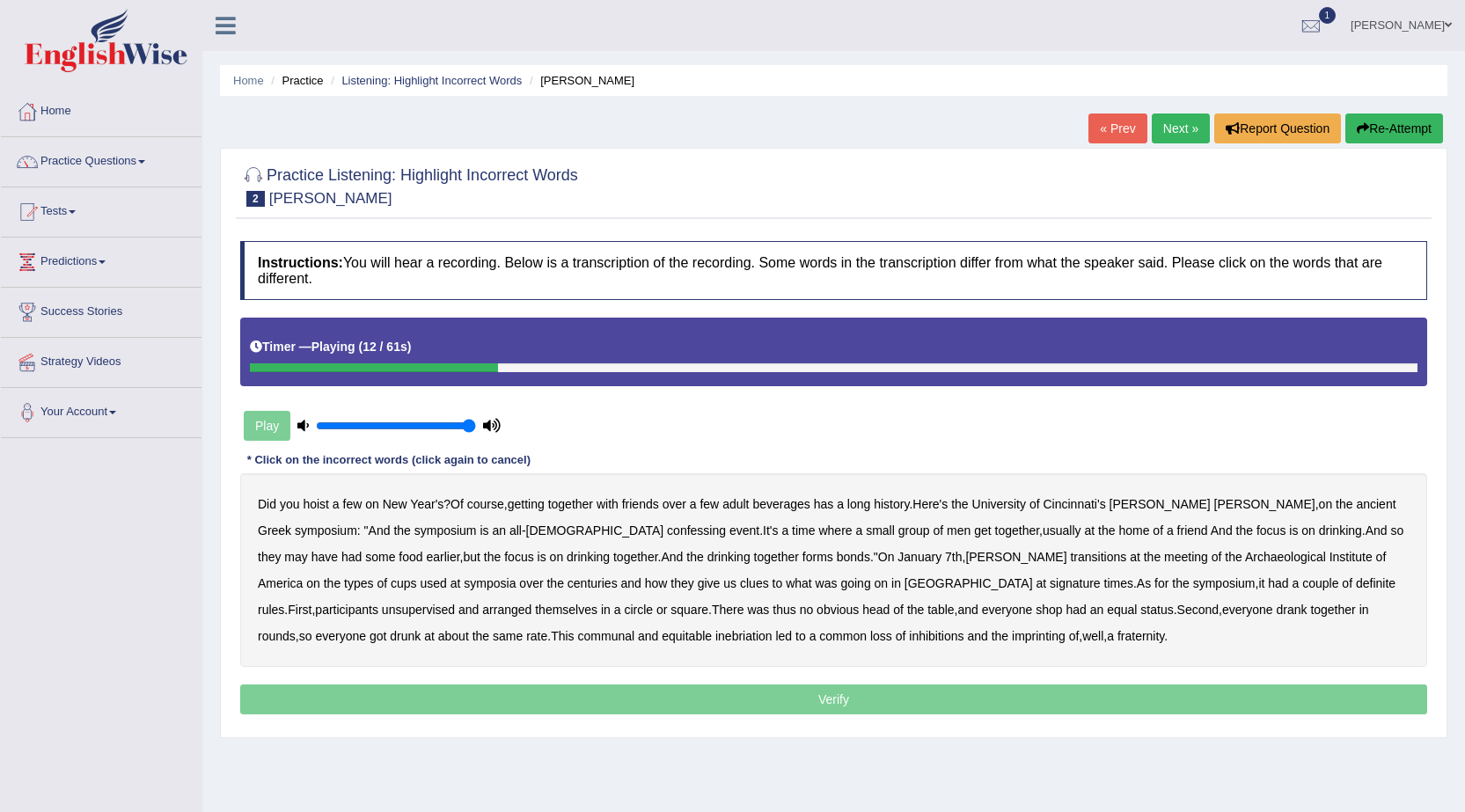
click at [667, 532] on b "confessing" at bounding box center [697, 530] width 59 height 14
click at [1070, 558] on b "transitions" at bounding box center [1097, 556] width 56 height 14
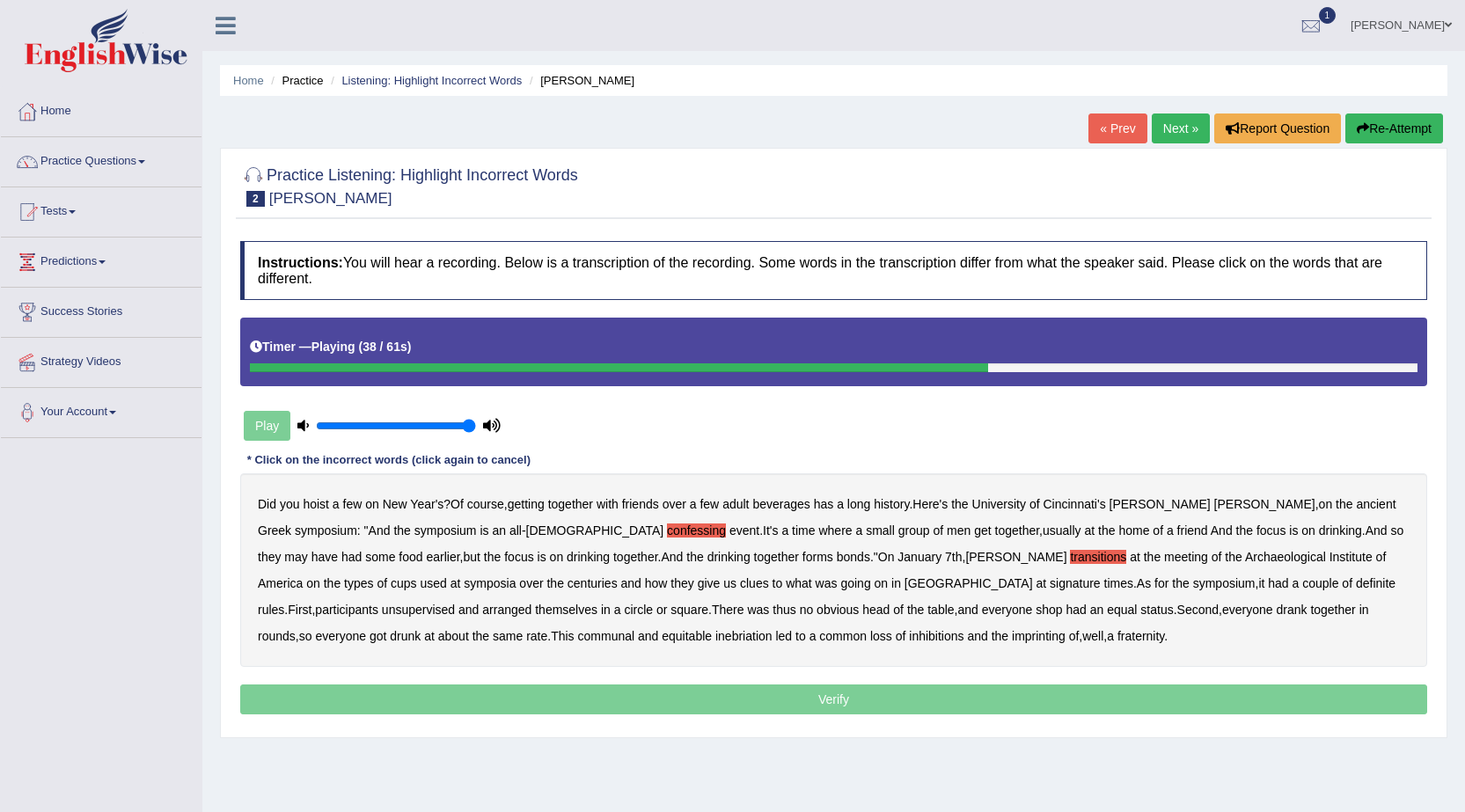
click at [1050, 581] on b "signature" at bounding box center [1075, 582] width 51 height 14
click at [455, 603] on b "unsupervised" at bounding box center [418, 609] width 73 height 14
click at [1036, 610] on b "shop" at bounding box center [1049, 609] width 27 height 14
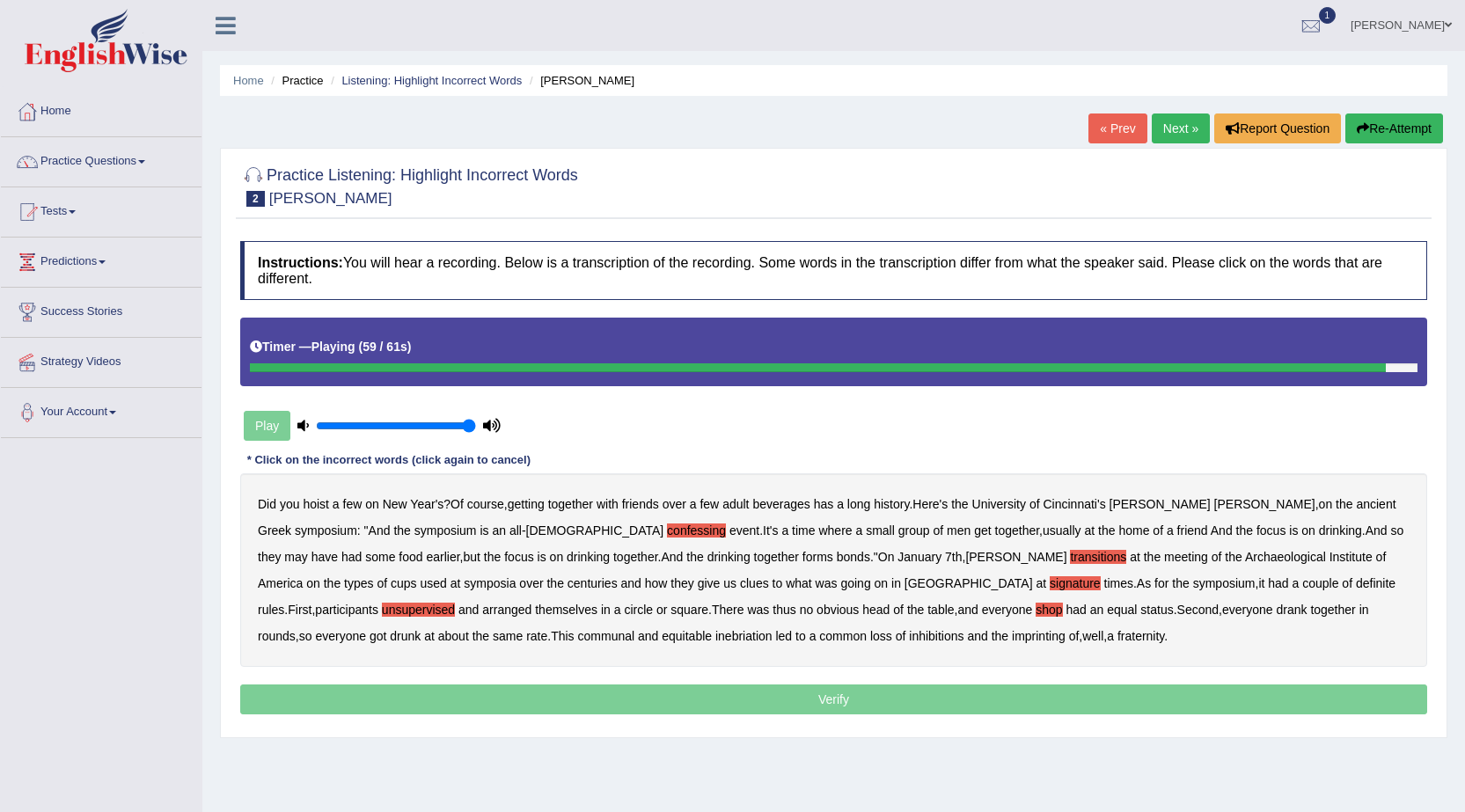
click at [1012, 637] on b "imprinting" at bounding box center [1039, 636] width 53 height 14
click at [800, 692] on p "Verify" at bounding box center [834, 699] width 1187 height 30
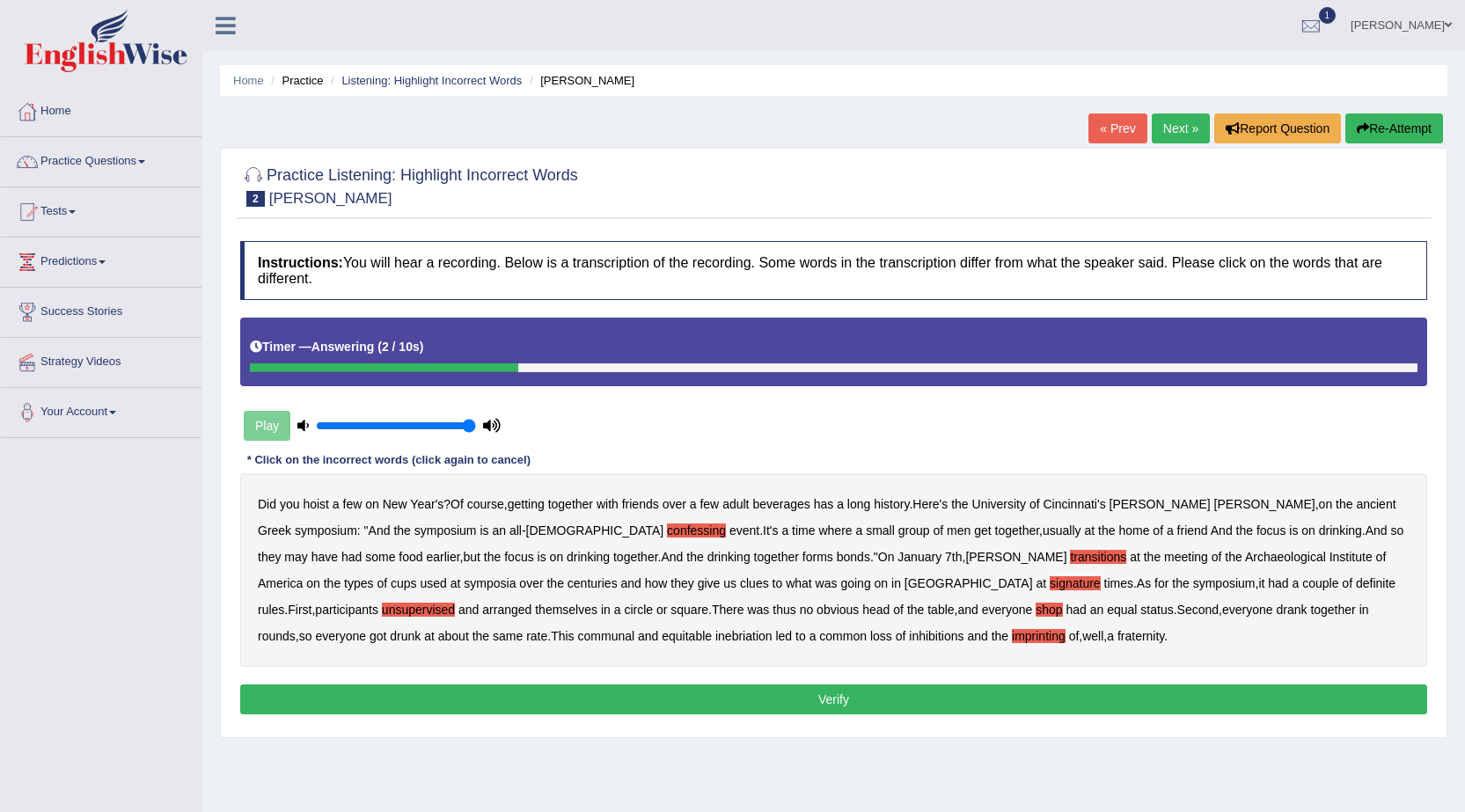
click at [791, 696] on button "Verify" at bounding box center [834, 699] width 1187 height 30
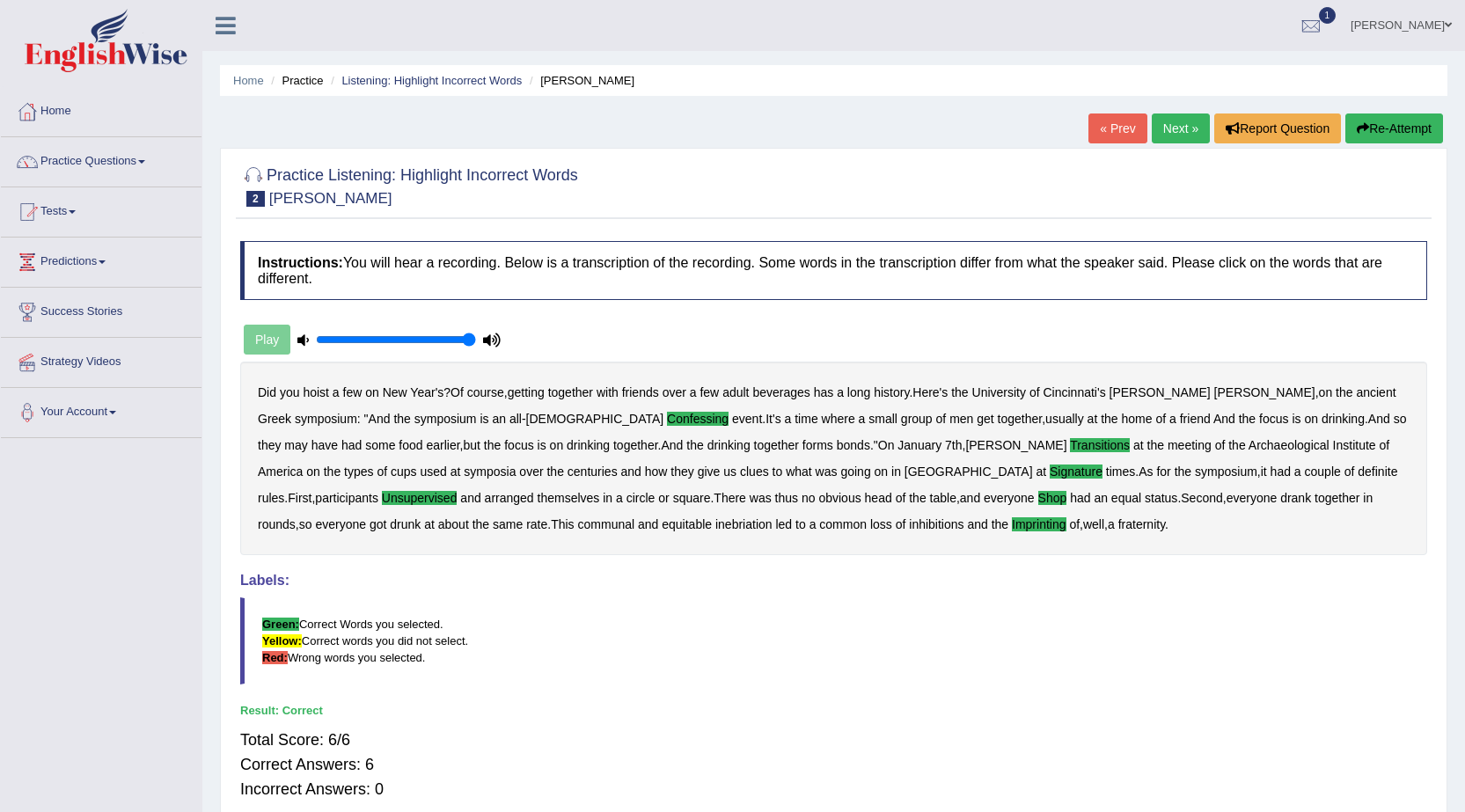
click at [1164, 126] on link "Next »" at bounding box center [1180, 129] width 58 height 30
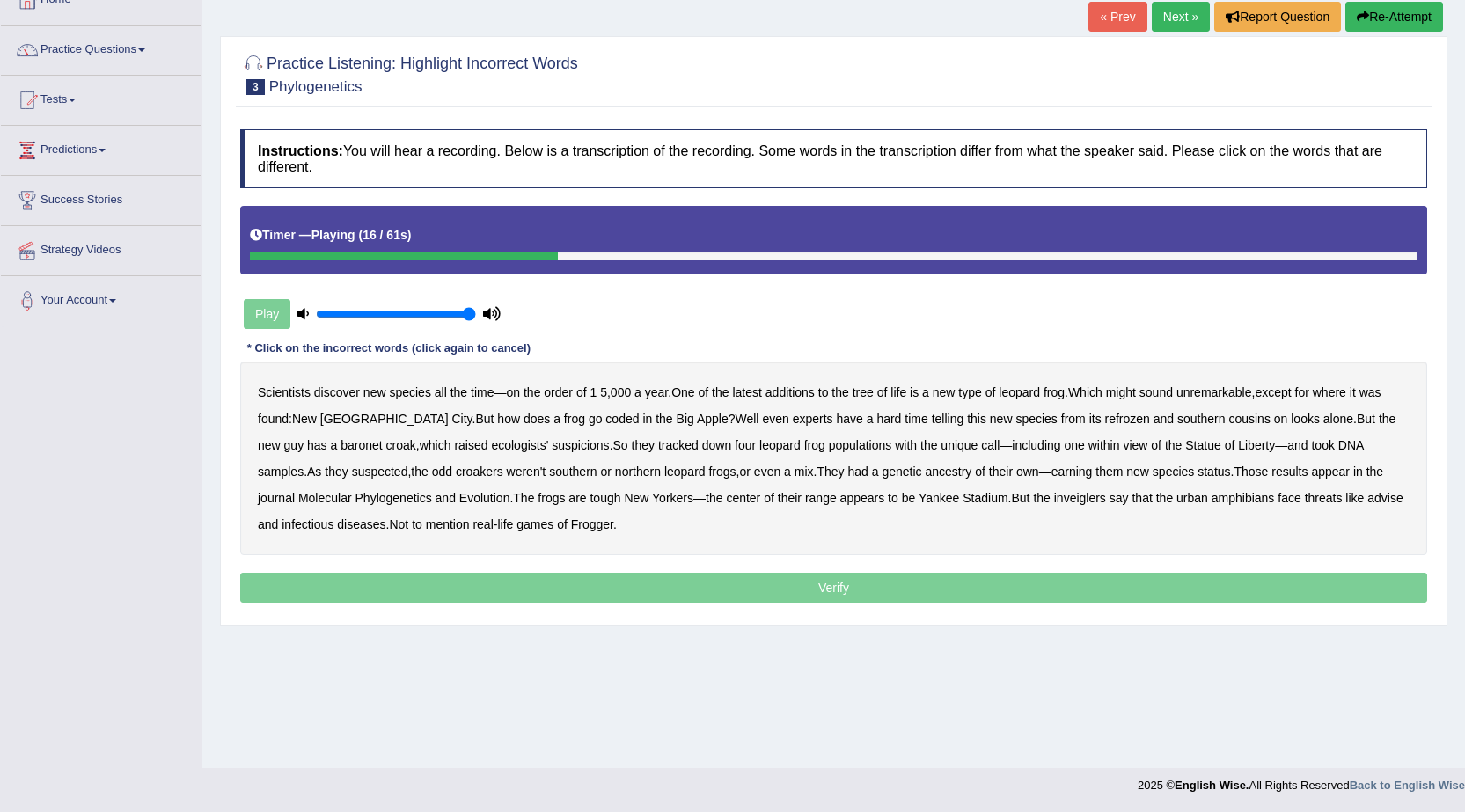
click at [606, 418] on b "coded" at bounding box center [622, 418] width 33 height 14
click at [1105, 420] on b "refrozen" at bounding box center [1127, 418] width 45 height 14
click at [341, 451] on b "baronet" at bounding box center [361, 445] width 41 height 14
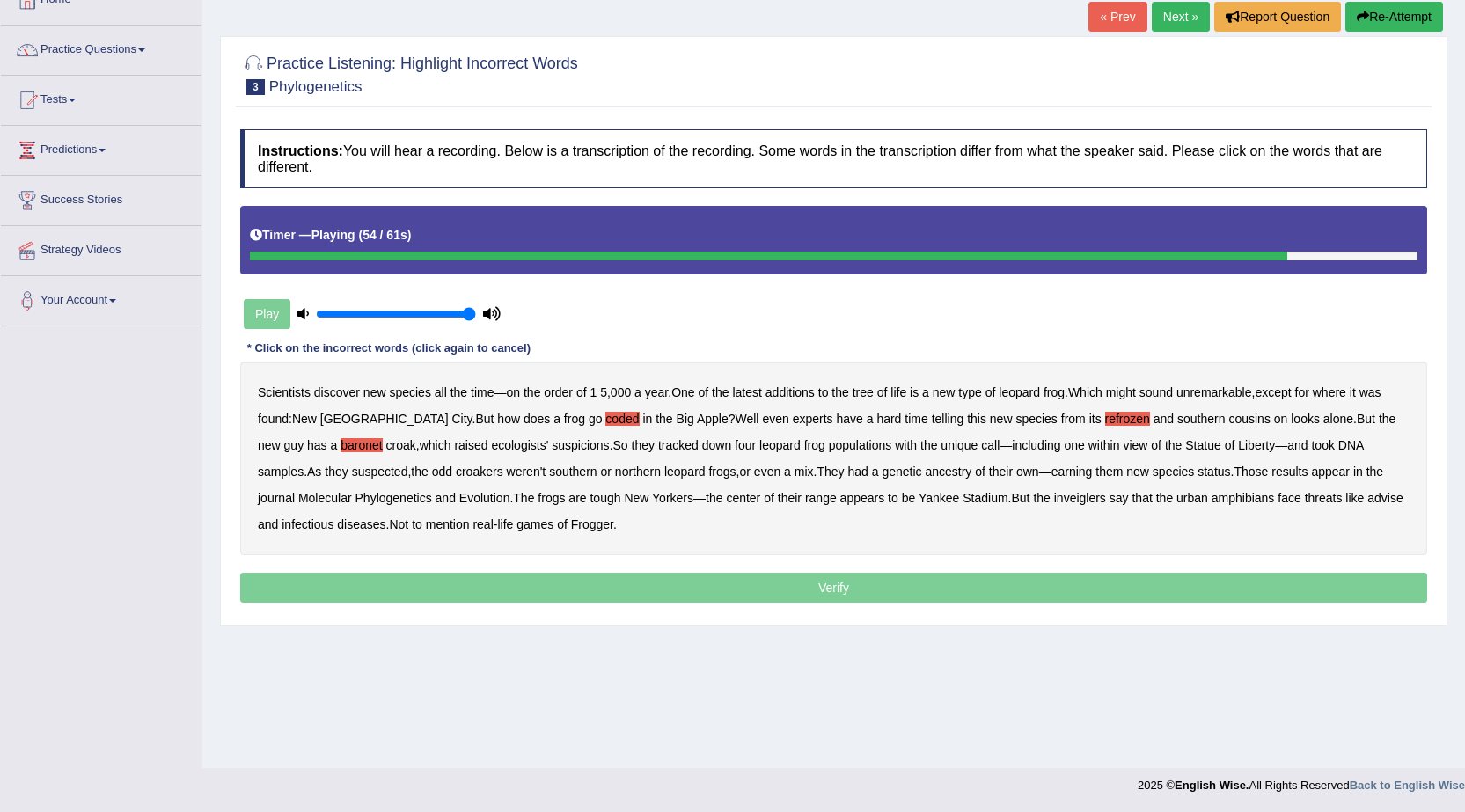
click at [1054, 492] on b "inveiglers" at bounding box center [1080, 497] width 51 height 14
click at [1368, 503] on b "advise" at bounding box center [1385, 497] width 35 height 14
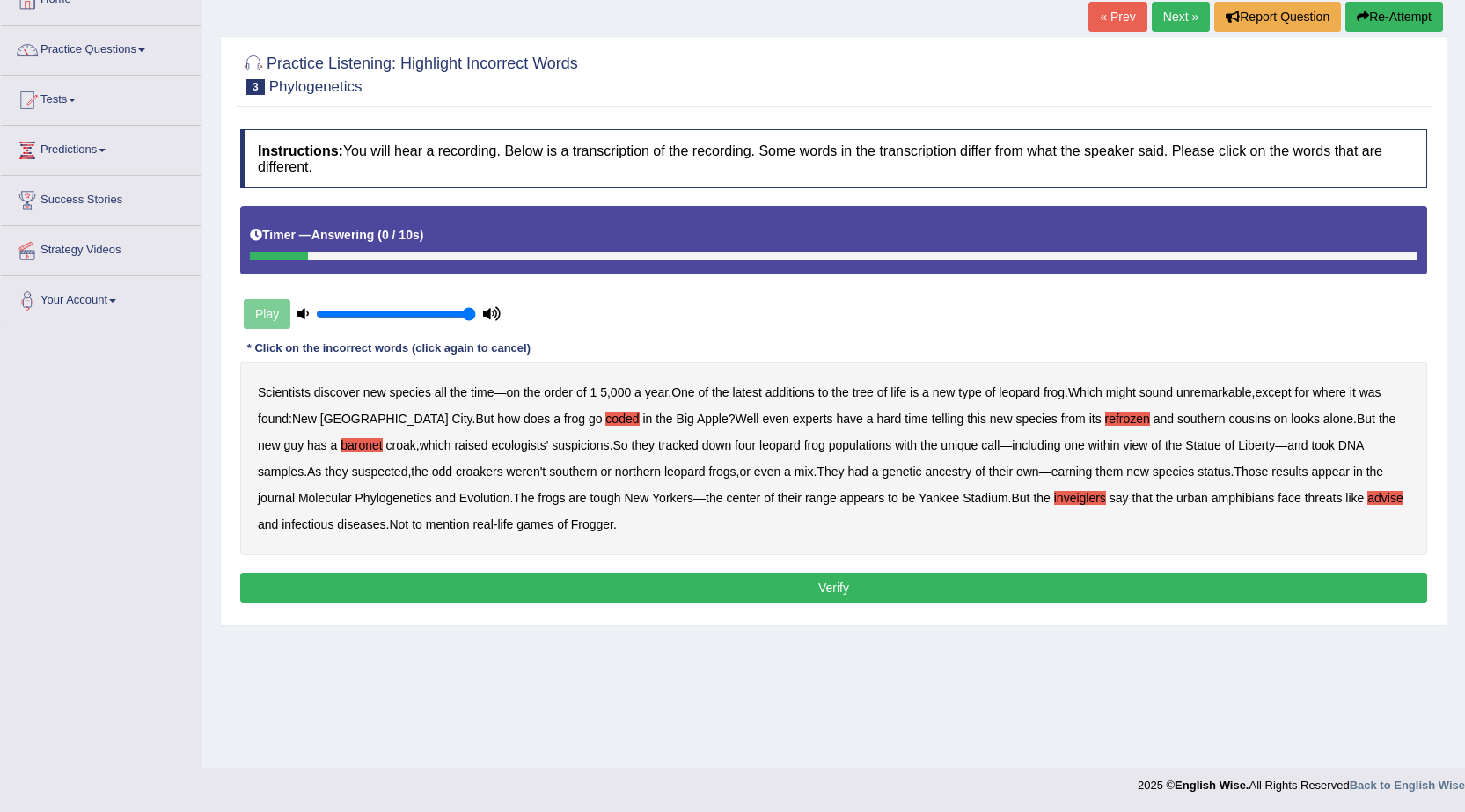
click at [840, 585] on button "Verify" at bounding box center [834, 587] width 1187 height 30
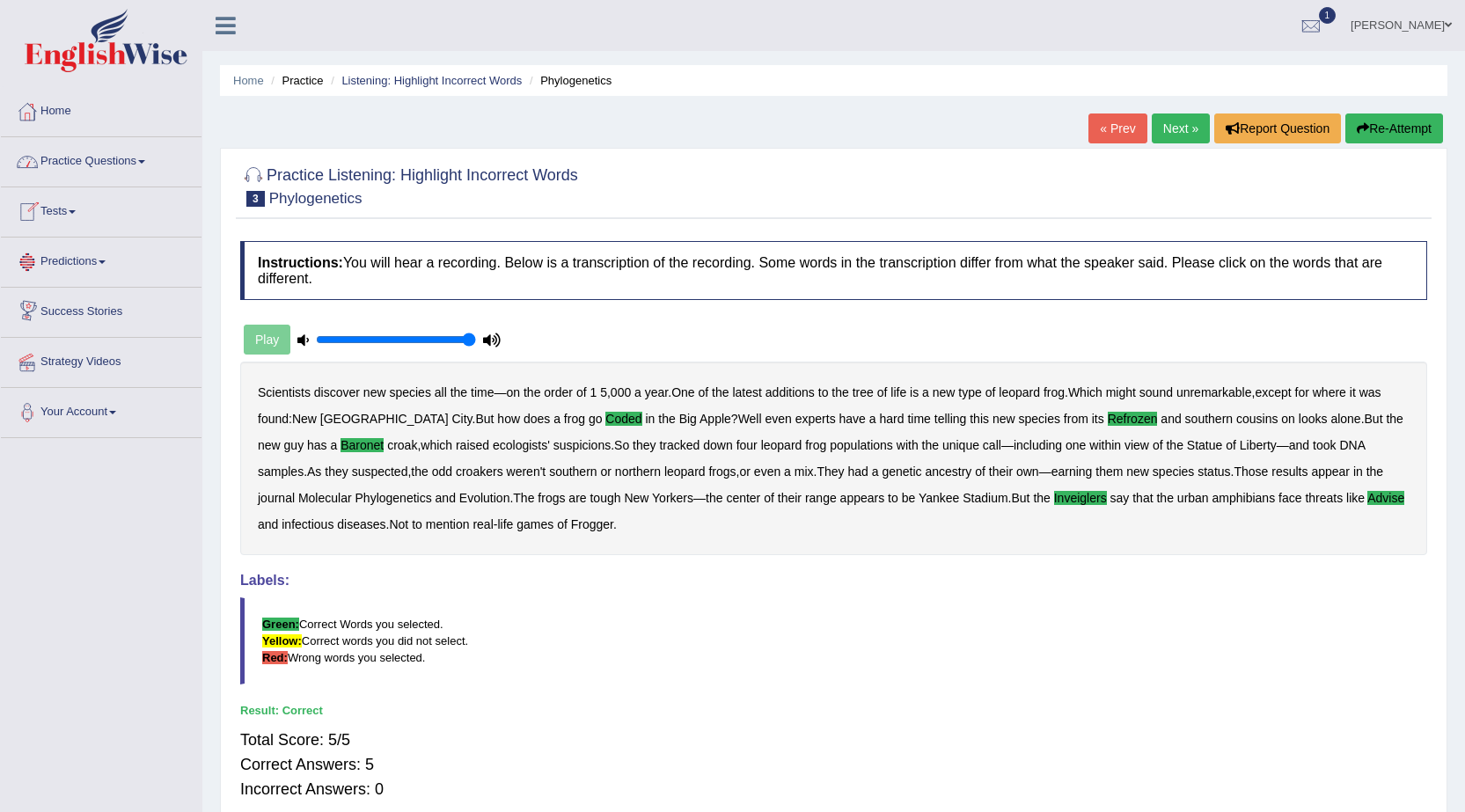
click at [88, 114] on link "Home" at bounding box center [101, 109] width 200 height 44
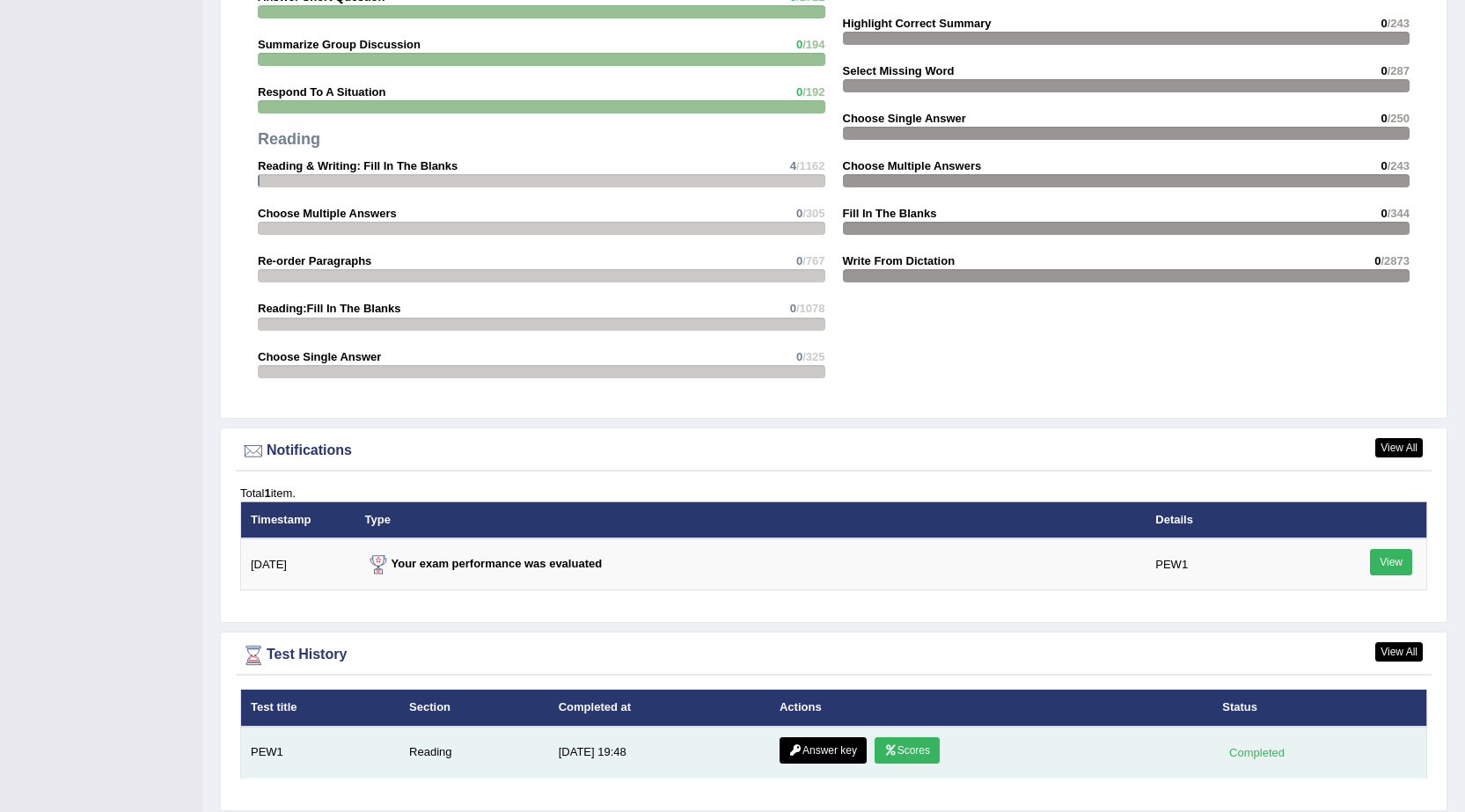
scroll to position [1772, 0]
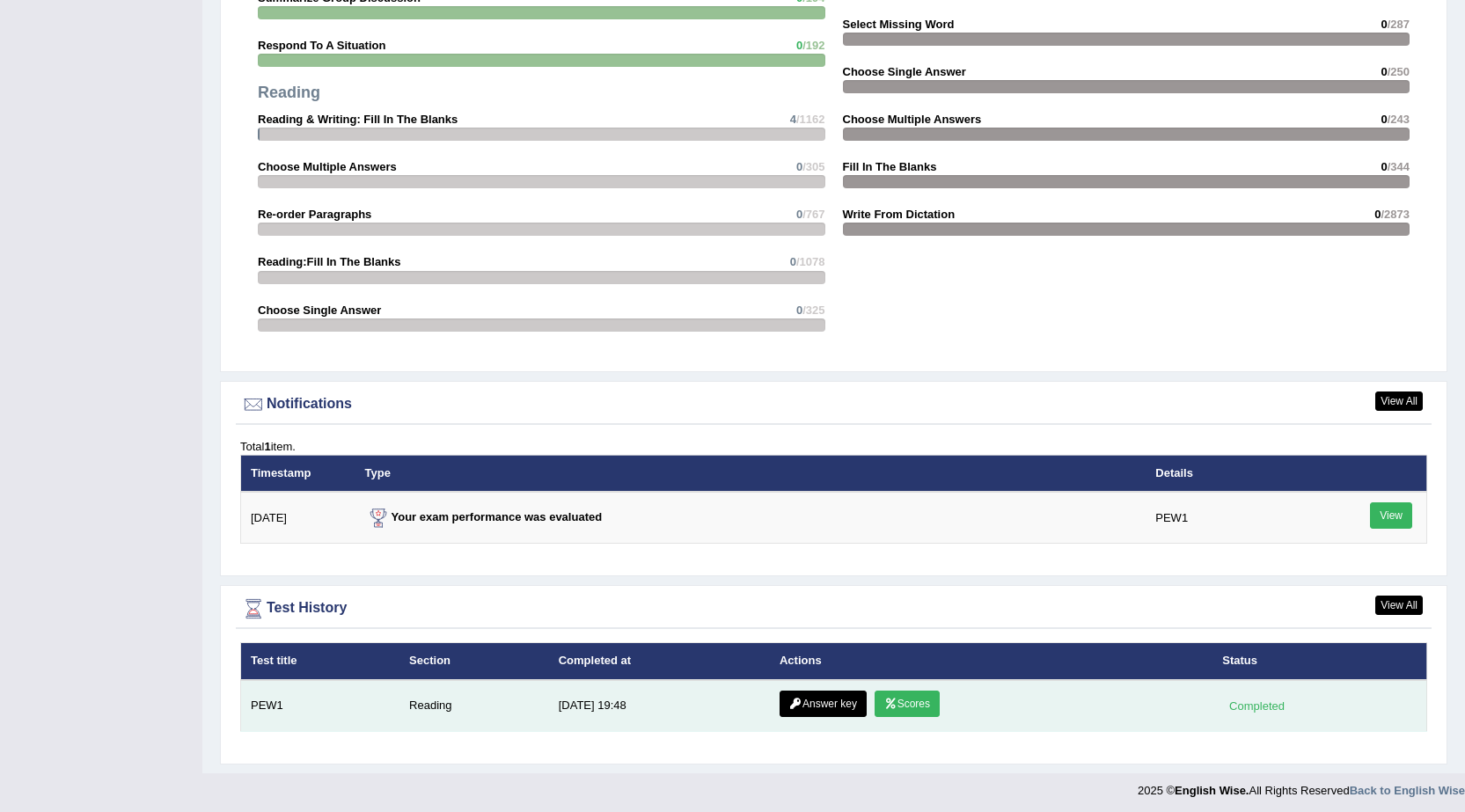
click at [421, 704] on td "Reading" at bounding box center [474, 705] width 150 height 51
click at [925, 699] on link "Scores" at bounding box center [907, 704] width 65 height 27
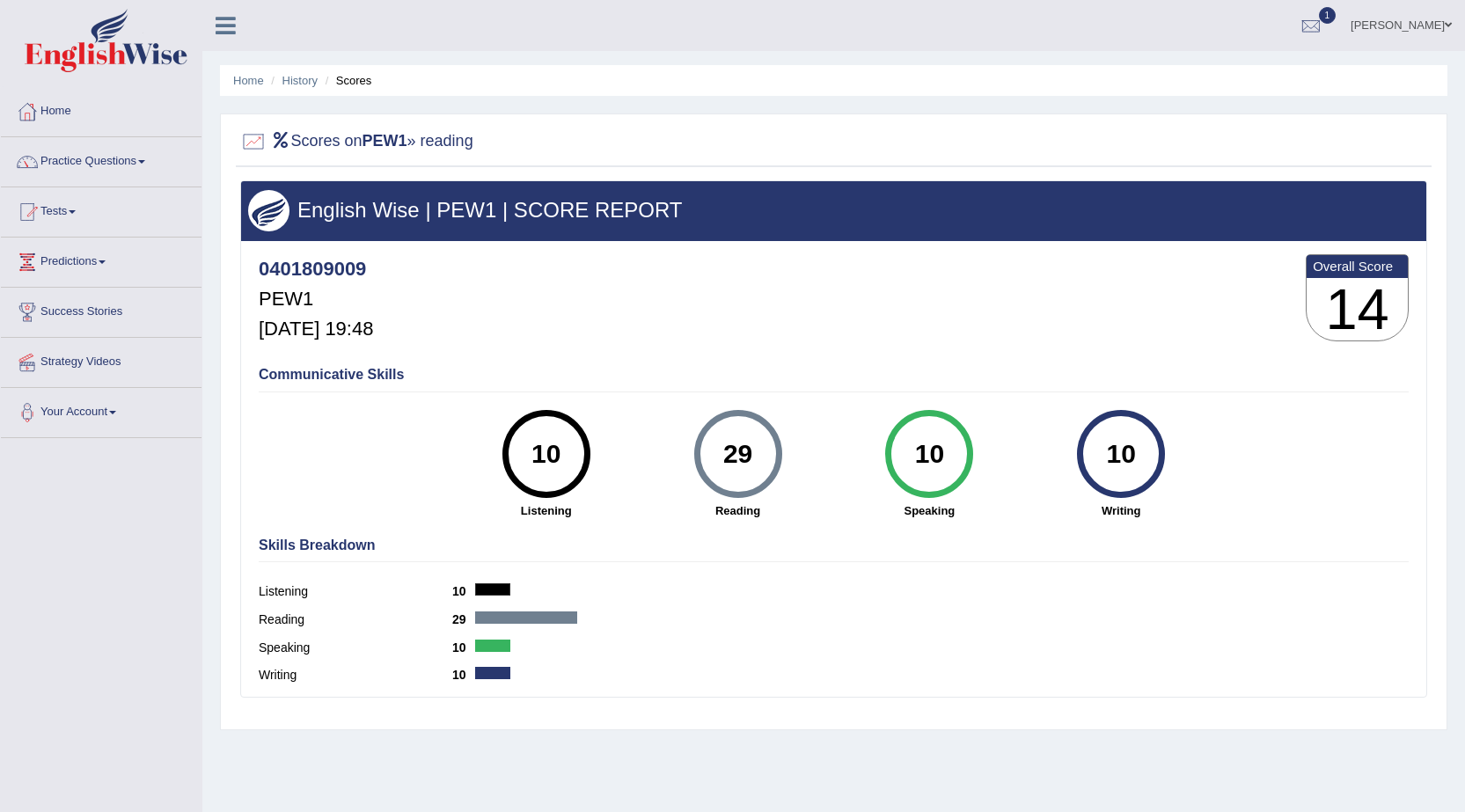
click at [381, 192] on div "English Wise | PEW1 | SCORE REPORT" at bounding box center [834, 210] width 1186 height 59
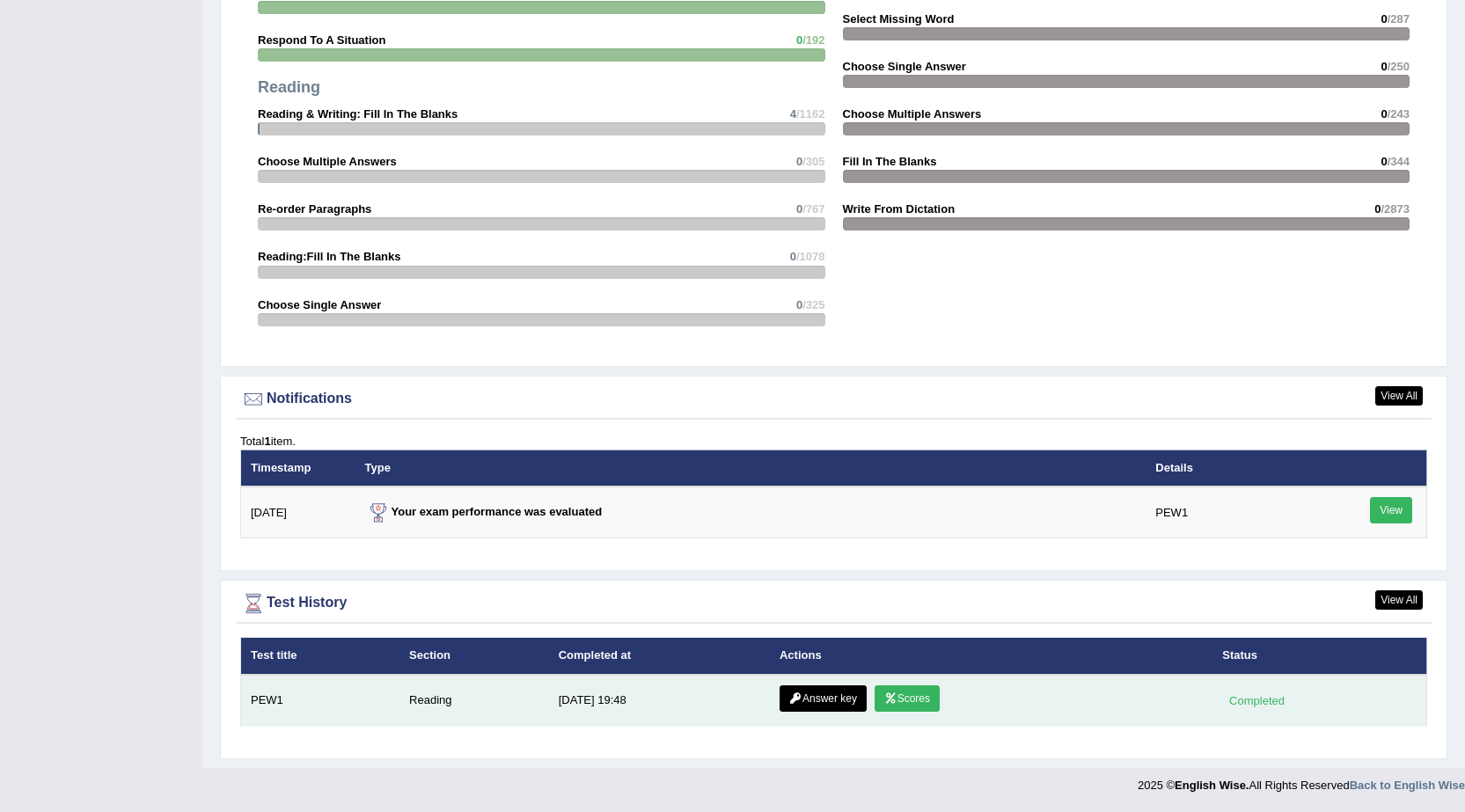
click at [818, 703] on link "Answer key" at bounding box center [823, 698] width 87 height 27
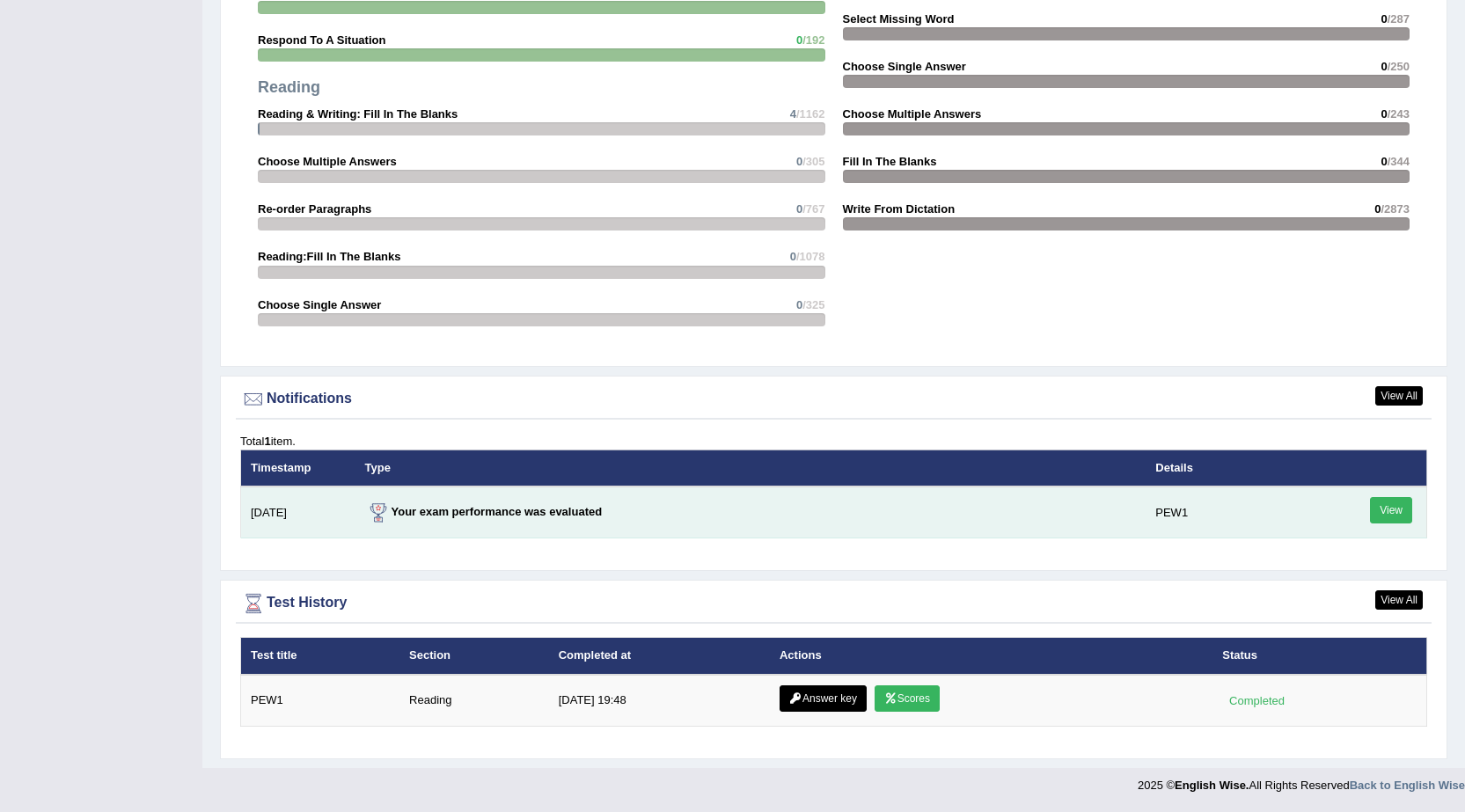
click at [1394, 511] on link "View" at bounding box center [1391, 510] width 42 height 27
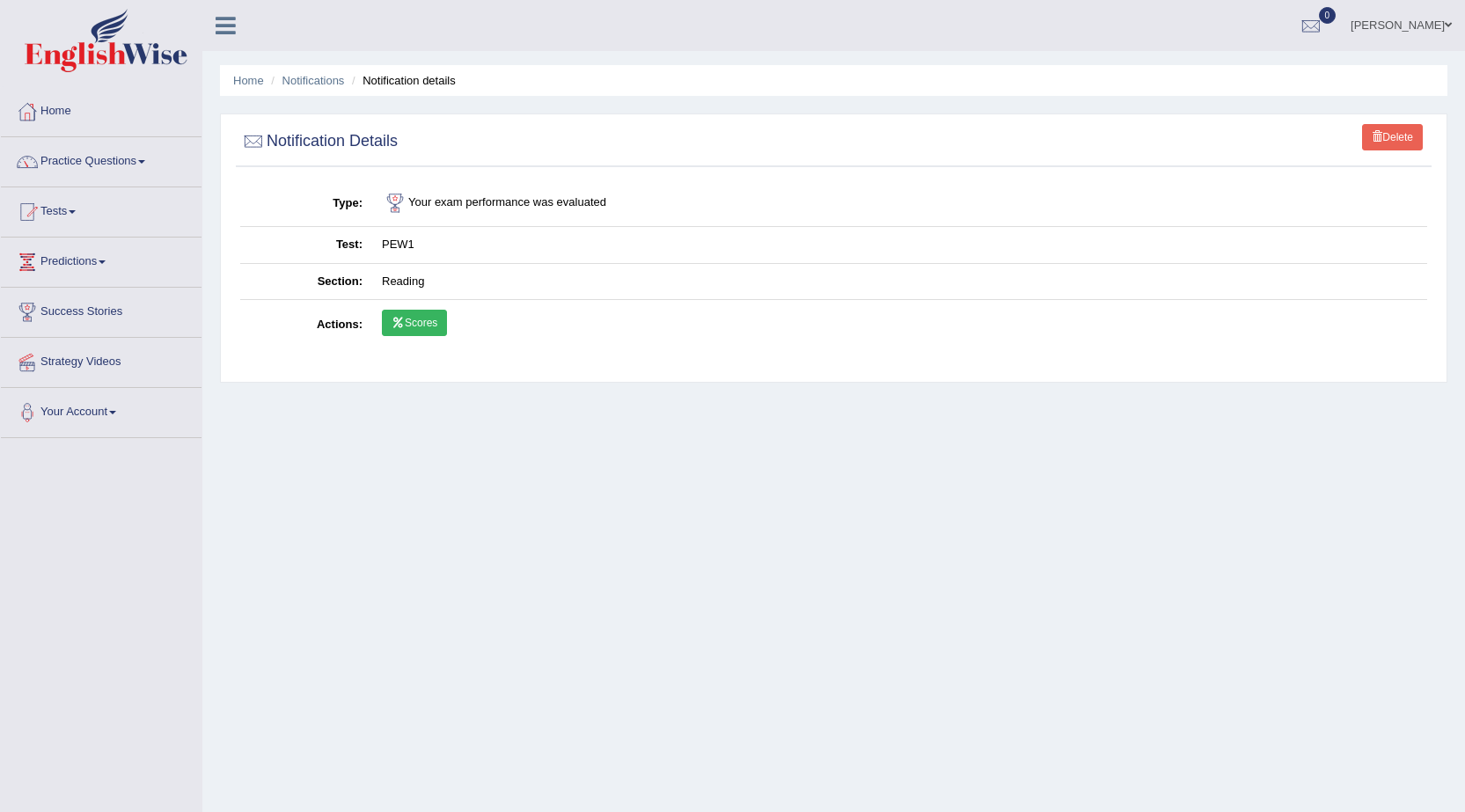
click at [397, 315] on link "Scores" at bounding box center [415, 322] width 65 height 27
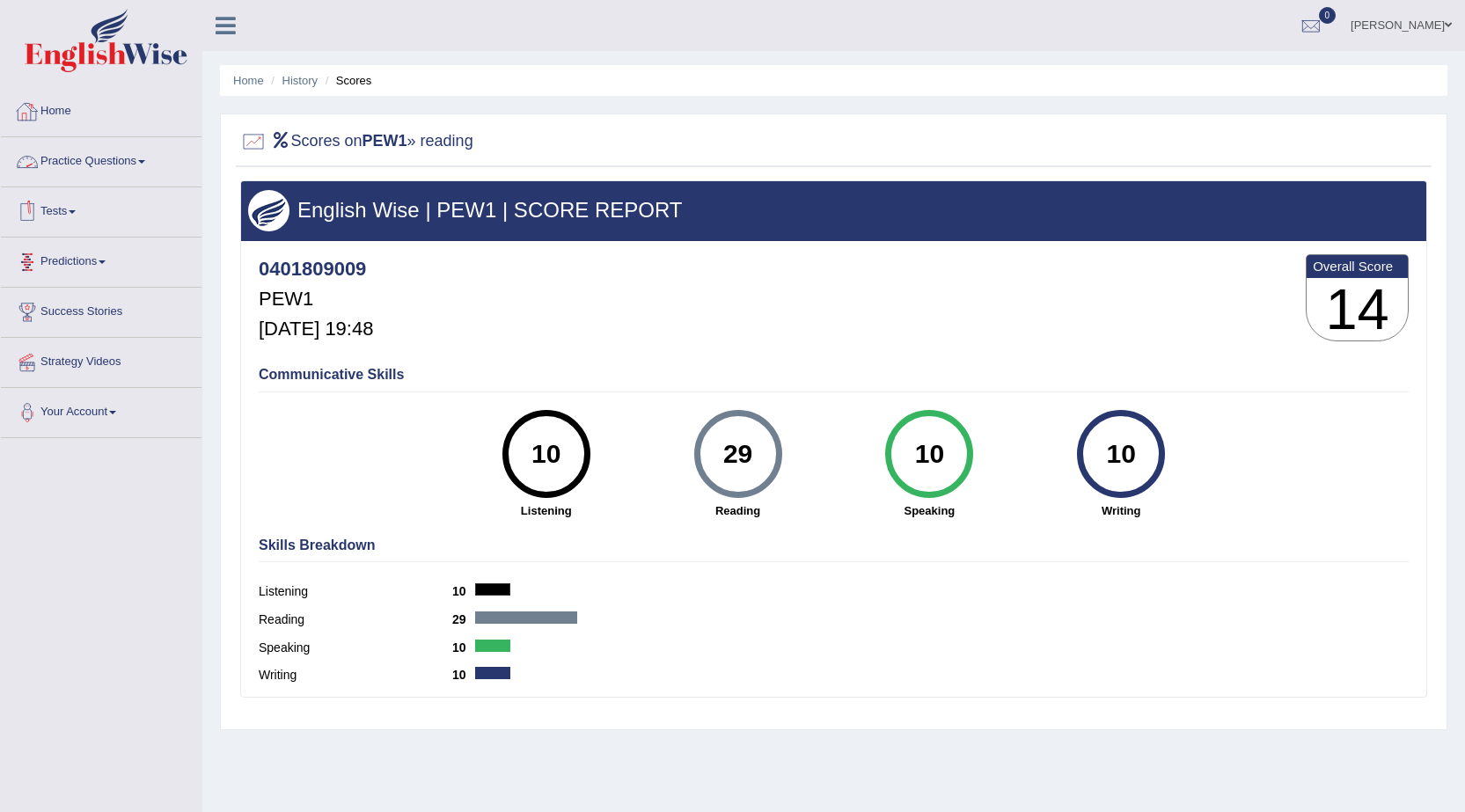
click at [53, 114] on link "Home" at bounding box center [101, 109] width 200 height 44
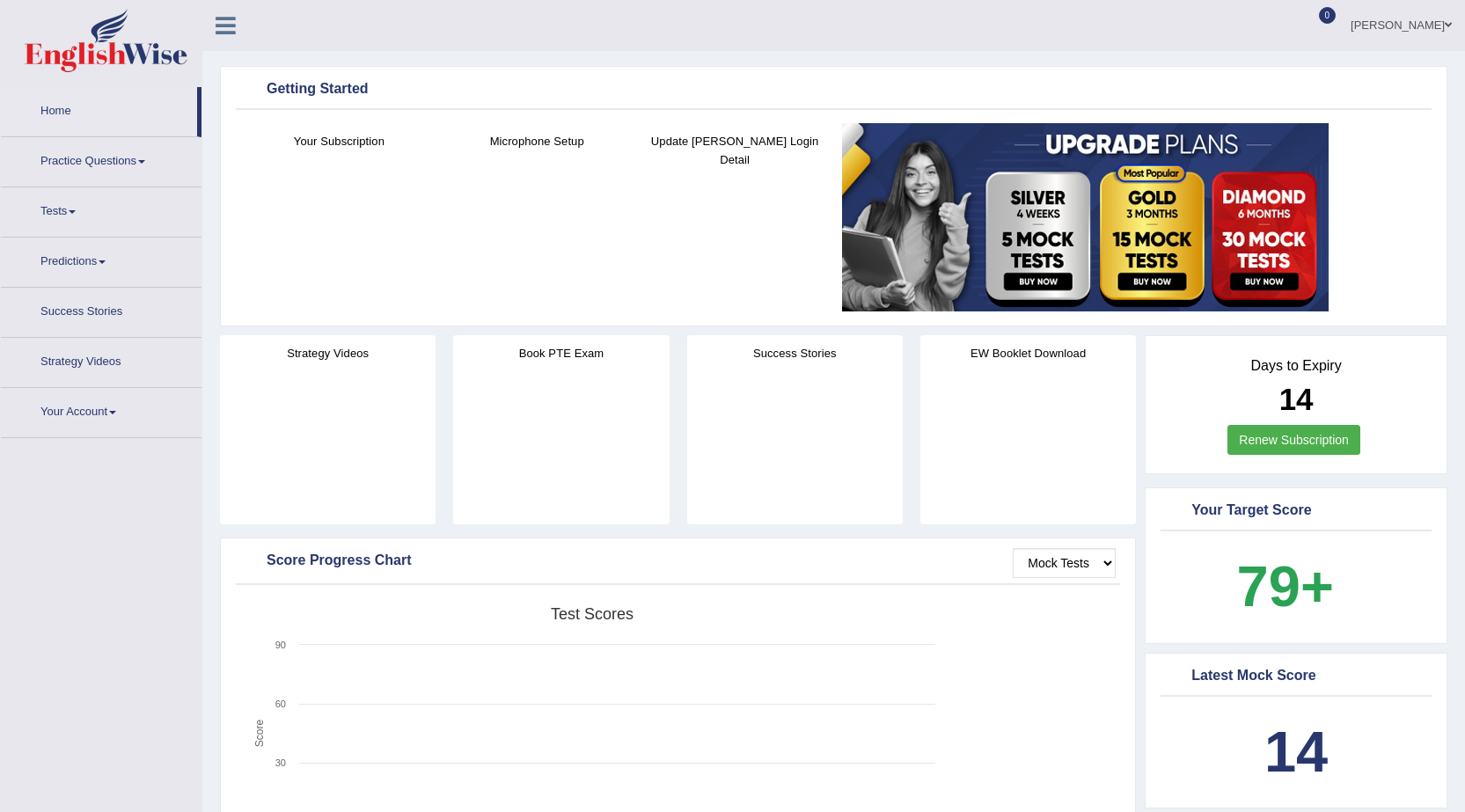
click at [1425, 23] on link "[PERSON_NAME]" at bounding box center [1401, 23] width 128 height 46
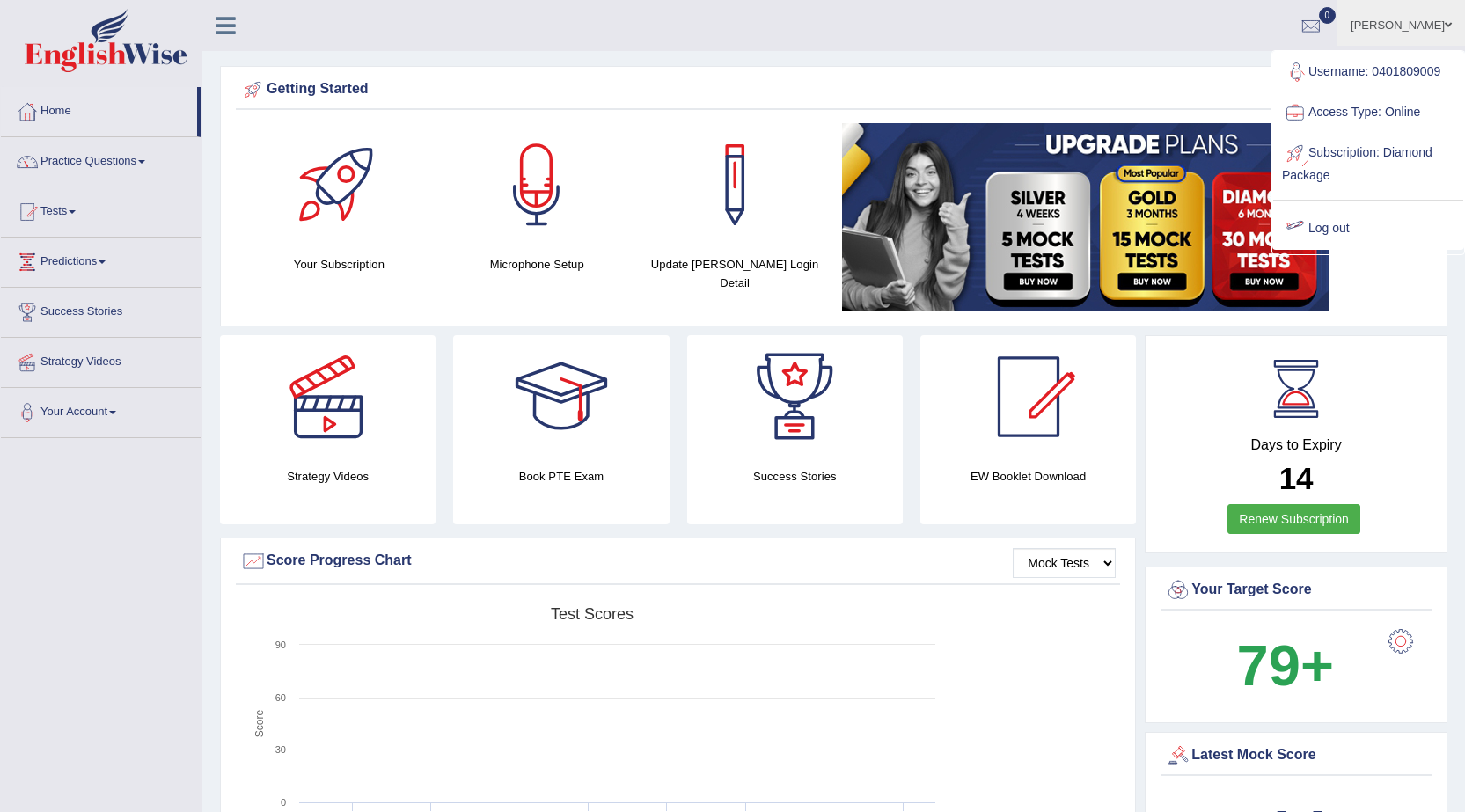
click at [1334, 230] on link "Log out" at bounding box center [1368, 229] width 190 height 40
